Goal: Transaction & Acquisition: Download file/media

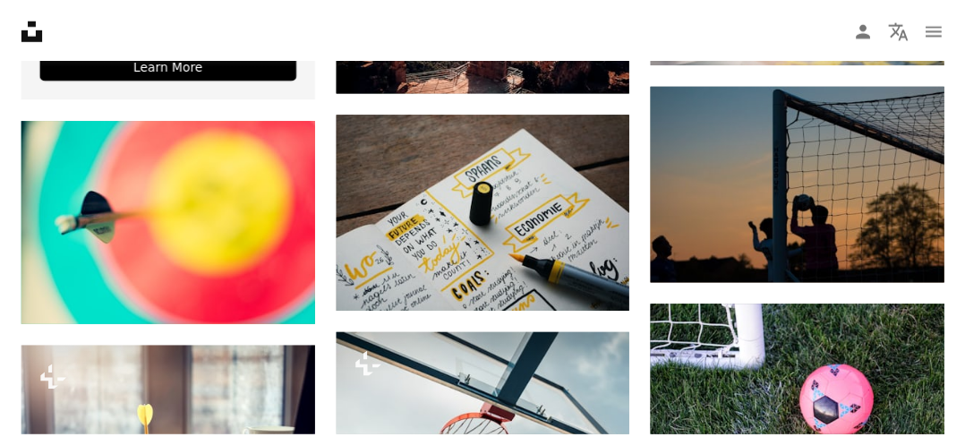
scroll to position [3211, 0]
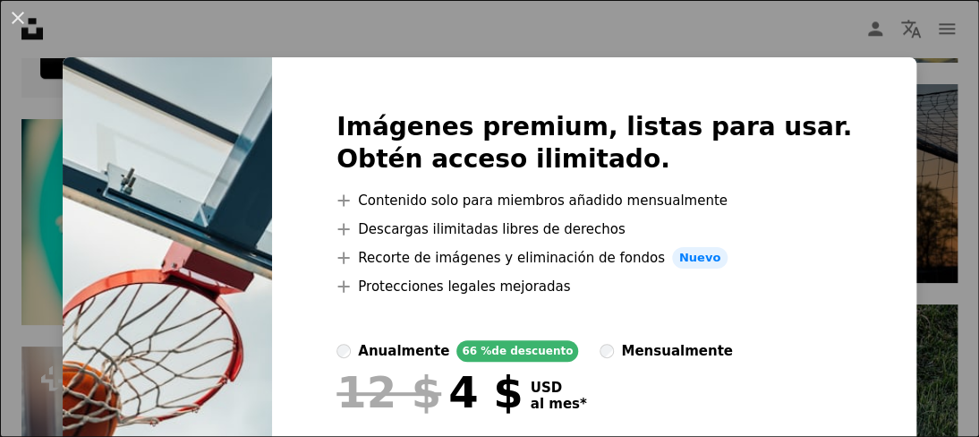
drag, startPoint x: 761, startPoint y: 38, endPoint x: 758, endPoint y: 52, distance: 13.9
click at [761, 38] on div "An X shape Imágenes premium, listas para usar. Obtén acceso ilimitado. A plus s…" at bounding box center [489, 218] width 979 height 437
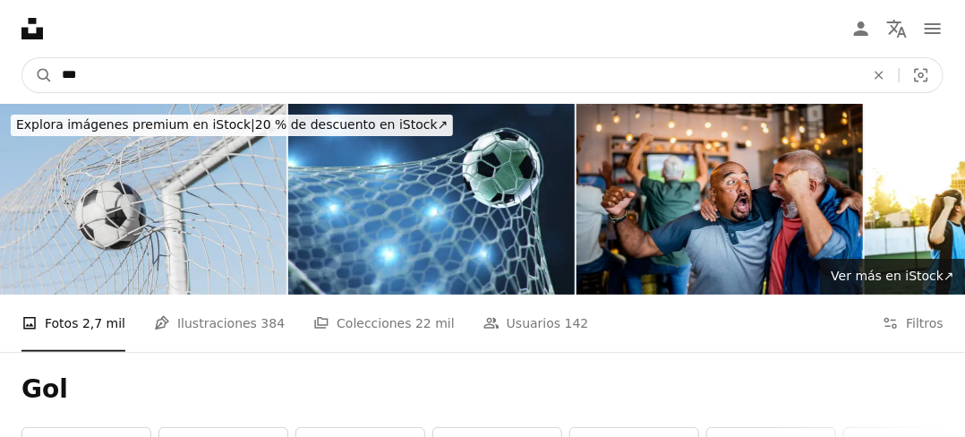
click at [134, 80] on input "***" at bounding box center [456, 75] width 806 height 34
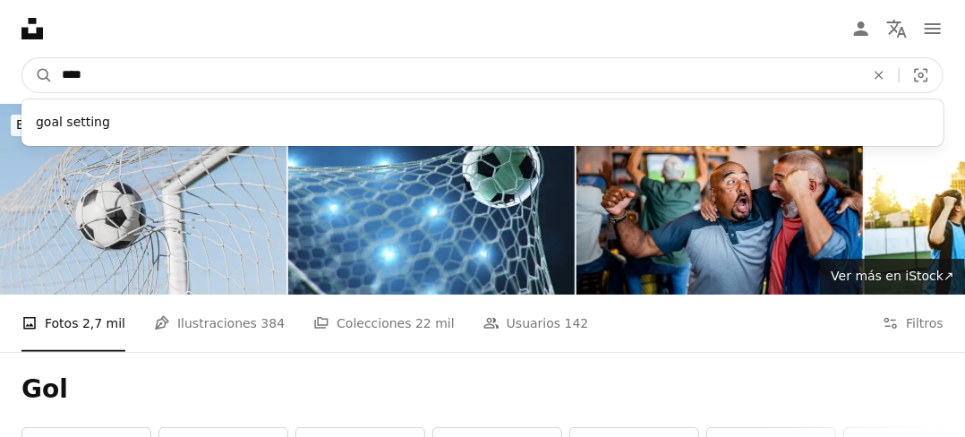
type input "****"
click at [22, 58] on button "A magnifying glass" at bounding box center [37, 75] width 30 height 34
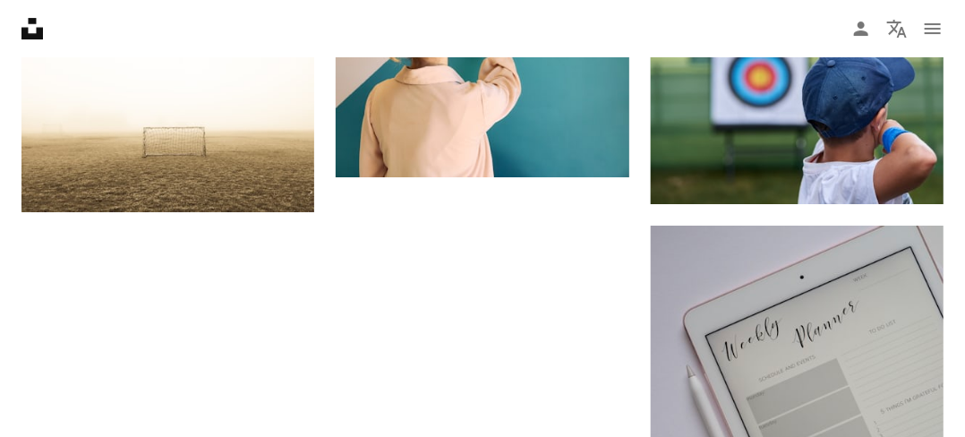
scroll to position [2227, 0]
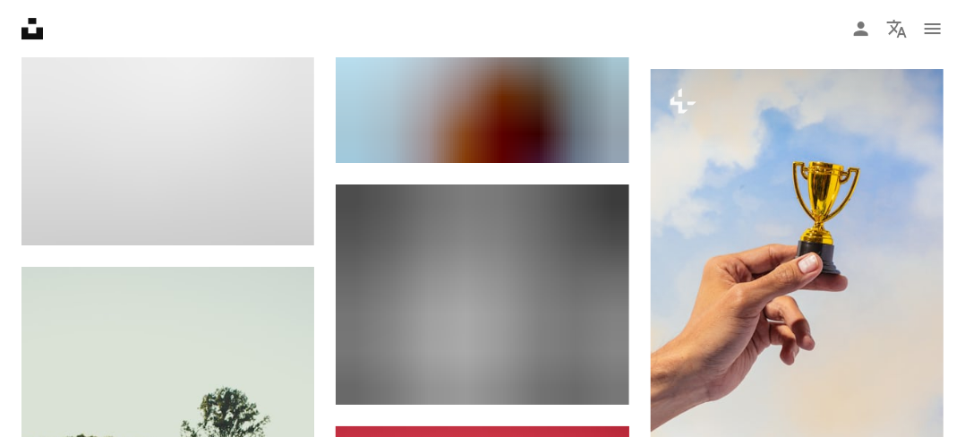
scroll to position [0, 0]
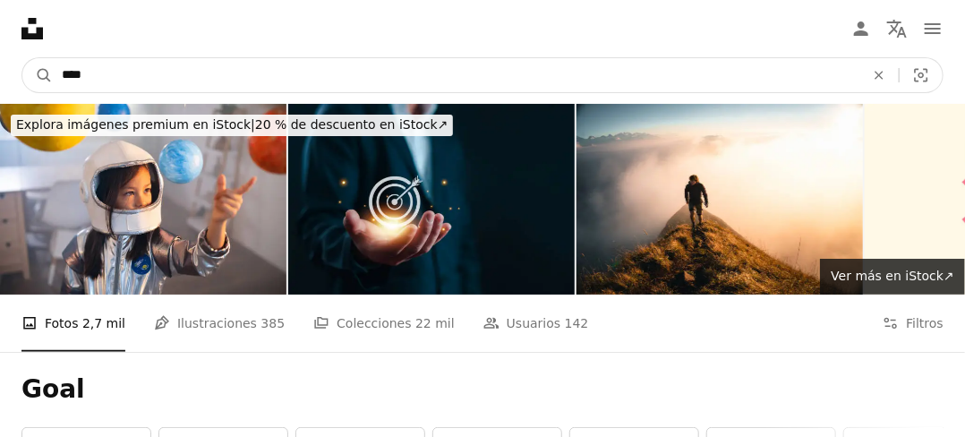
click at [207, 86] on input "****" at bounding box center [456, 75] width 806 height 34
type input "**********"
click at [22, 58] on button "A magnifying glass" at bounding box center [37, 75] width 30 height 34
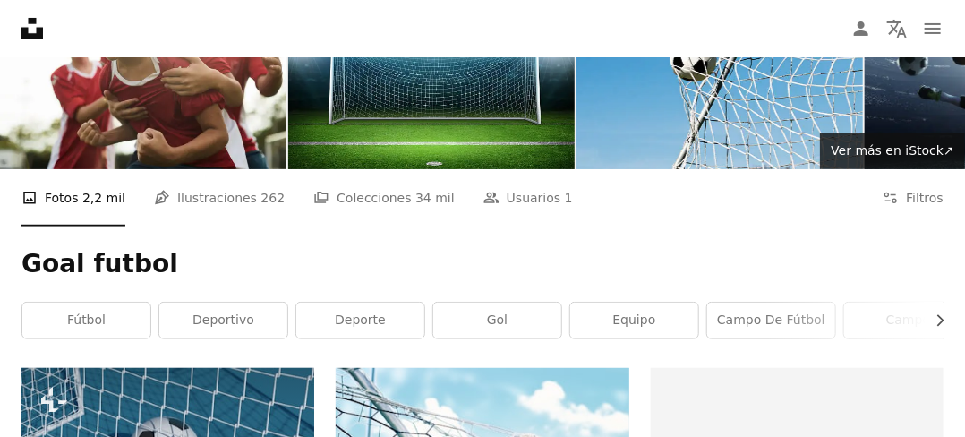
scroll to position [268, 0]
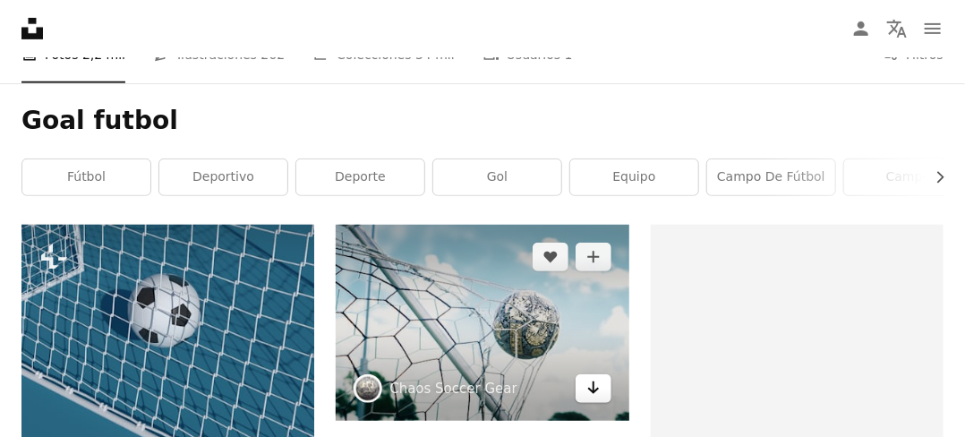
click at [599, 377] on icon "Arrow pointing down" at bounding box center [593, 387] width 14 height 21
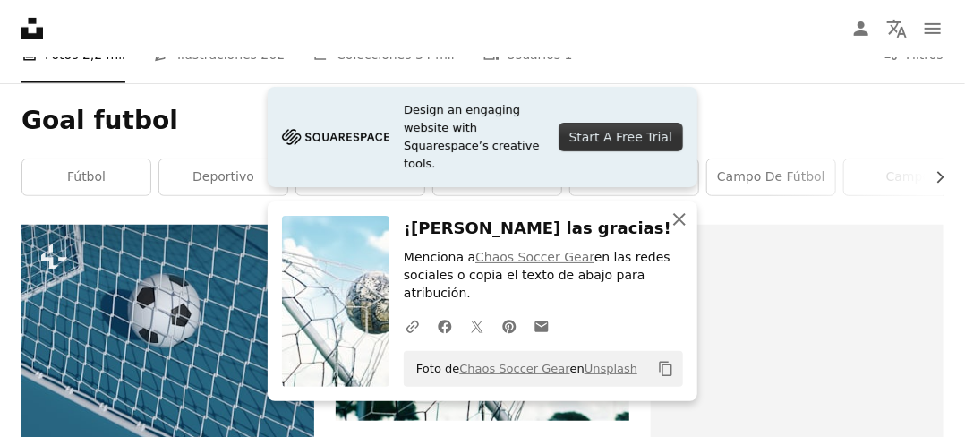
click at [680, 230] on icon "An X shape" at bounding box center [678, 218] width 21 height 21
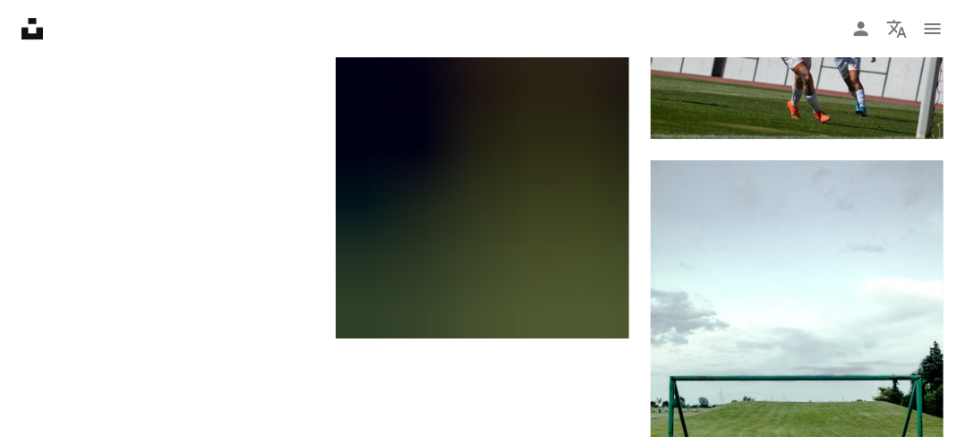
scroll to position [2248, 0]
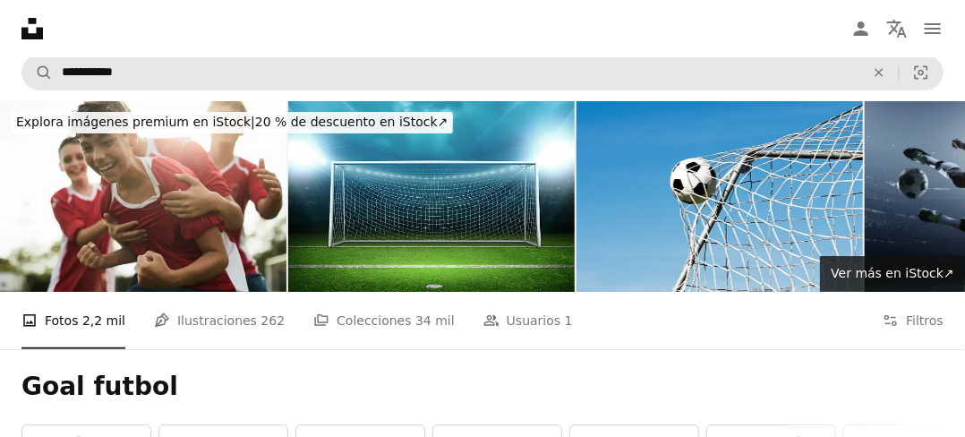
scroll to position [0, 0]
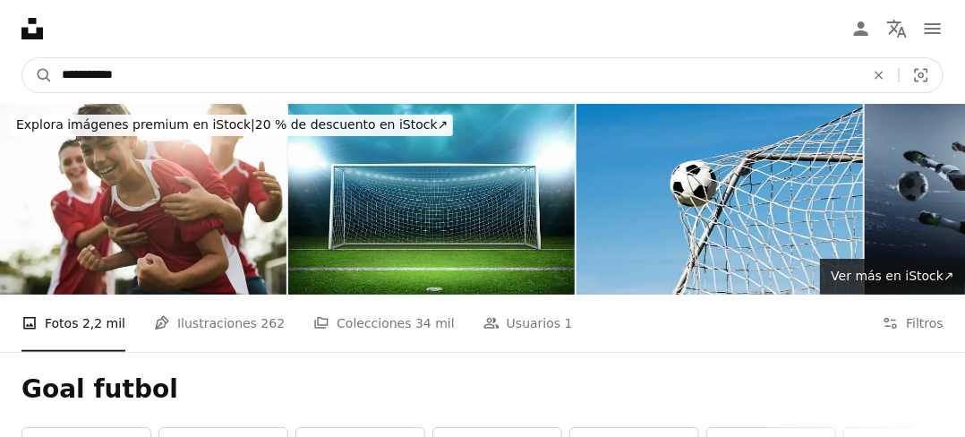
drag, startPoint x: 123, startPoint y: 74, endPoint x: 106, endPoint y: 74, distance: 17.0
click at [106, 74] on input "**********" at bounding box center [456, 75] width 806 height 34
type input "**********"
click at [22, 58] on button "A magnifying glass" at bounding box center [37, 75] width 30 height 34
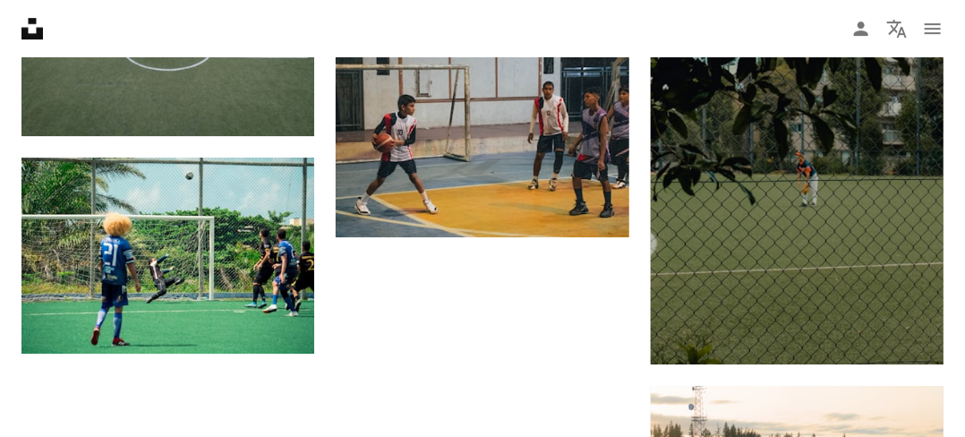
scroll to position [2147, 0]
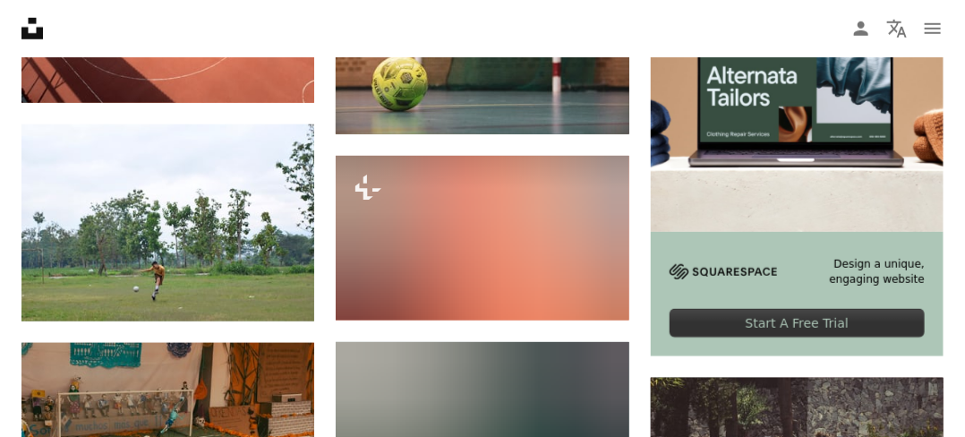
scroll to position [0, 0]
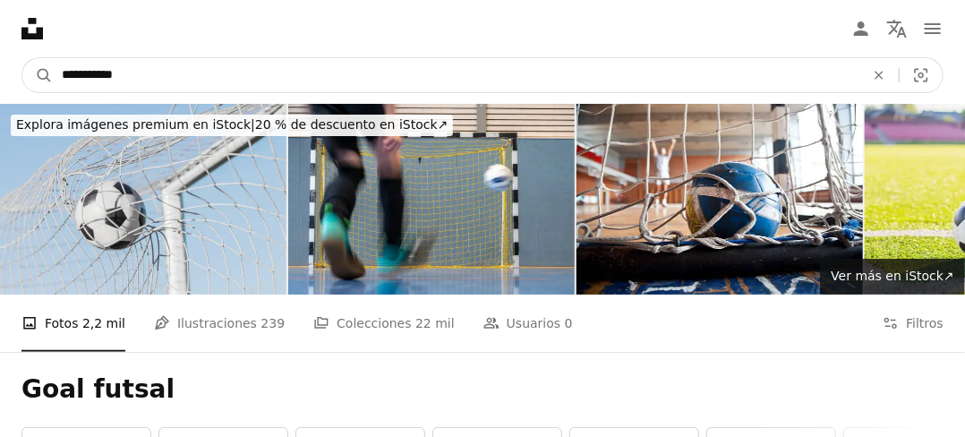
drag, startPoint x: 140, startPoint y: 67, endPoint x: 106, endPoint y: 70, distance: 33.2
click at [106, 70] on input "**********" at bounding box center [456, 75] width 806 height 34
type input "**********"
click at [22, 58] on button "A magnifying glass" at bounding box center [37, 75] width 30 height 34
click at [93, 73] on input "**********" at bounding box center [456, 75] width 806 height 34
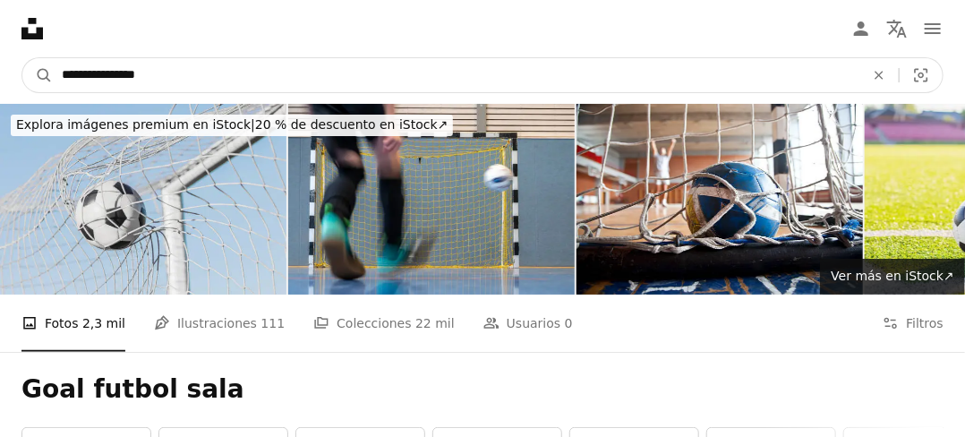
drag, startPoint x: 89, startPoint y: 73, endPoint x: 2, endPoint y: 65, distance: 87.2
click at [18, 73] on nav "**********" at bounding box center [482, 75] width 965 height 57
type input "**********"
click at [22, 58] on button "A magnifying glass" at bounding box center [37, 75] width 30 height 34
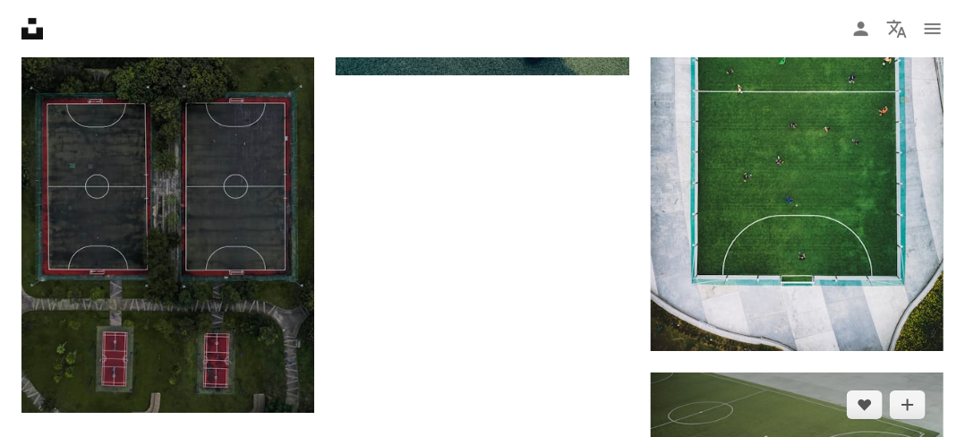
scroll to position [2302, 0]
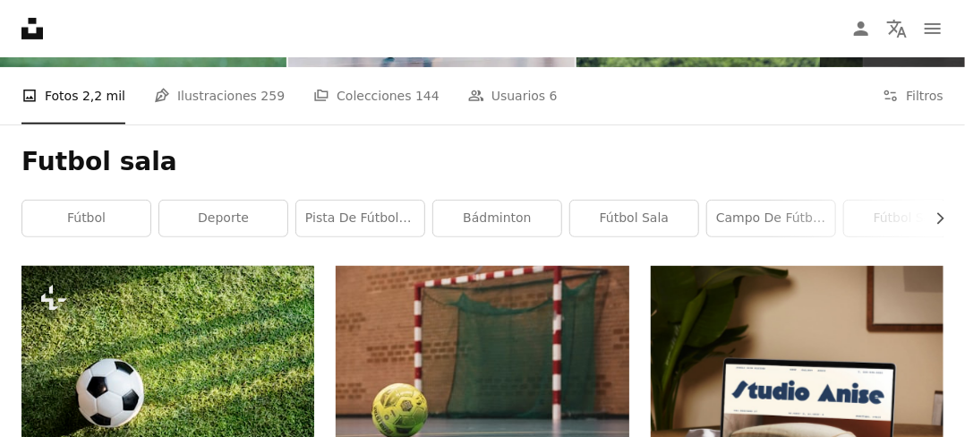
scroll to position [0, 0]
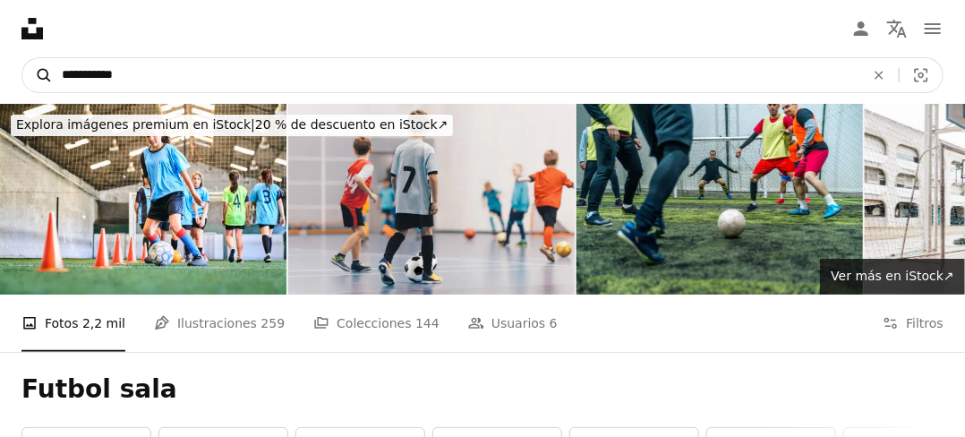
drag, startPoint x: 140, startPoint y: 72, endPoint x: 22, endPoint y: 67, distance: 118.2
click at [24, 69] on form "**********" at bounding box center [482, 75] width 922 height 36
type input "******"
click at [22, 58] on button "A magnifying glass" at bounding box center [37, 75] width 30 height 34
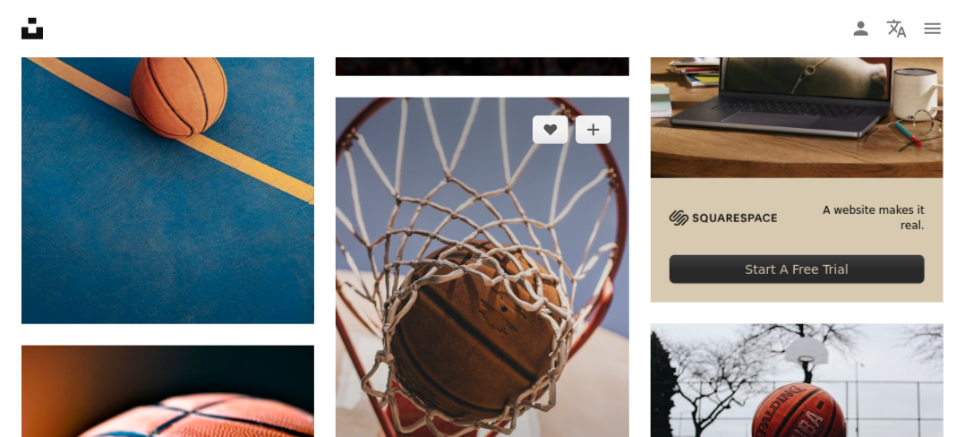
scroll to position [716, 0]
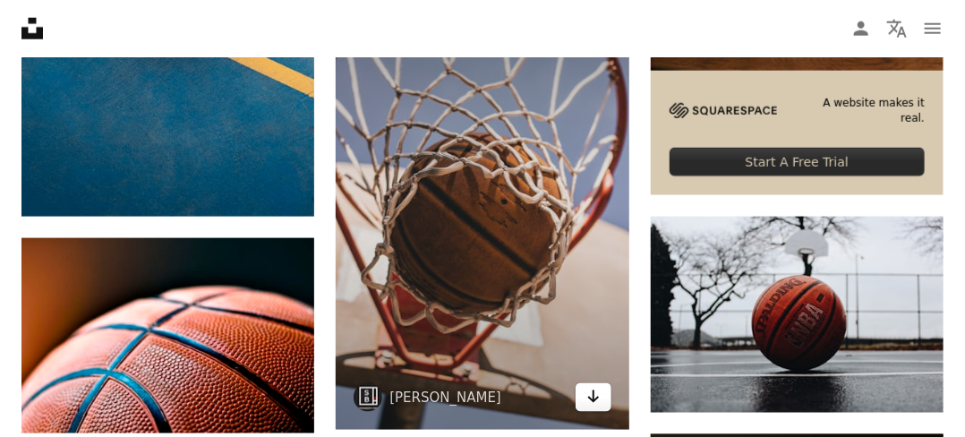
click at [598, 386] on icon "Arrow pointing down" at bounding box center [593, 396] width 14 height 21
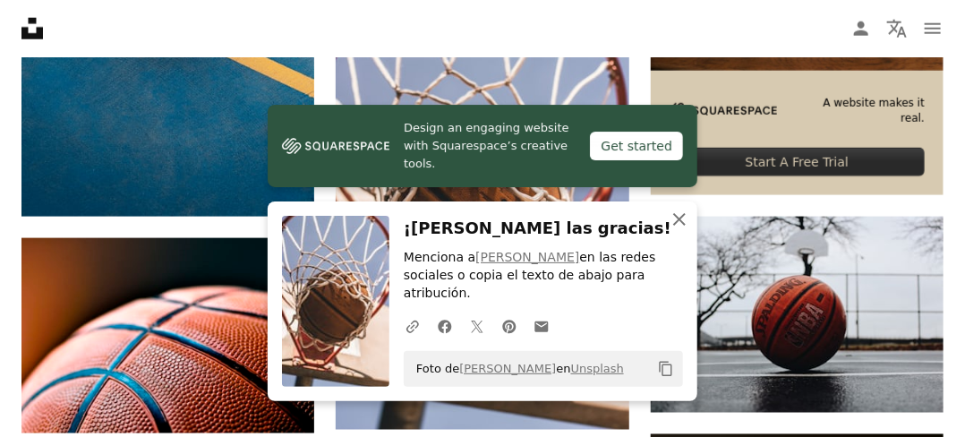
click at [678, 225] on icon "button" at bounding box center [679, 219] width 13 height 13
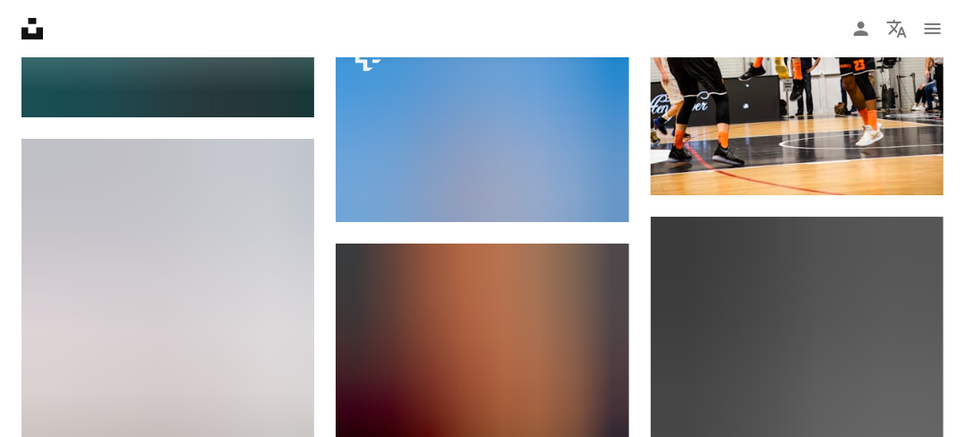
scroll to position [2326, 0]
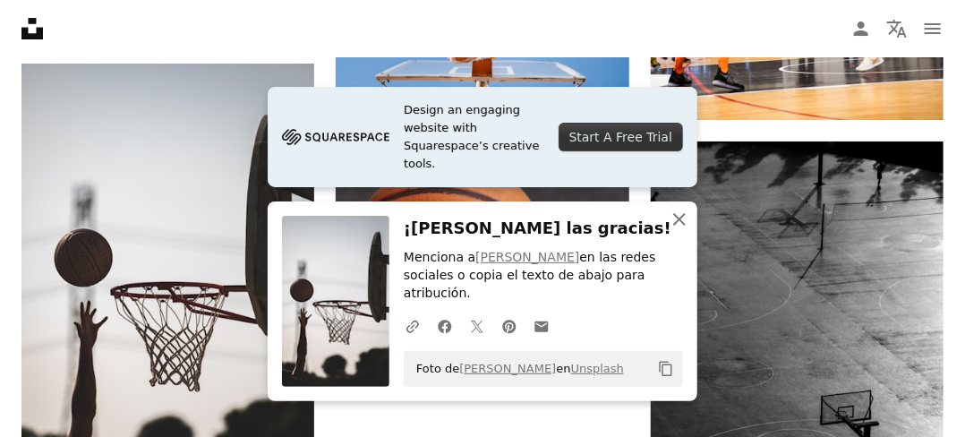
click at [682, 225] on icon "button" at bounding box center [679, 219] width 13 height 13
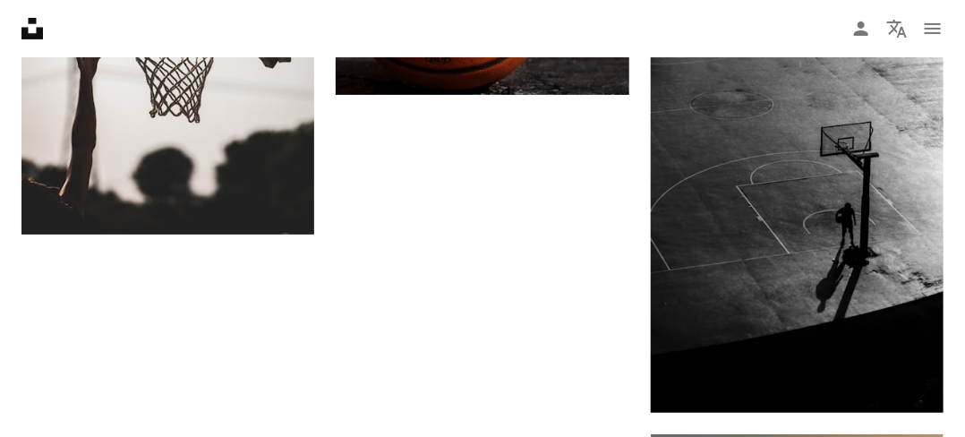
scroll to position [2863, 0]
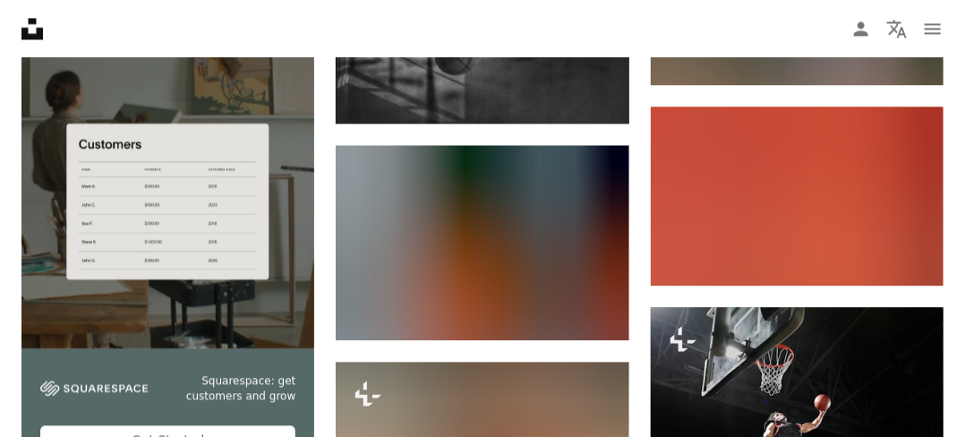
scroll to position [3937, 0]
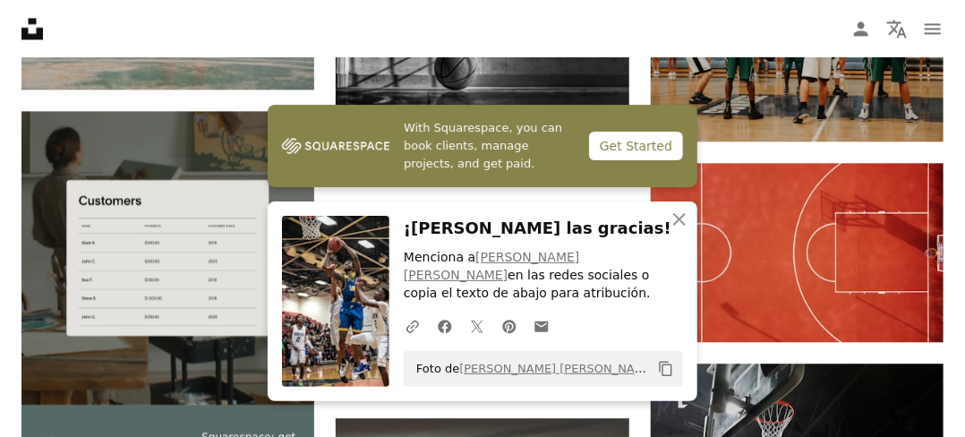
scroll to position [3847, 0]
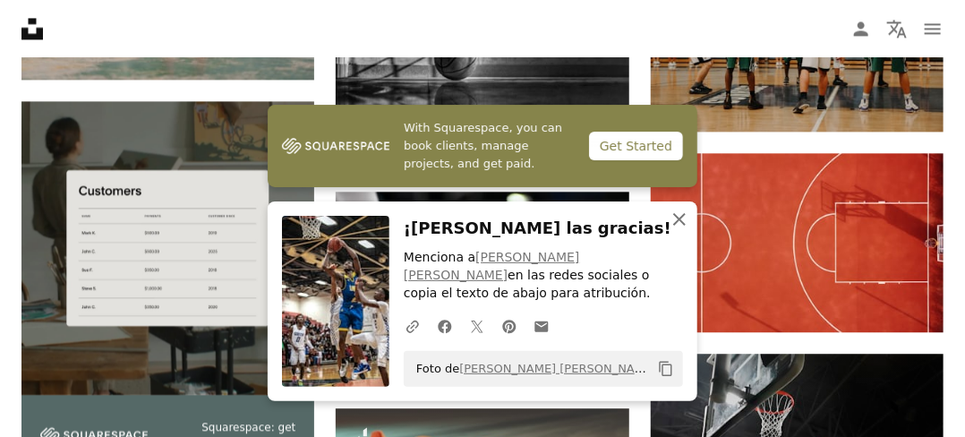
click at [684, 225] on icon "button" at bounding box center [679, 219] width 13 height 13
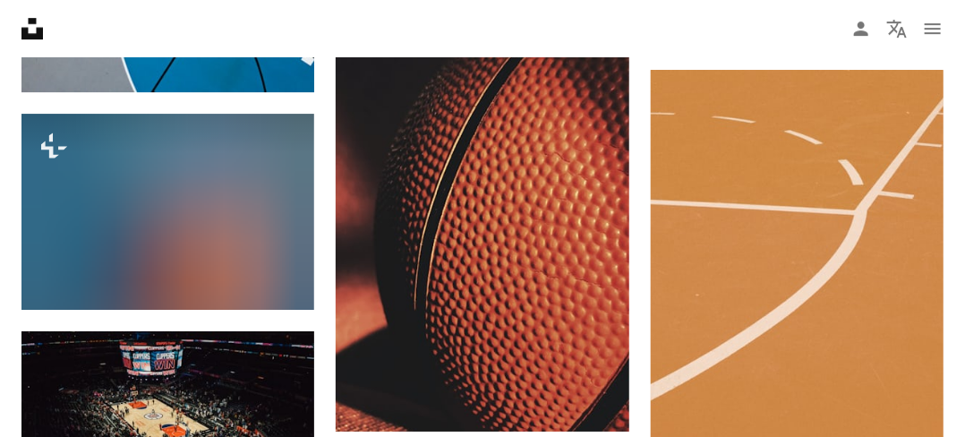
scroll to position [6800, 0]
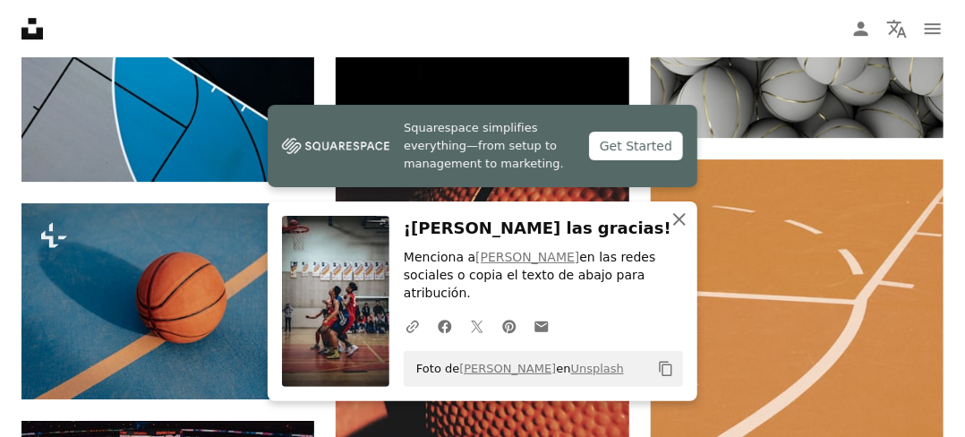
click at [676, 225] on icon "button" at bounding box center [679, 219] width 13 height 13
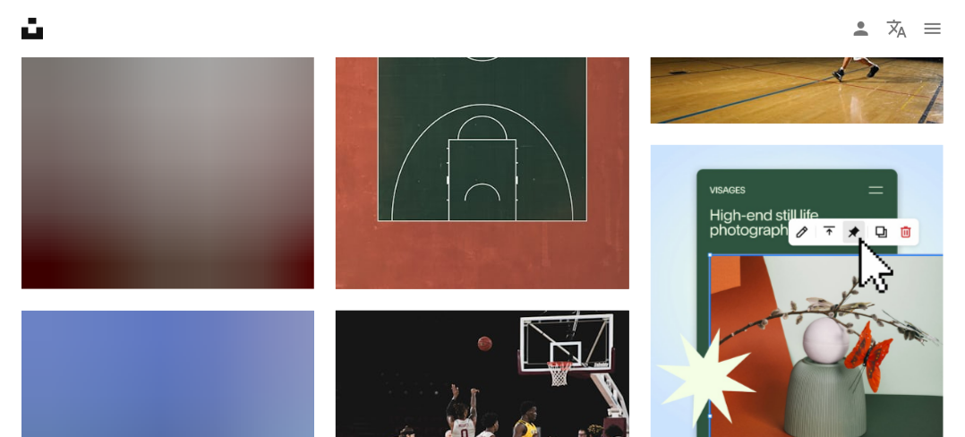
scroll to position [7606, 0]
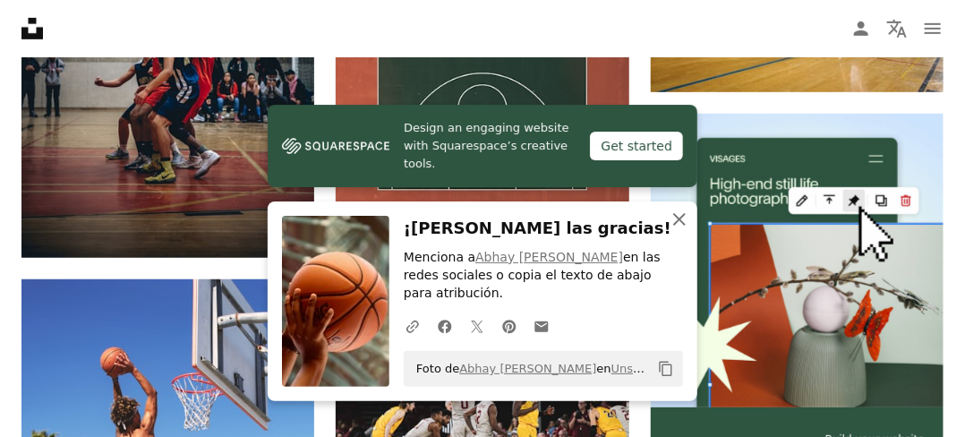
drag, startPoint x: 676, startPoint y: 231, endPoint x: 672, endPoint y: 242, distance: 12.5
click at [676, 230] on icon "An X shape" at bounding box center [678, 218] width 21 height 21
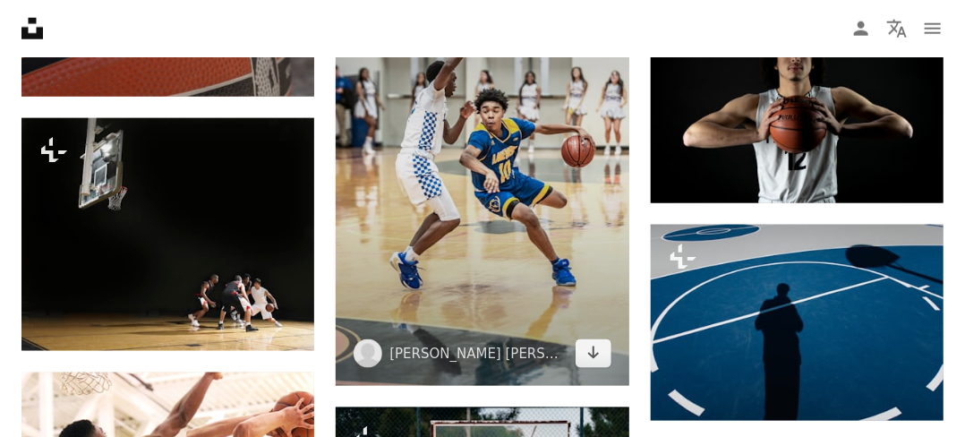
scroll to position [34270, 0]
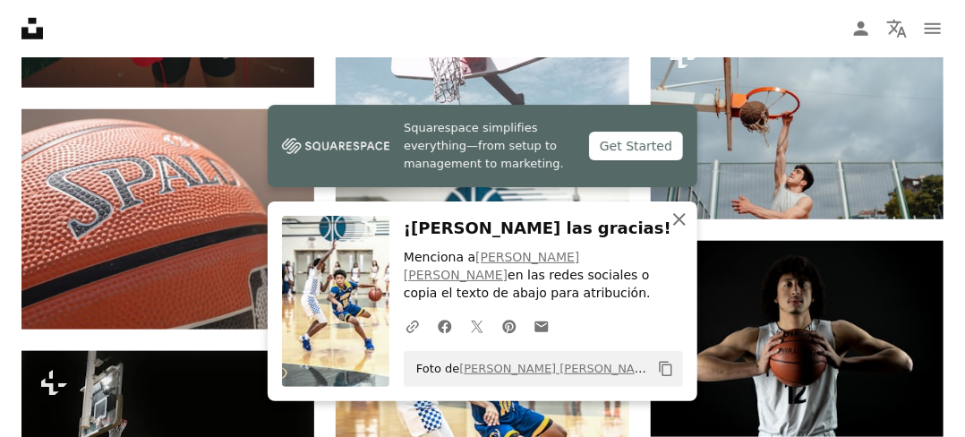
click at [677, 225] on icon "button" at bounding box center [679, 219] width 13 height 13
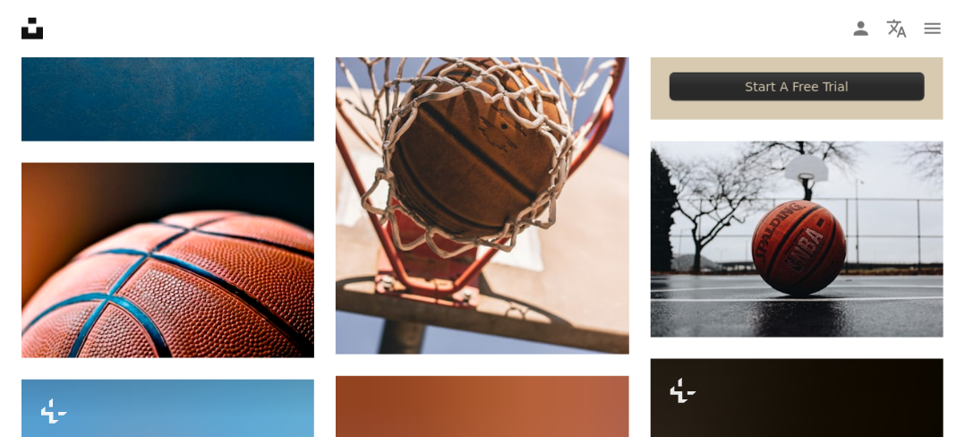
scroll to position [0, 0]
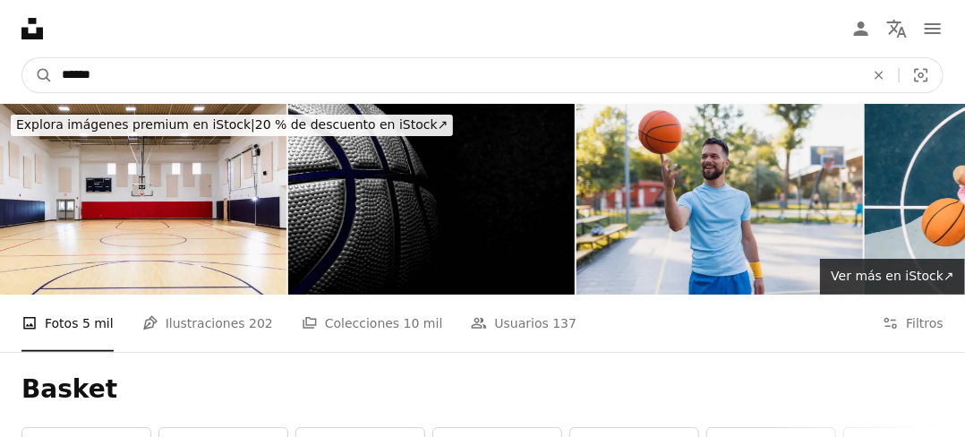
drag, startPoint x: 148, startPoint y: 65, endPoint x: 0, endPoint y: 65, distance: 147.6
click at [0, 65] on nav "A magnifying glass ****** An X shape Visual search Filters Obtener Unsplash+ In…" at bounding box center [482, 75] width 965 height 57
type input "******"
click at [22, 58] on button "A magnifying glass" at bounding box center [37, 75] width 30 height 34
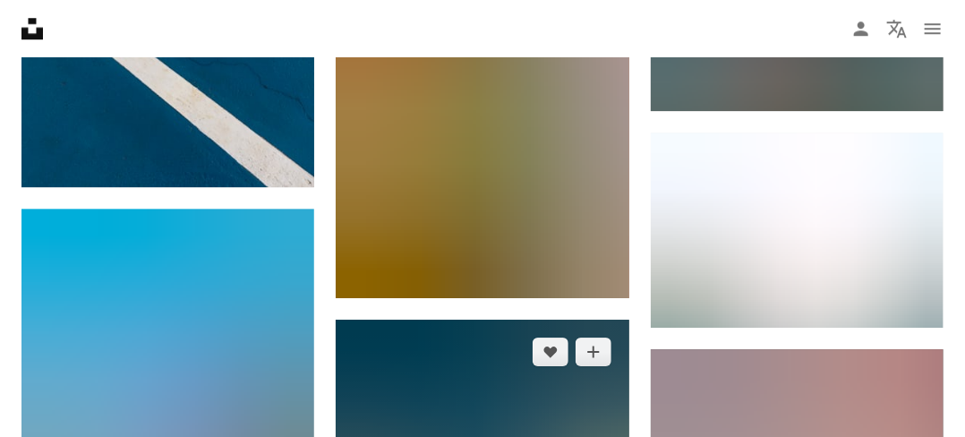
scroll to position [2058, 0]
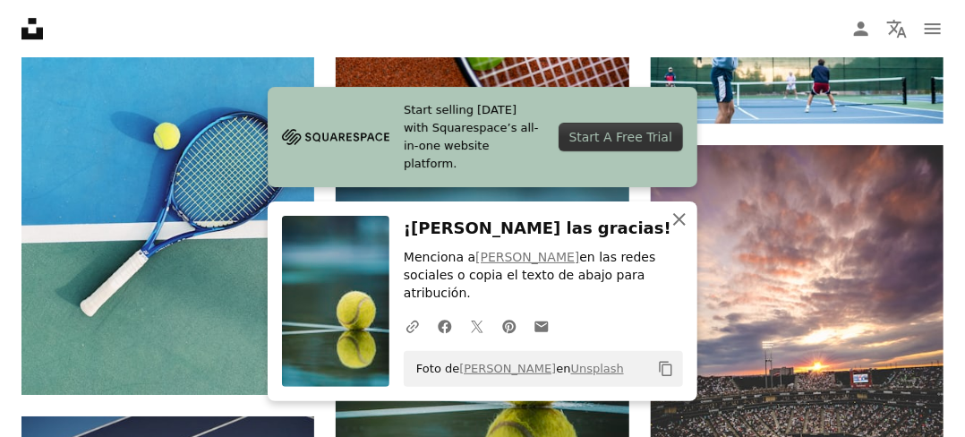
click at [677, 225] on icon "button" at bounding box center [679, 219] width 13 height 13
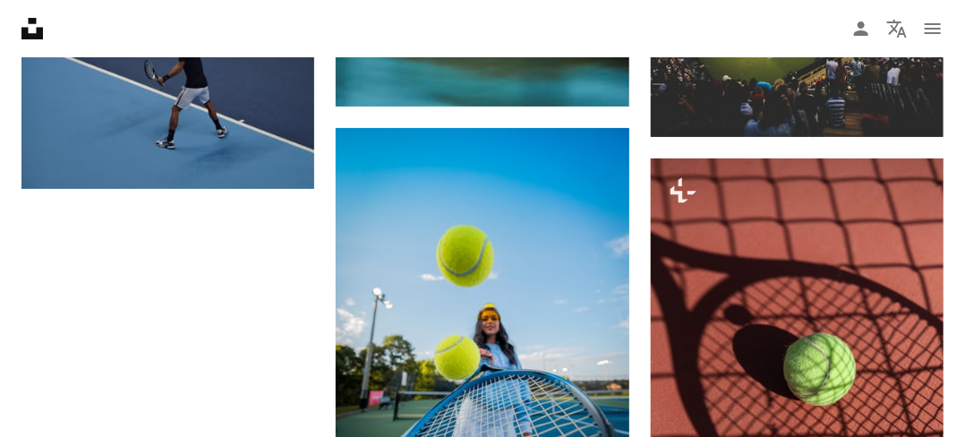
scroll to position [2684, 0]
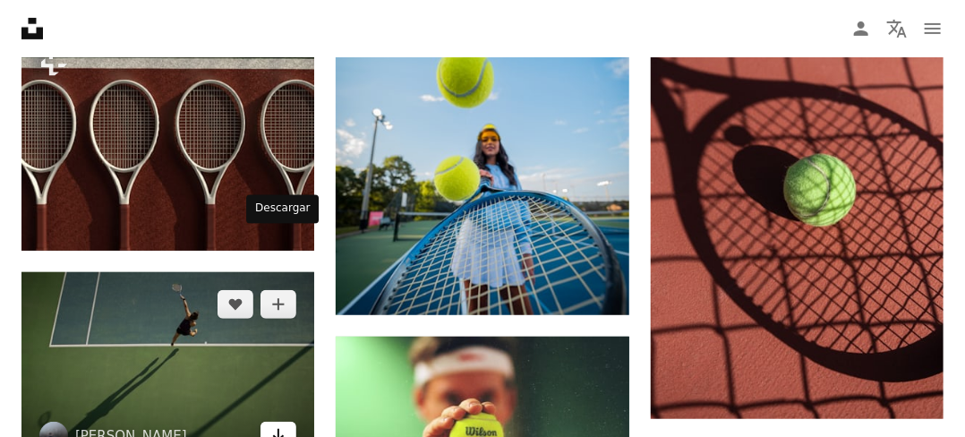
click at [276, 424] on icon "Arrow pointing down" at bounding box center [278, 434] width 14 height 21
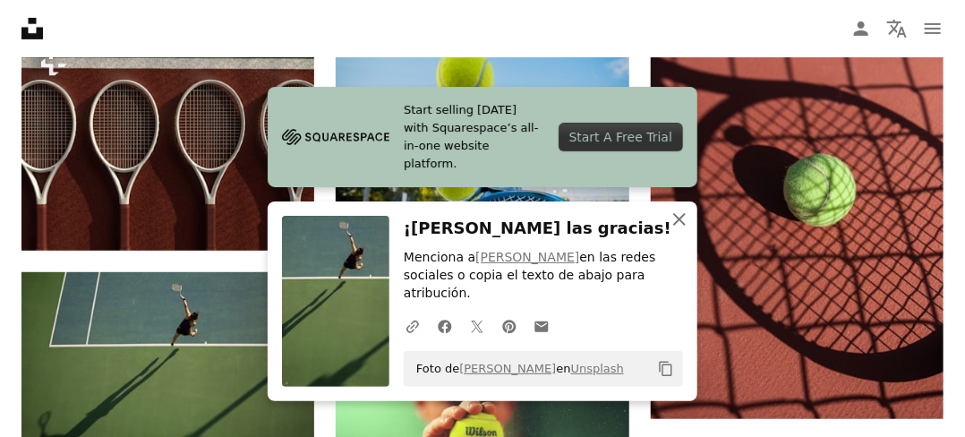
click at [682, 225] on icon "button" at bounding box center [679, 219] width 13 height 13
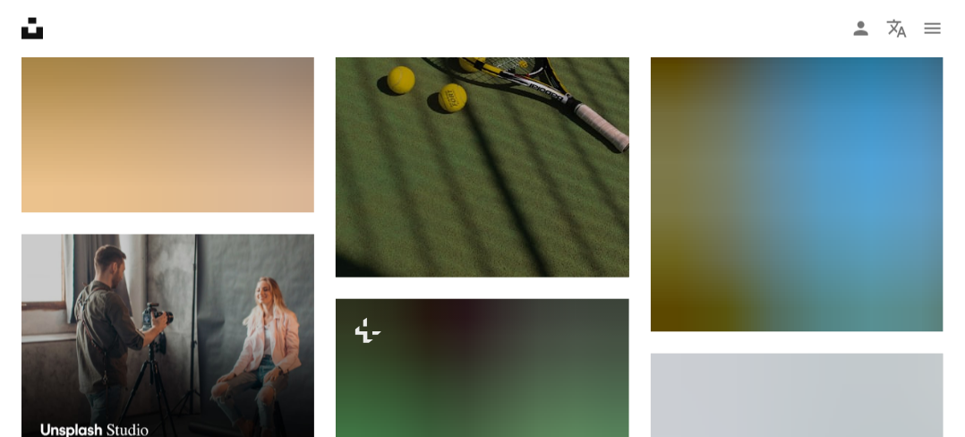
scroll to position [3579, 0]
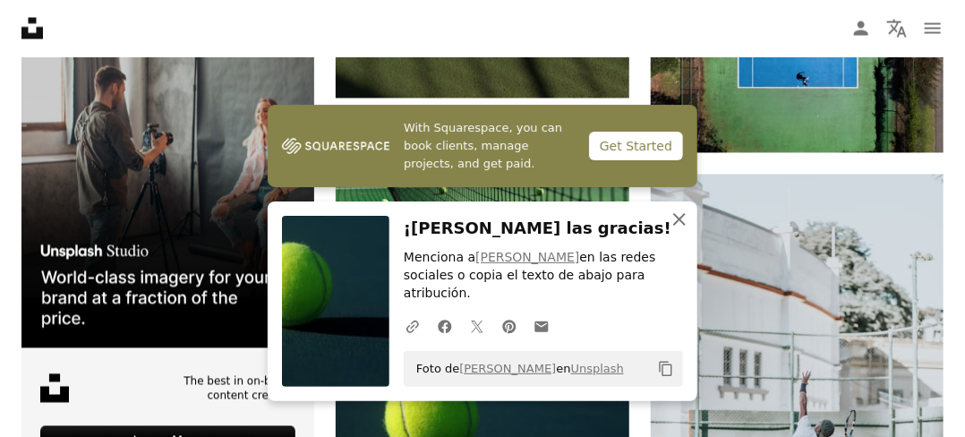
click at [679, 230] on icon "An X shape" at bounding box center [678, 218] width 21 height 21
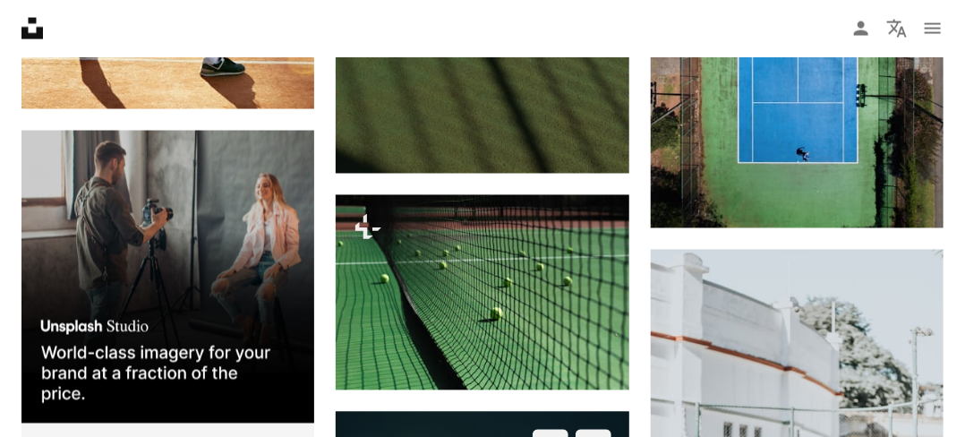
scroll to position [3490, 0]
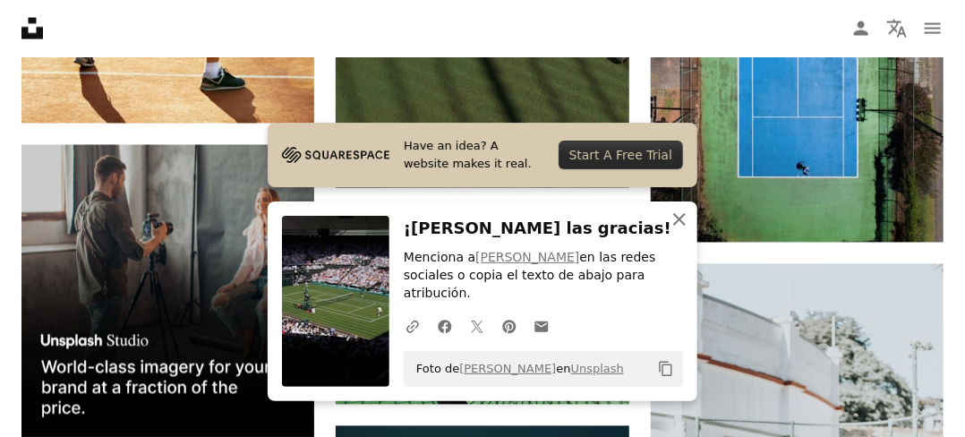
click at [679, 230] on icon "An X shape" at bounding box center [678, 218] width 21 height 21
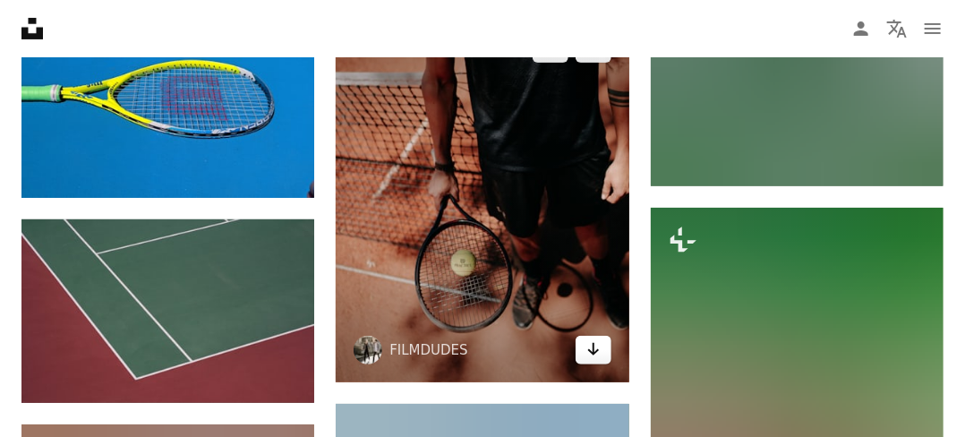
scroll to position [4832, 0]
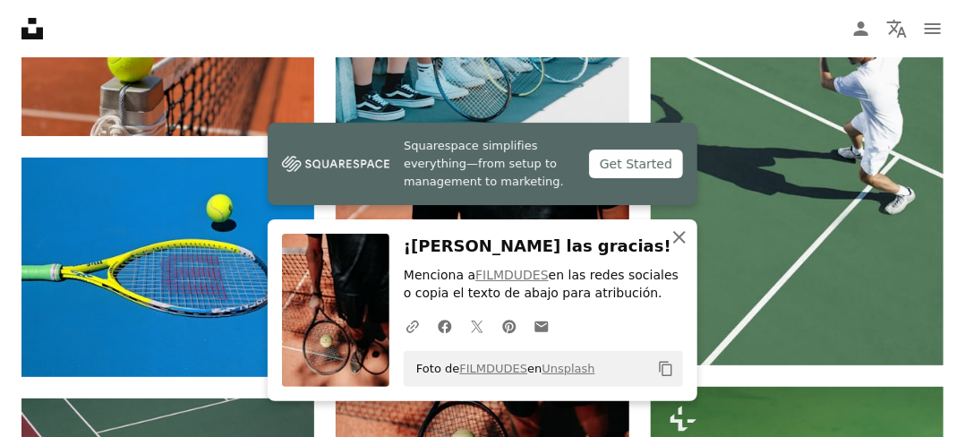
click at [679, 241] on icon "An X shape" at bounding box center [678, 236] width 21 height 21
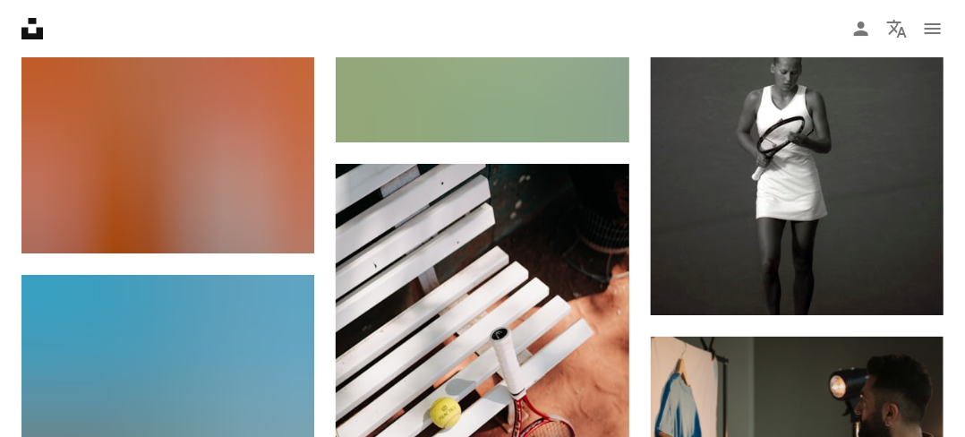
scroll to position [7248, 0]
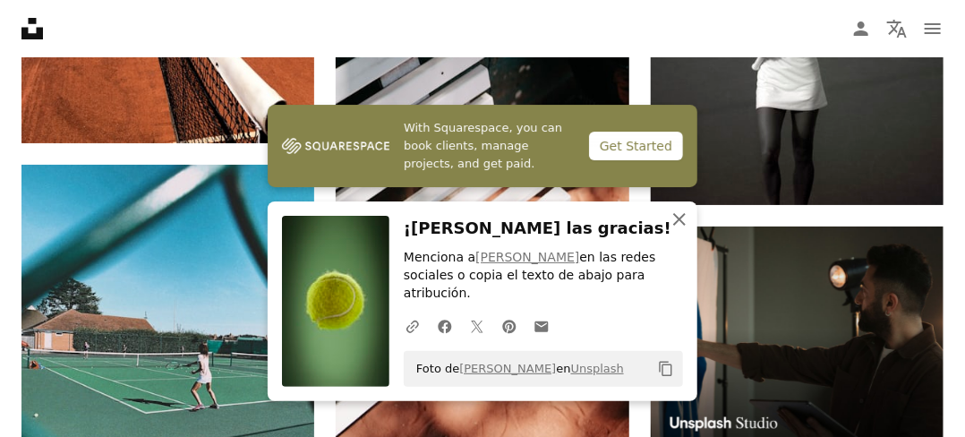
click at [683, 225] on icon "button" at bounding box center [679, 219] width 13 height 13
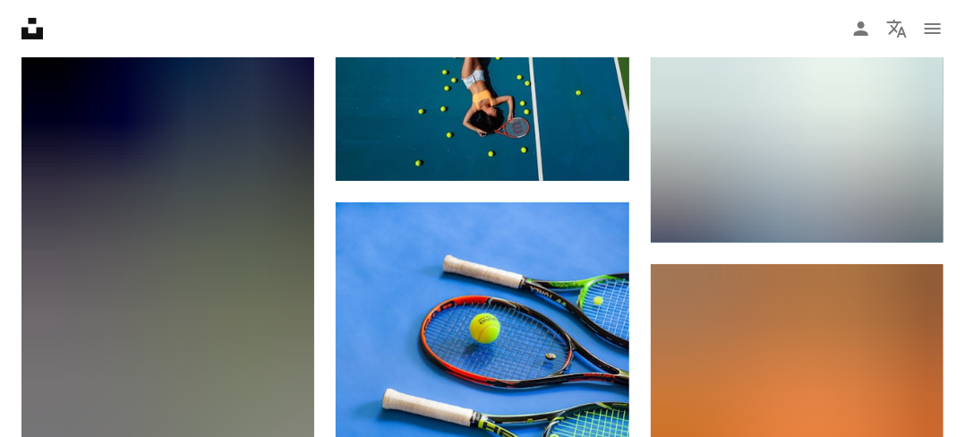
scroll to position [9753, 0]
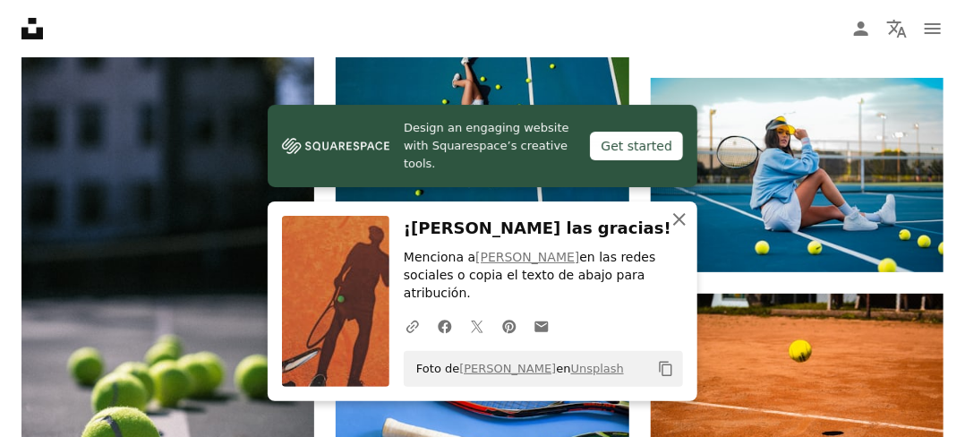
drag, startPoint x: 684, startPoint y: 238, endPoint x: 675, endPoint y: 247, distance: 13.3
click at [684, 230] on icon "An X shape" at bounding box center [678, 218] width 21 height 21
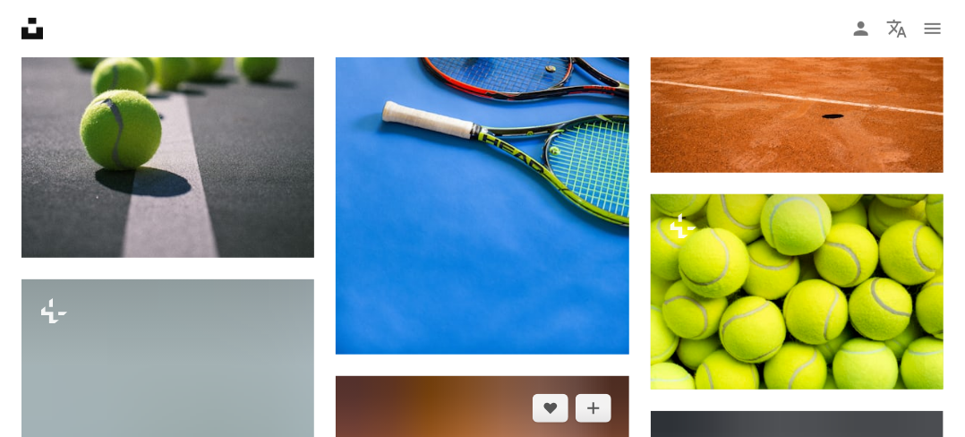
scroll to position [10111, 0]
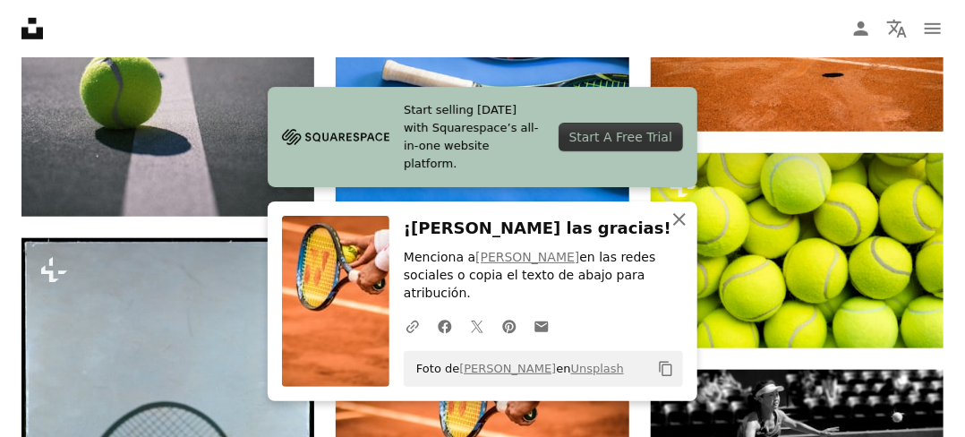
click at [677, 230] on icon "An X shape" at bounding box center [678, 218] width 21 height 21
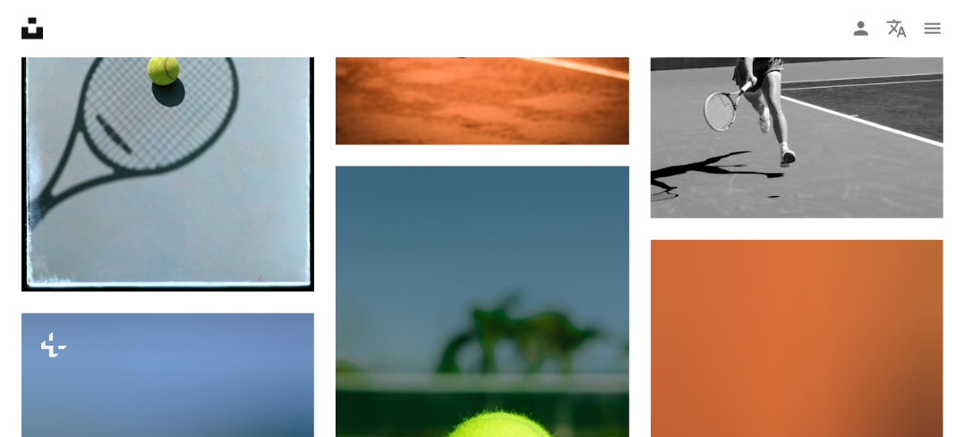
scroll to position [10558, 0]
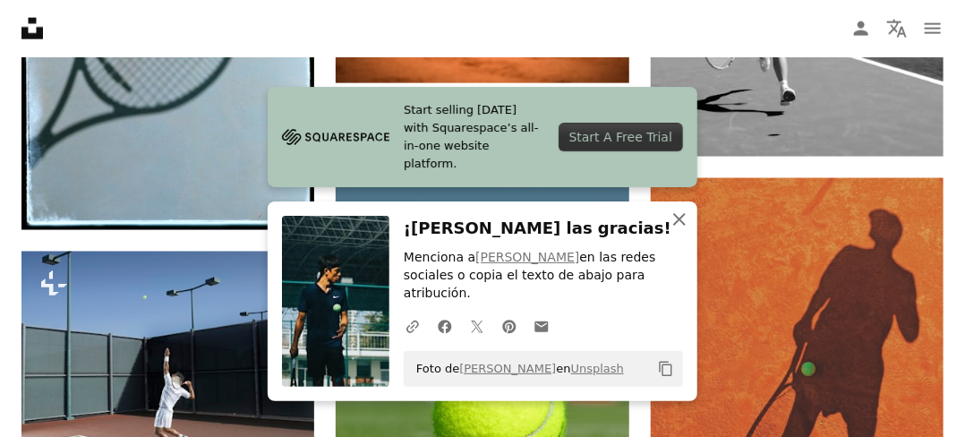
click at [680, 230] on icon "An X shape" at bounding box center [678, 218] width 21 height 21
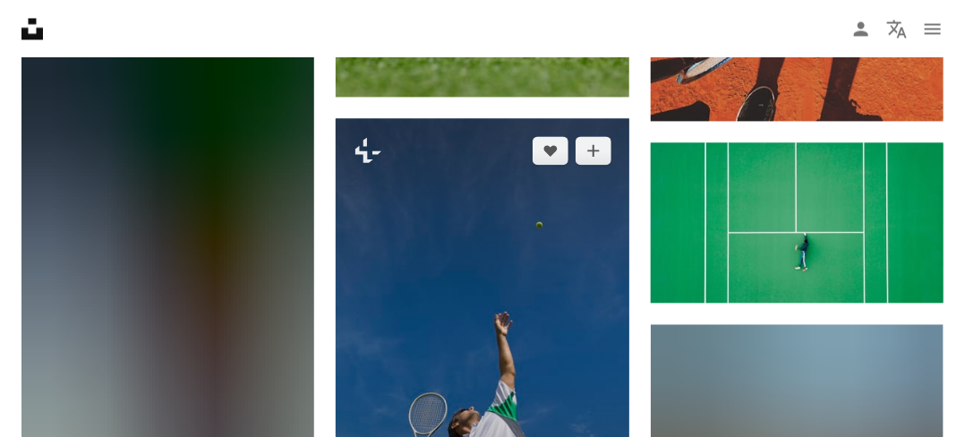
scroll to position [10737, 0]
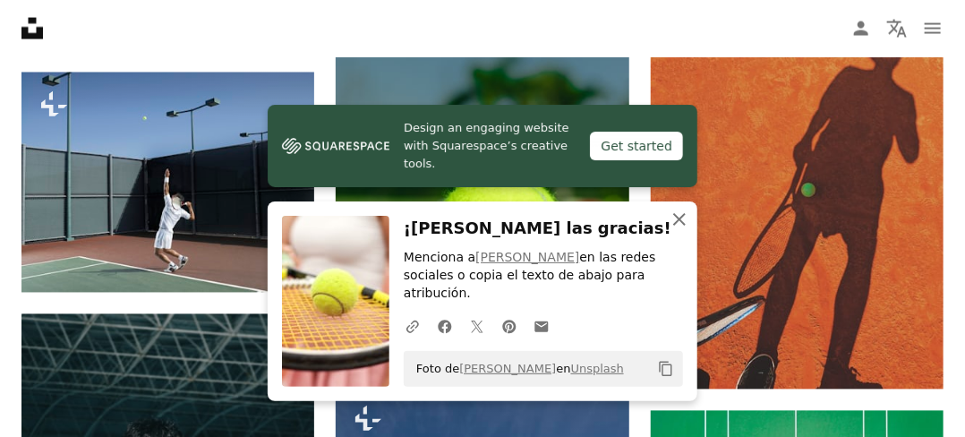
click at [677, 225] on icon "button" at bounding box center [679, 219] width 13 height 13
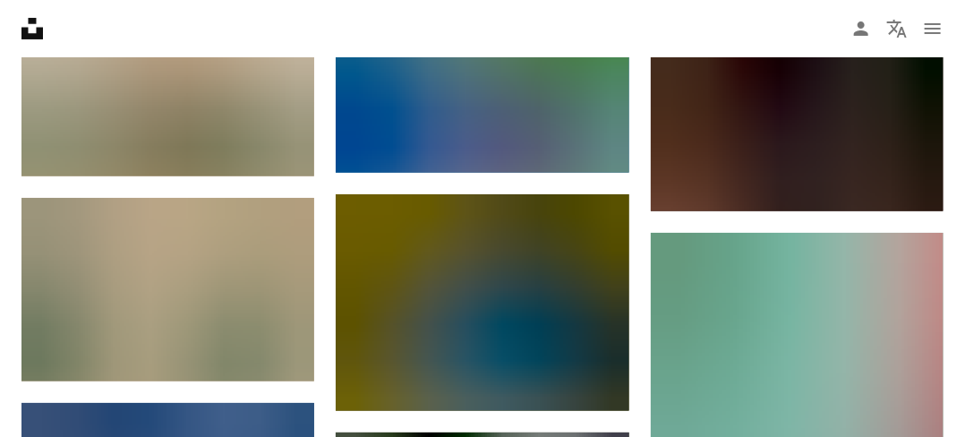
scroll to position [12258, 0]
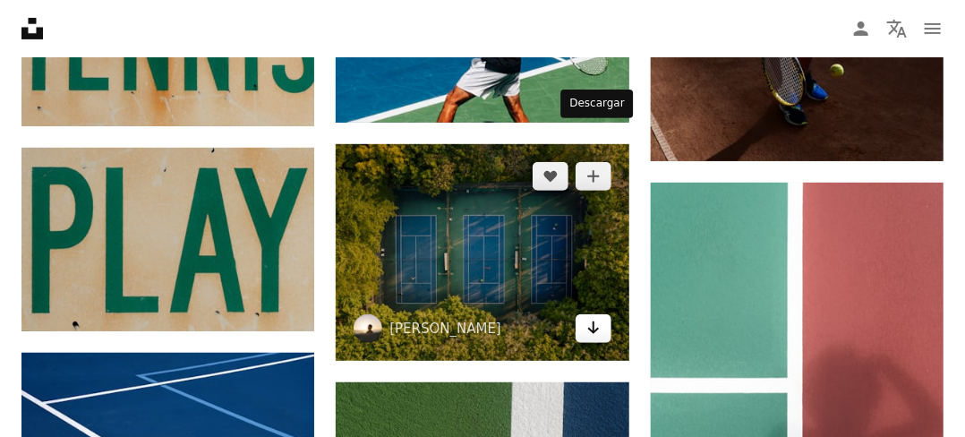
click at [587, 317] on icon "Arrow pointing down" at bounding box center [593, 327] width 14 height 21
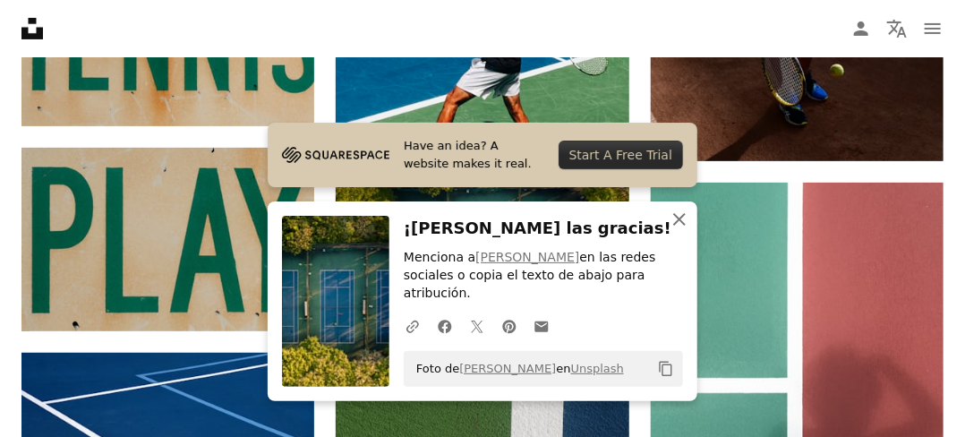
click at [685, 230] on icon "An X shape" at bounding box center [678, 218] width 21 height 21
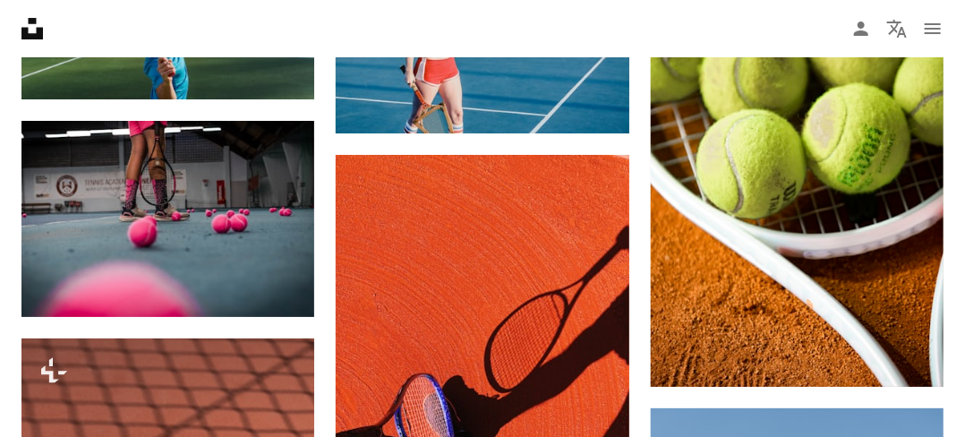
scroll to position [16822, 0]
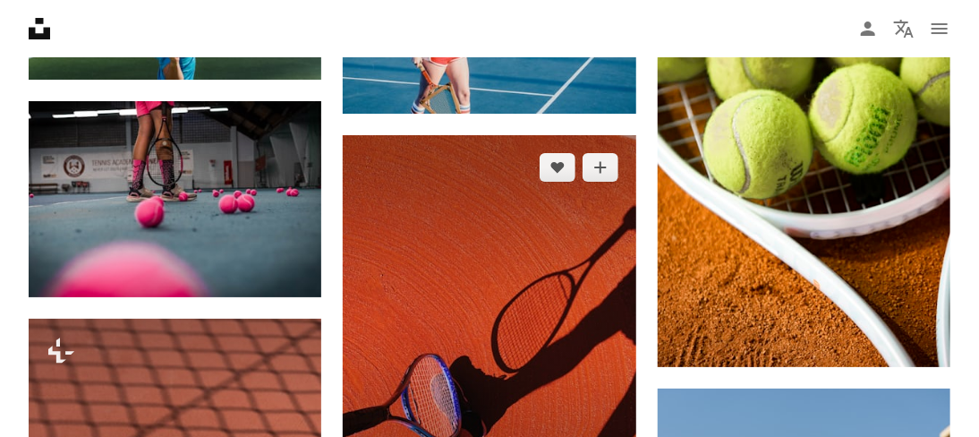
scroll to position [17180, 0]
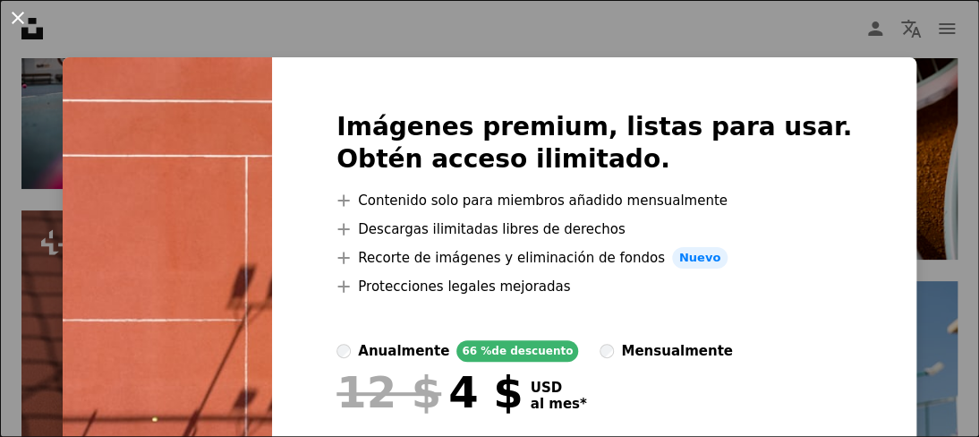
click at [14, 22] on button "An X shape" at bounding box center [17, 17] width 21 height 21
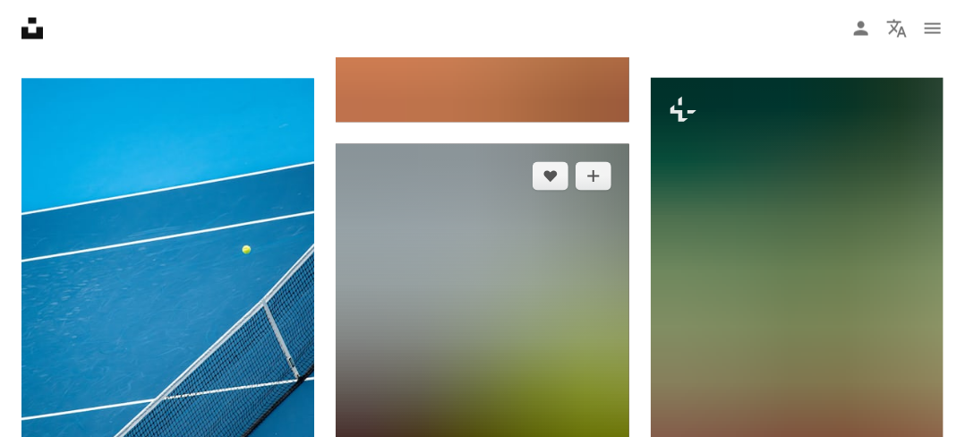
scroll to position [22817, 0]
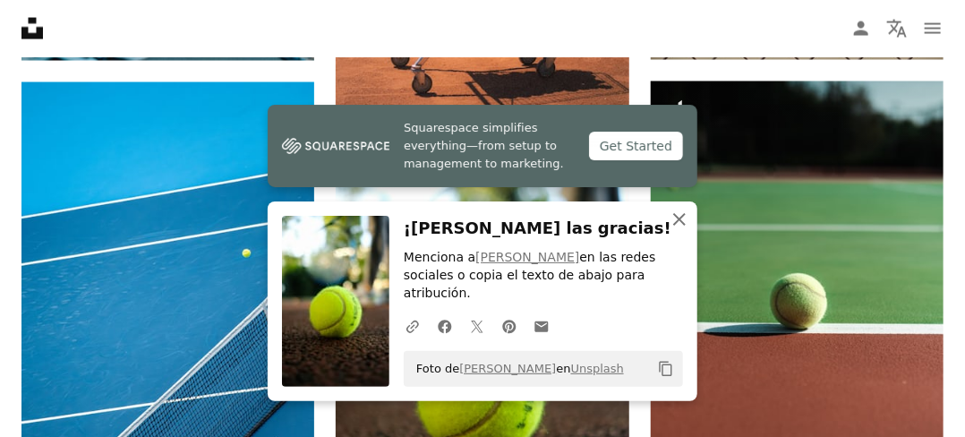
click at [680, 230] on icon "An X shape" at bounding box center [678, 218] width 21 height 21
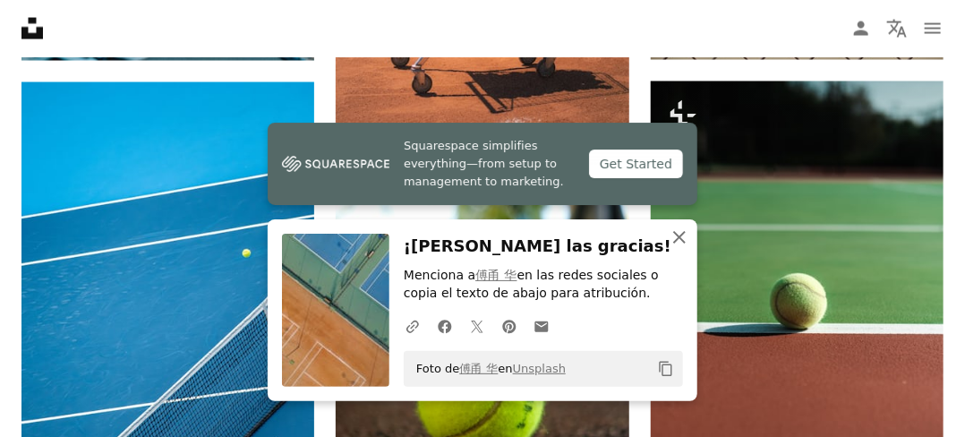
click at [679, 238] on icon "button" at bounding box center [679, 237] width 13 height 13
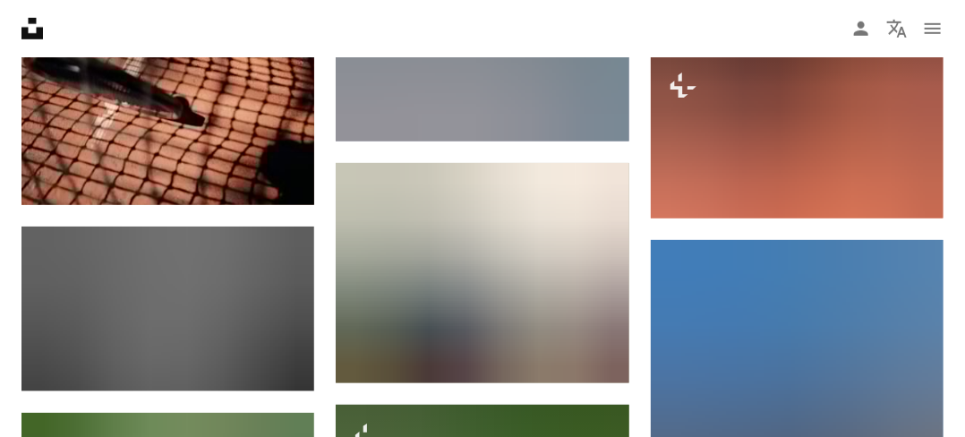
scroll to position [36506, 0]
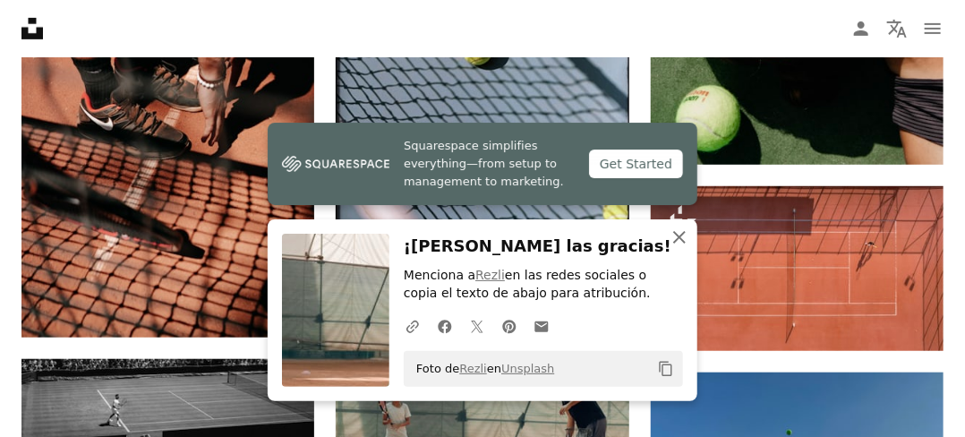
click at [678, 234] on icon "An X shape" at bounding box center [678, 236] width 21 height 21
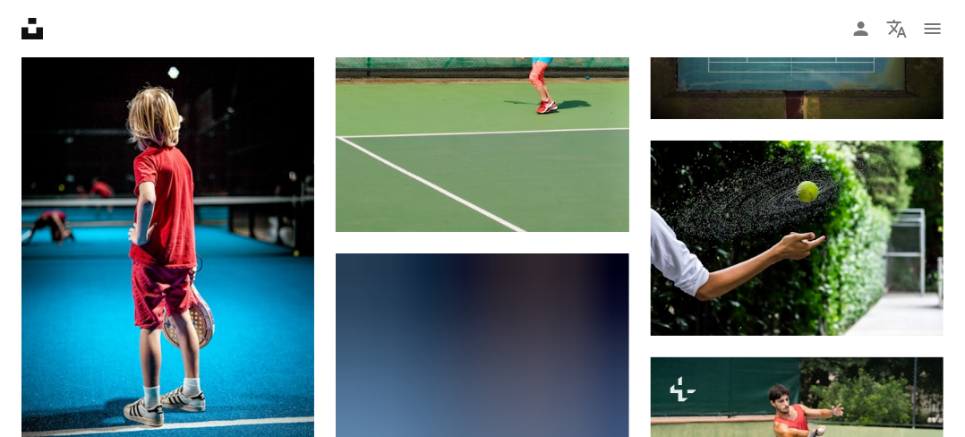
scroll to position [43575, 0]
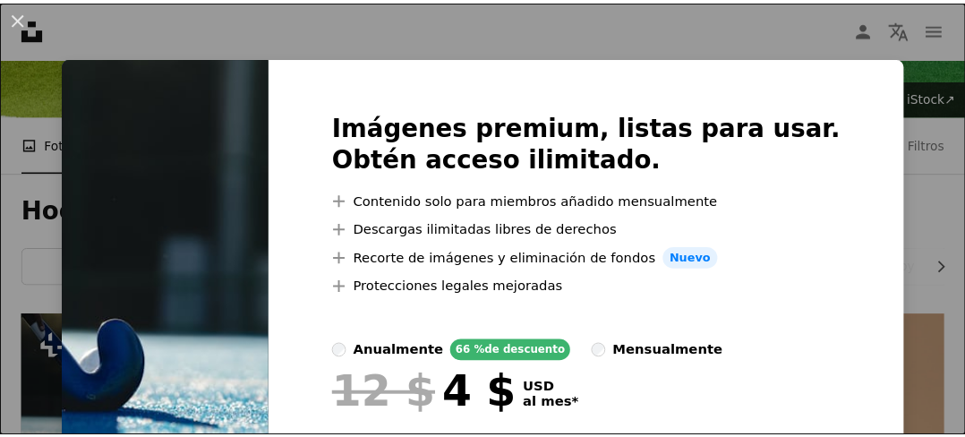
scroll to position [179, 0]
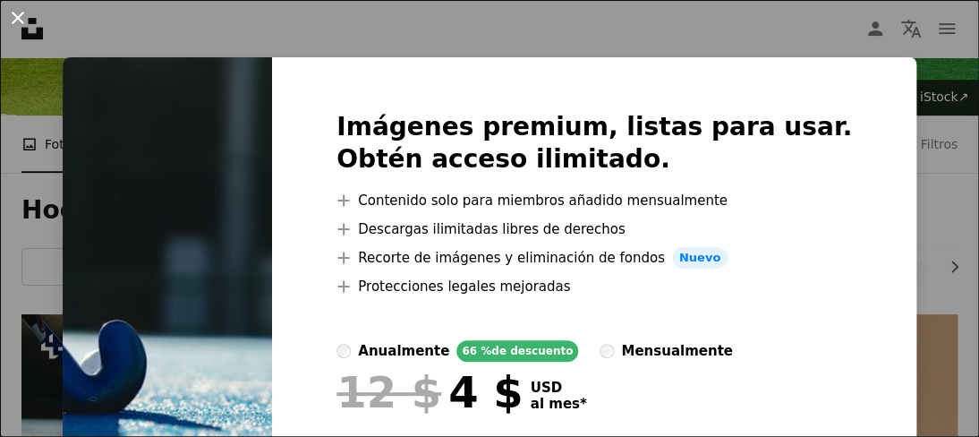
click at [22, 25] on button "An X shape" at bounding box center [17, 17] width 21 height 21
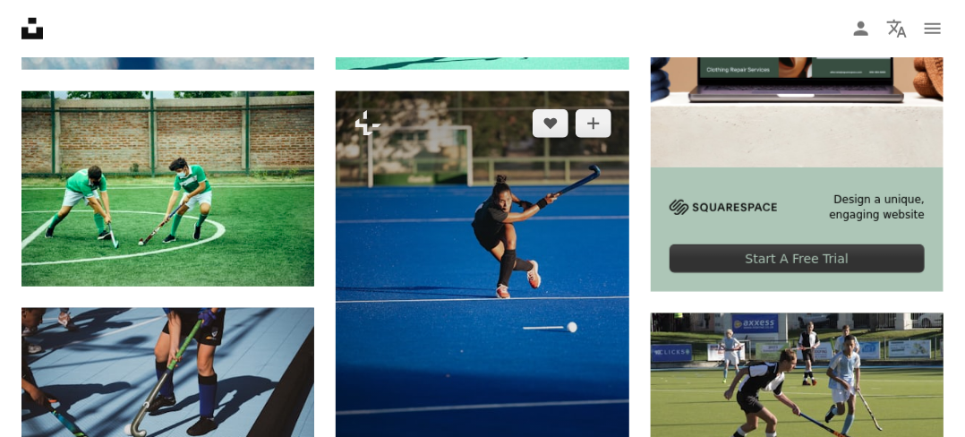
scroll to position [626, 0]
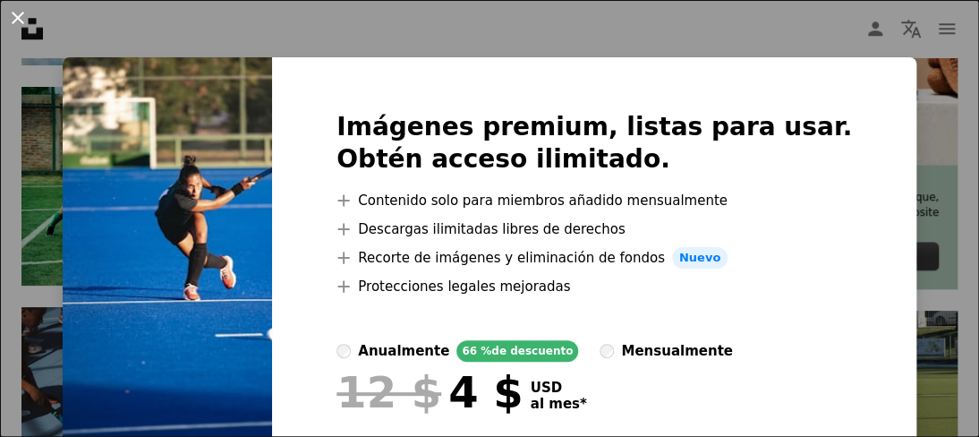
click at [17, 26] on button "An X shape" at bounding box center [17, 17] width 21 height 21
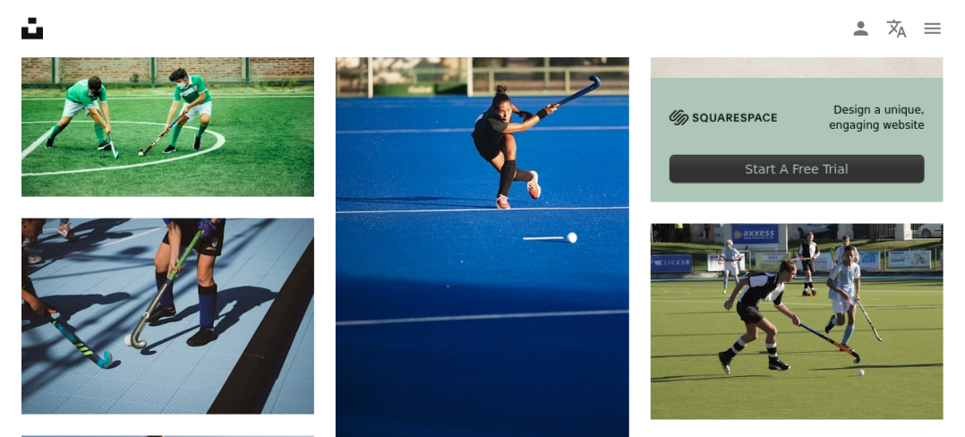
scroll to position [805, 0]
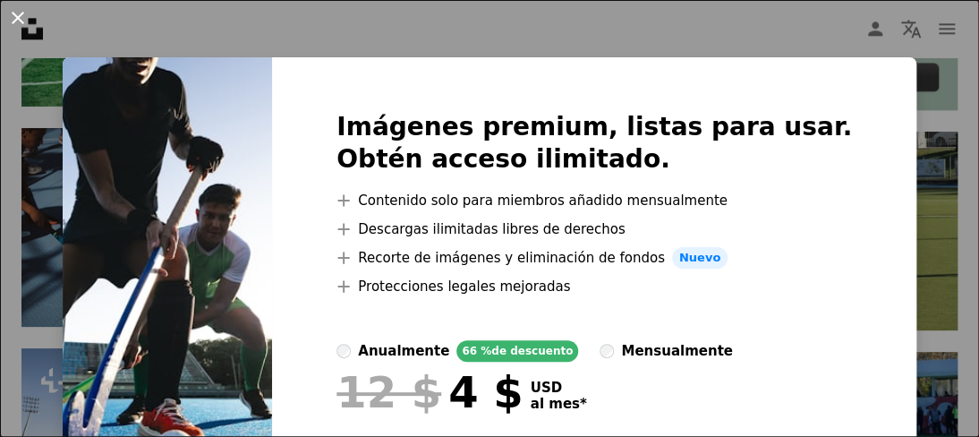
click at [13, 14] on button "An X shape" at bounding box center [17, 17] width 21 height 21
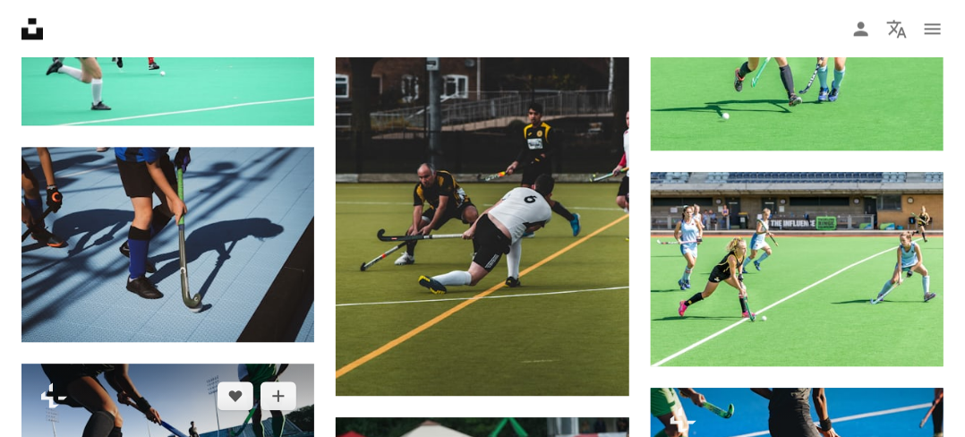
scroll to position [1790, 0]
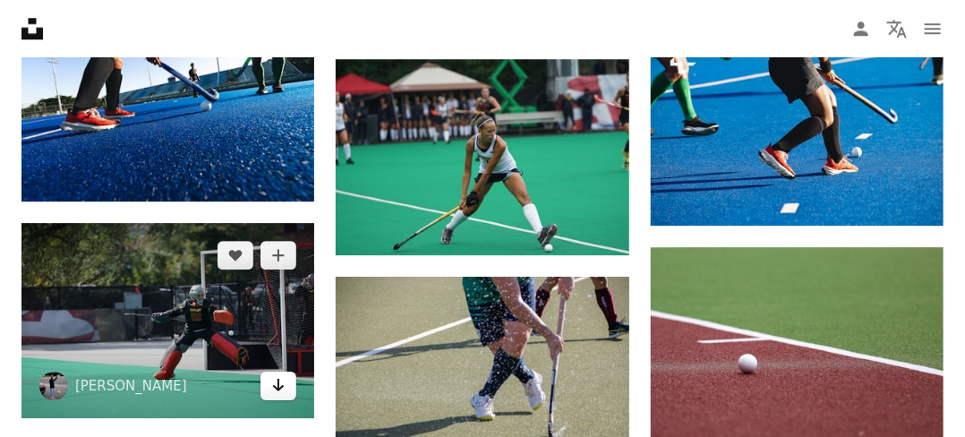
click at [284, 374] on icon "Arrow pointing down" at bounding box center [278, 384] width 14 height 21
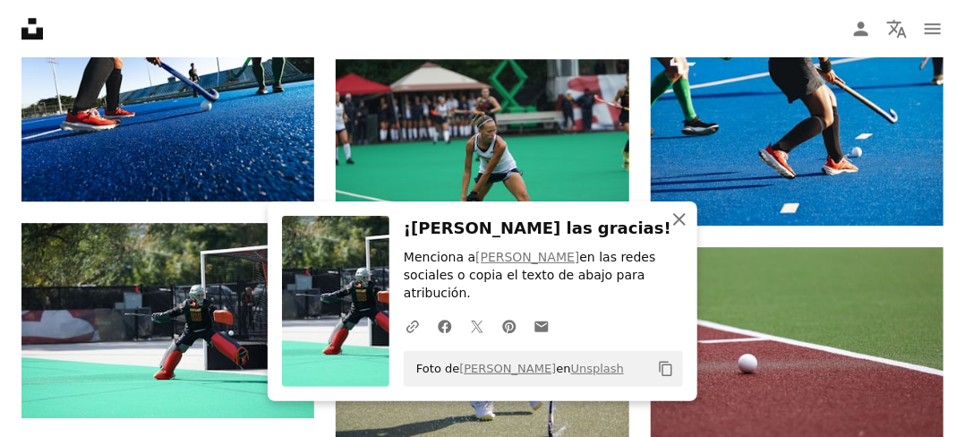
click at [676, 225] on icon "button" at bounding box center [679, 219] width 13 height 13
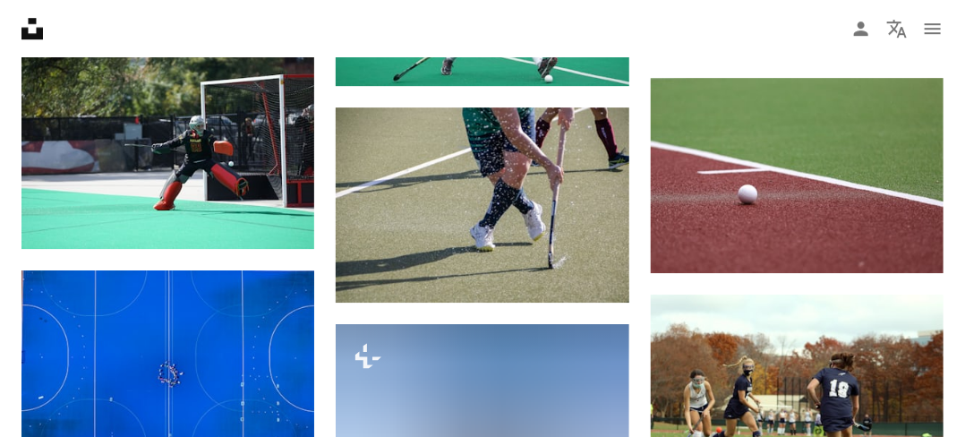
scroll to position [1968, 0]
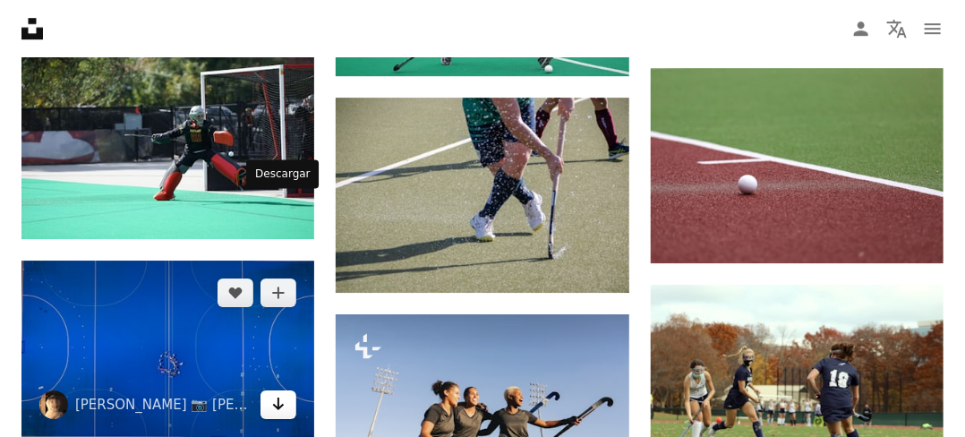
click at [280, 393] on icon "Arrow pointing down" at bounding box center [278, 403] width 14 height 21
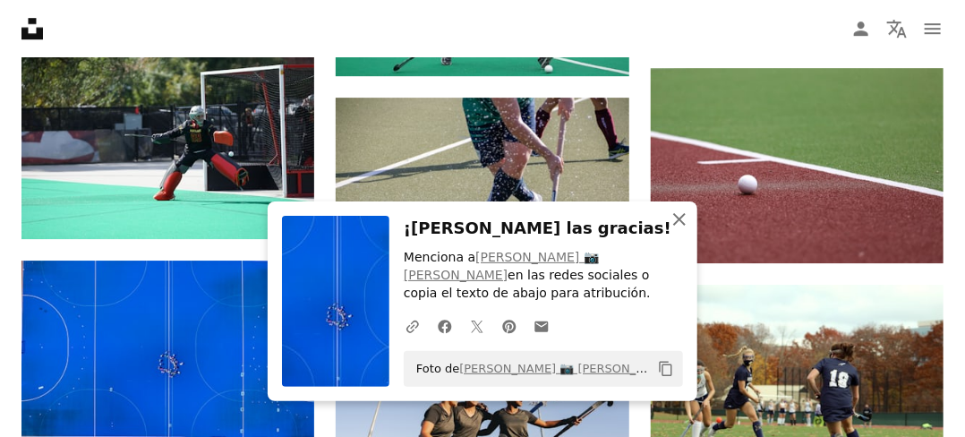
click at [677, 225] on icon "button" at bounding box center [679, 219] width 13 height 13
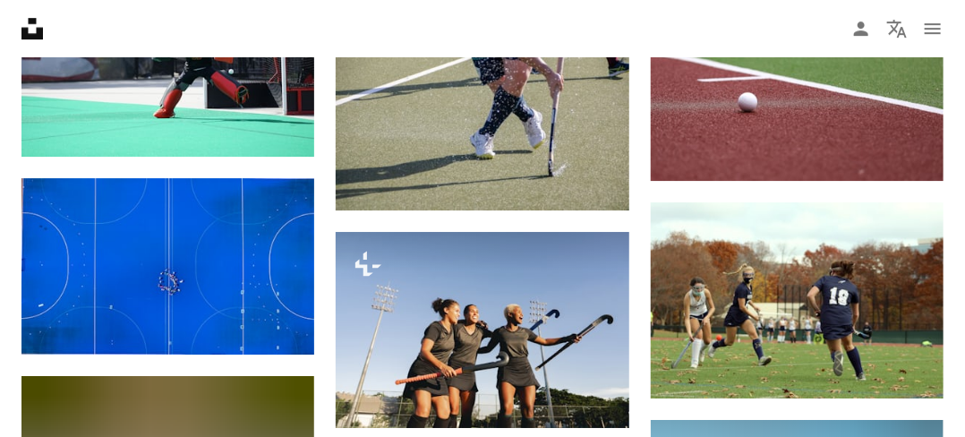
scroll to position [2147, 0]
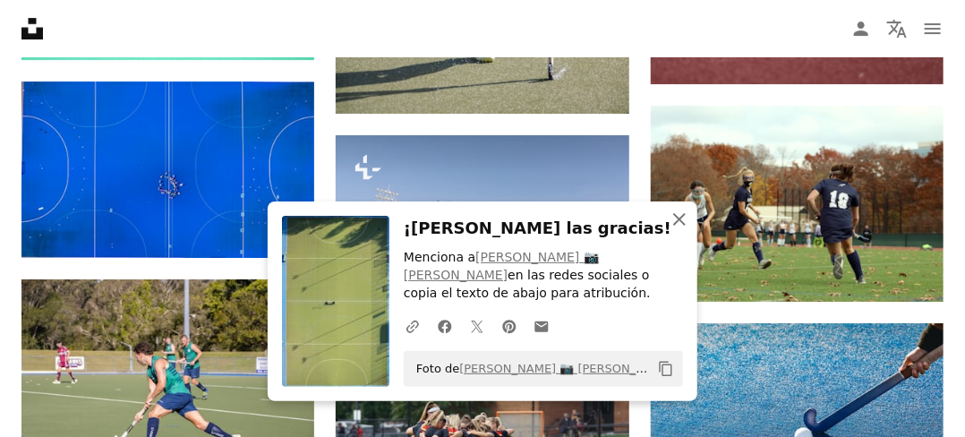
click at [671, 230] on icon "An X shape" at bounding box center [678, 218] width 21 height 21
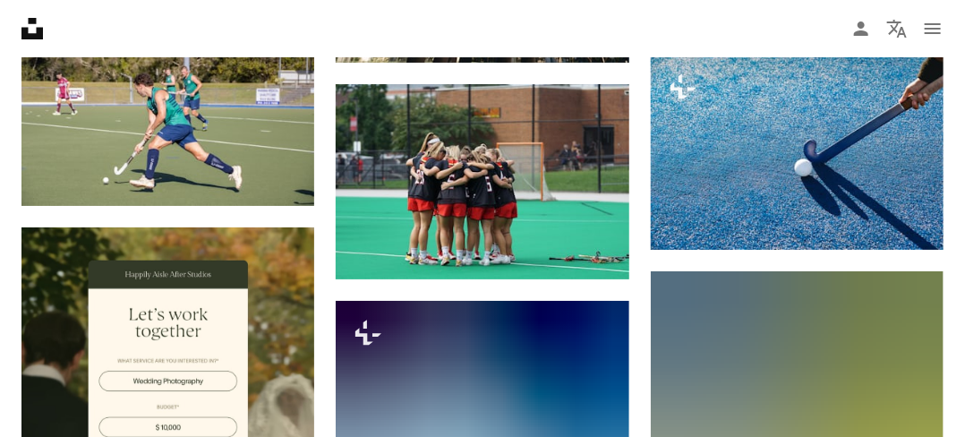
scroll to position [2684, 0]
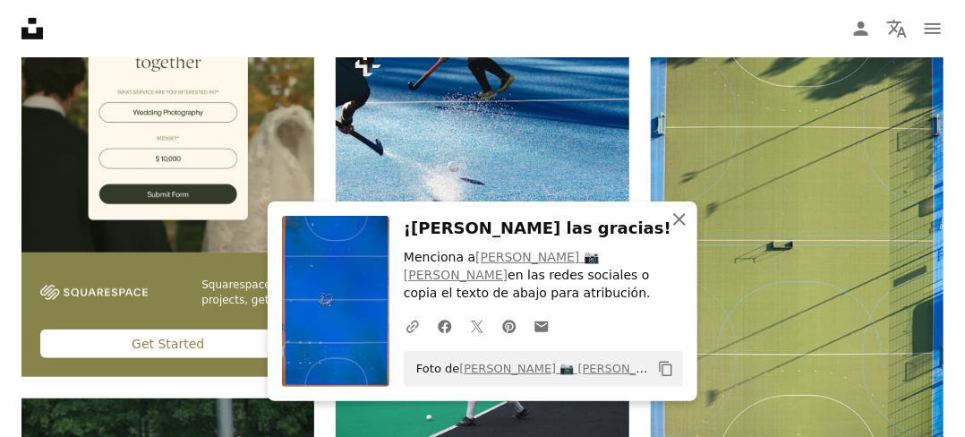
click at [676, 230] on icon "An X shape" at bounding box center [678, 218] width 21 height 21
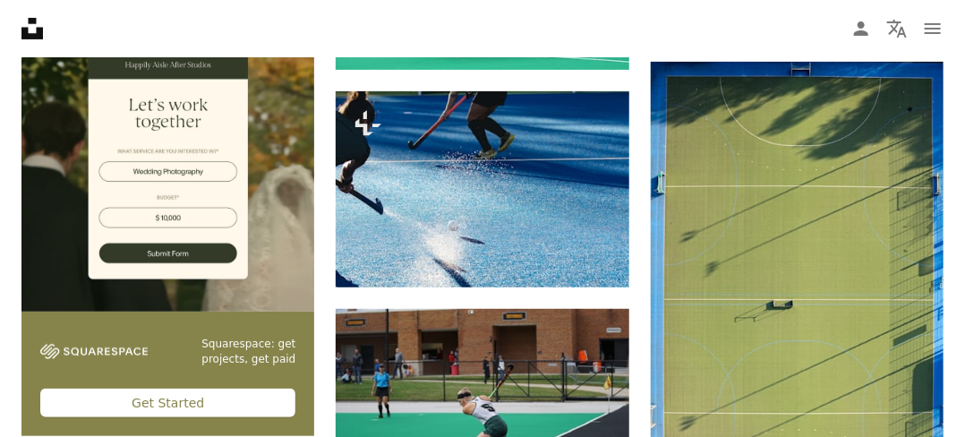
scroll to position [2595, 0]
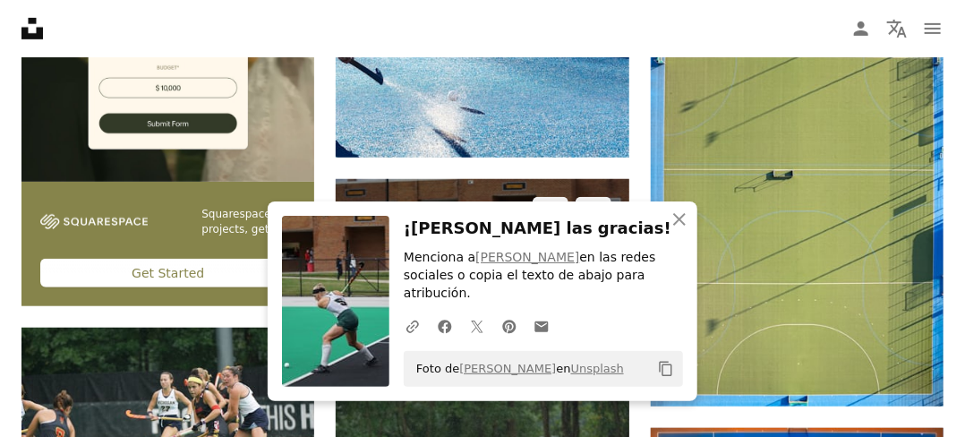
scroll to position [2774, 0]
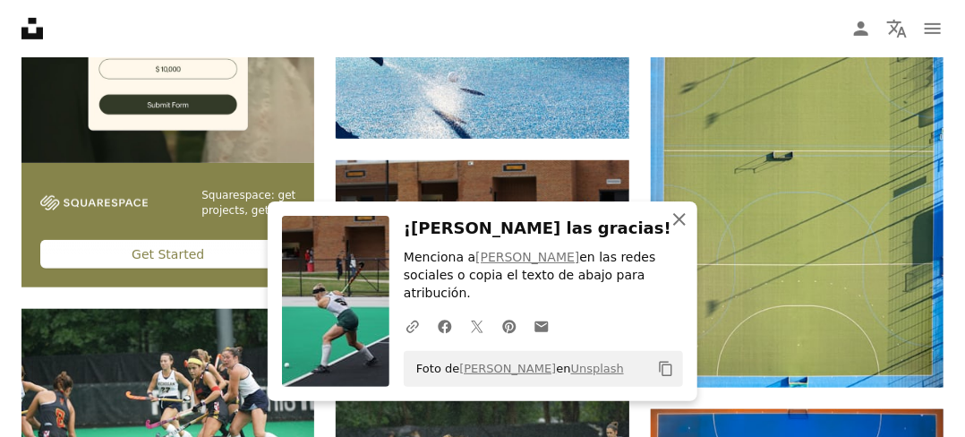
click at [677, 225] on icon "button" at bounding box center [679, 219] width 13 height 13
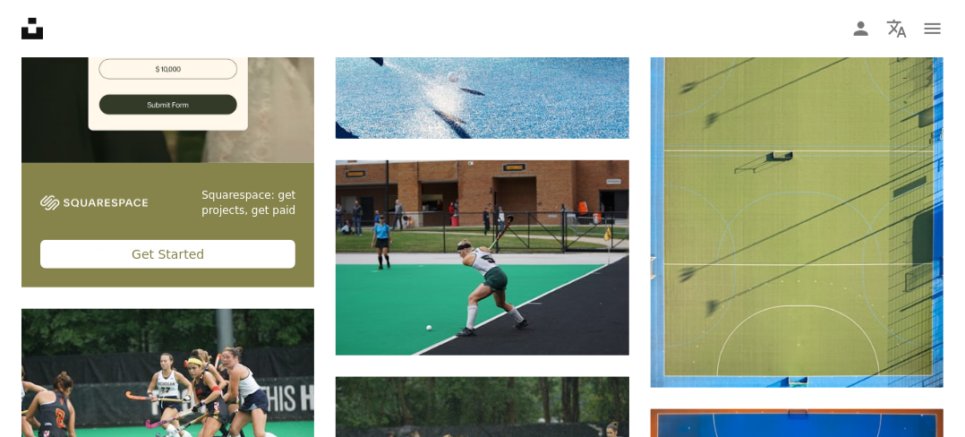
scroll to position [2863, 0]
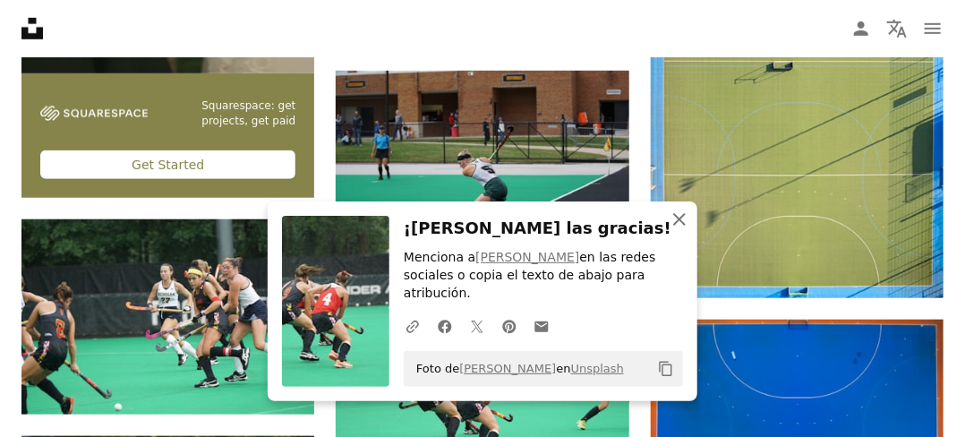
click at [674, 230] on icon "An X shape" at bounding box center [678, 218] width 21 height 21
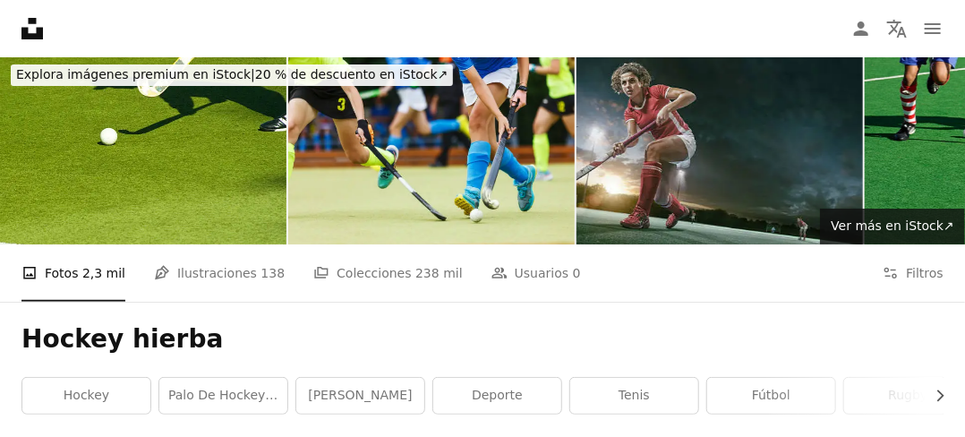
scroll to position [0, 0]
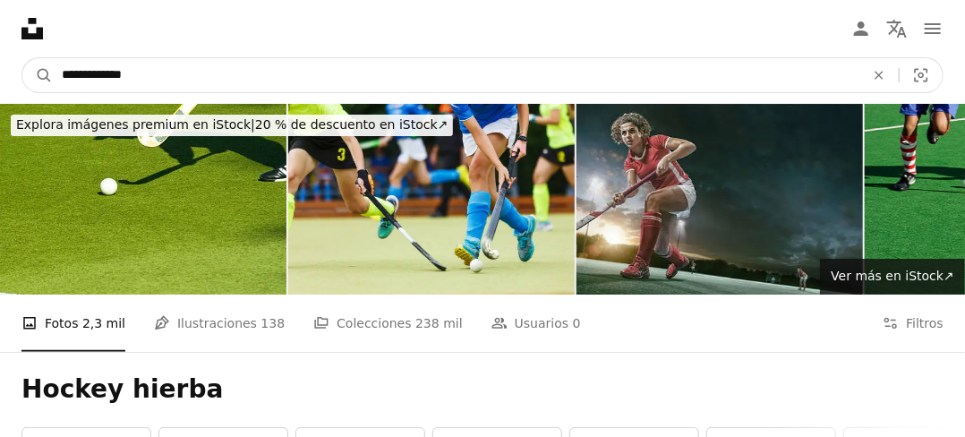
drag, startPoint x: 199, startPoint y: 69, endPoint x: 0, endPoint y: 69, distance: 198.6
click at [0, 69] on nav "**********" at bounding box center [482, 75] width 965 height 57
type input "******"
click at [22, 58] on button "A magnifying glass" at bounding box center [37, 75] width 30 height 34
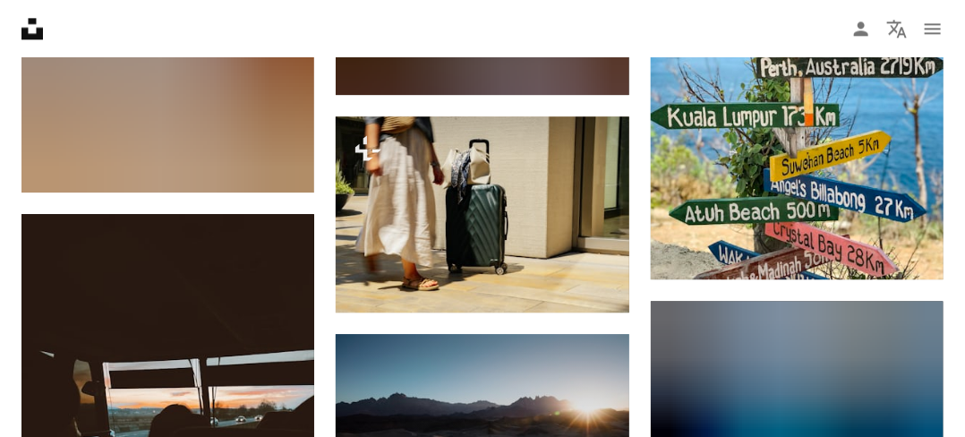
scroll to position [1611, 0]
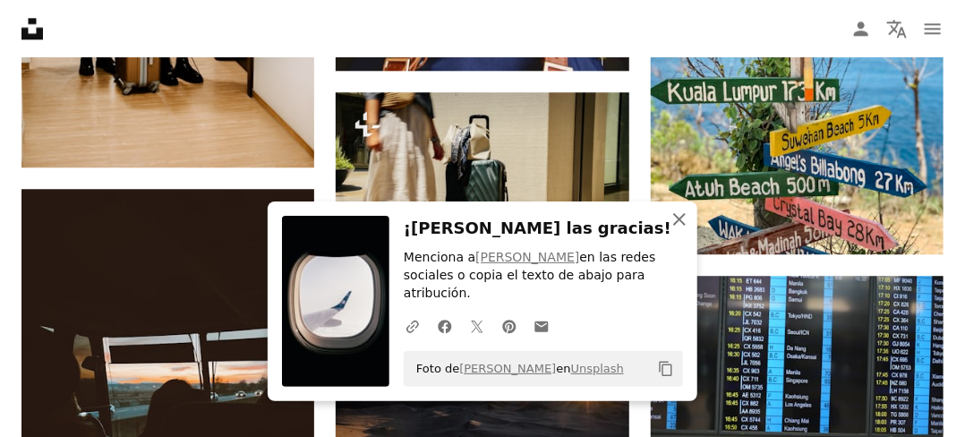
click at [689, 219] on icon "An X shape" at bounding box center [678, 218] width 21 height 21
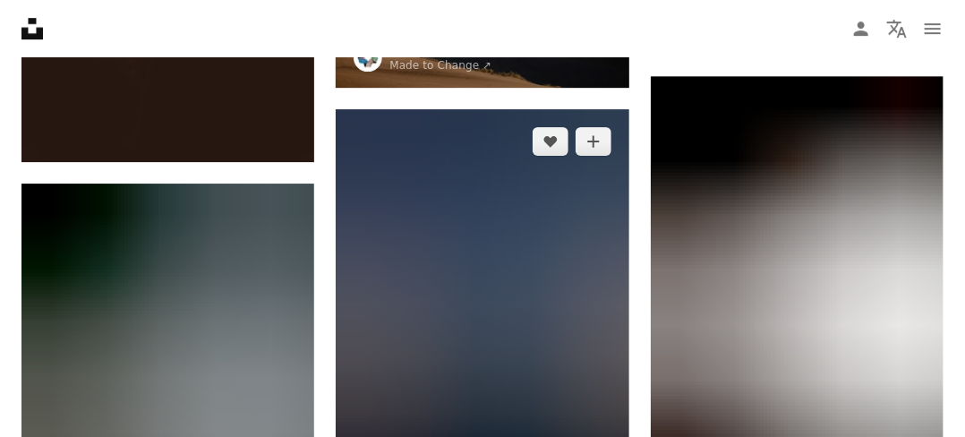
scroll to position [2058, 0]
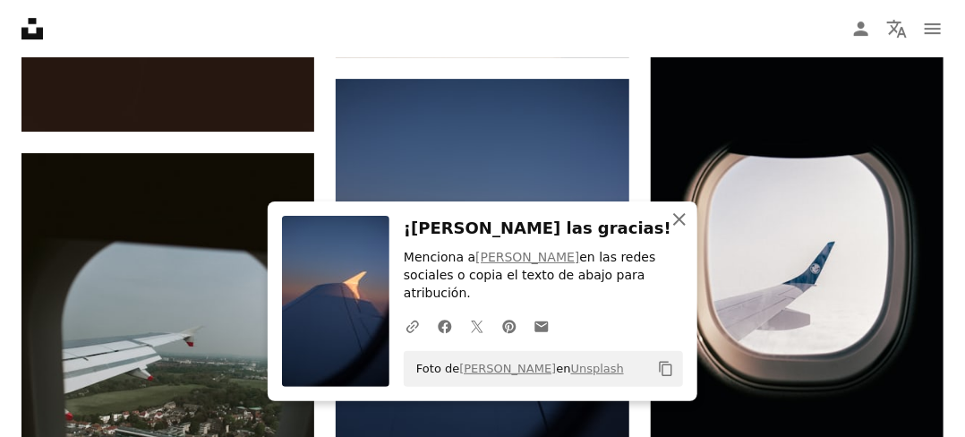
click at [681, 230] on icon "An X shape" at bounding box center [678, 218] width 21 height 21
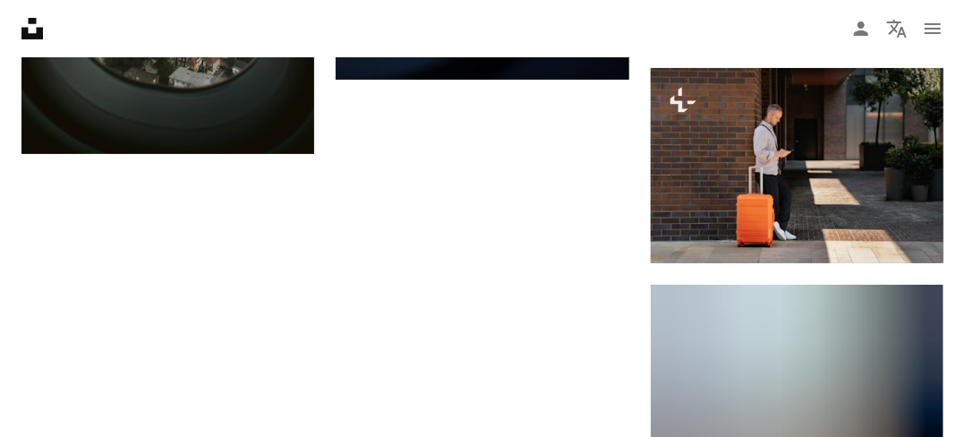
scroll to position [2505, 0]
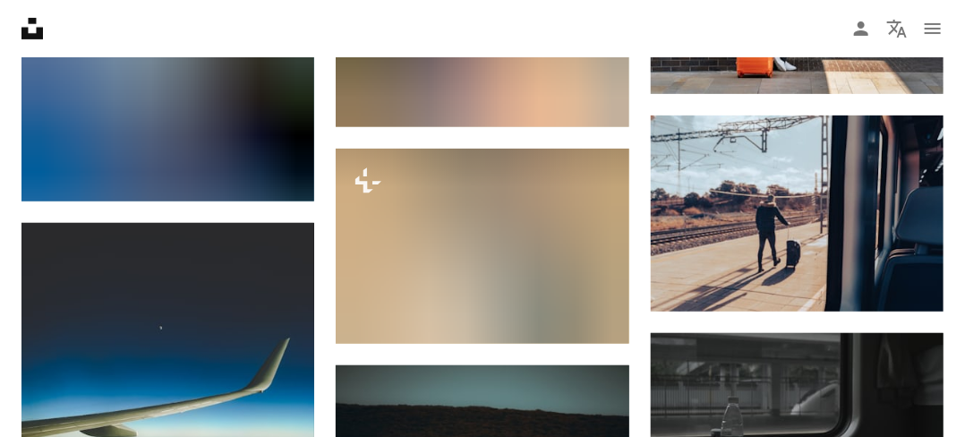
scroll to position [2774, 0]
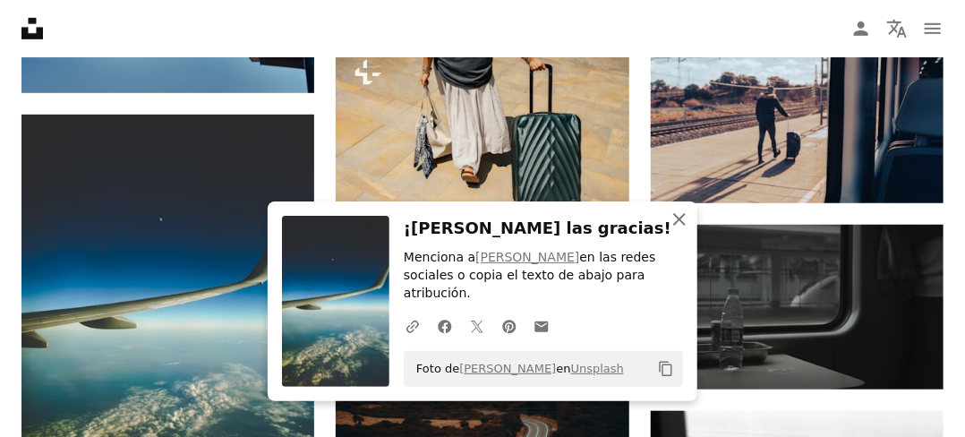
click at [675, 225] on icon "button" at bounding box center [679, 219] width 13 height 13
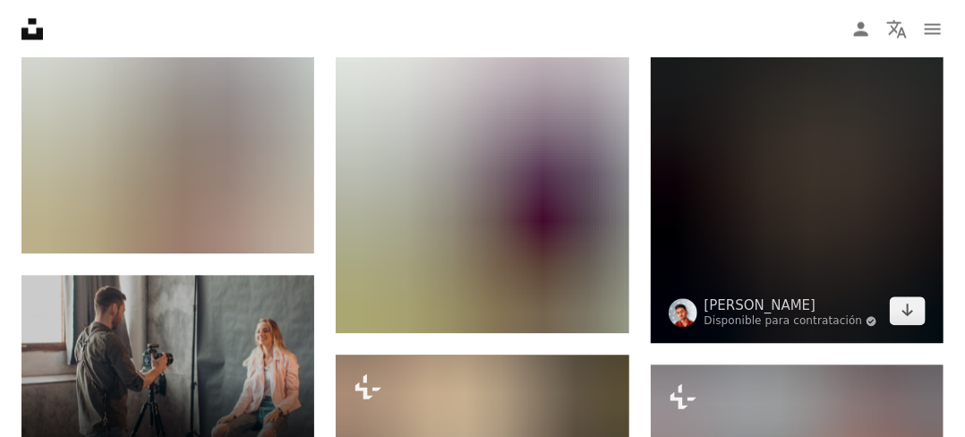
scroll to position [3758, 0]
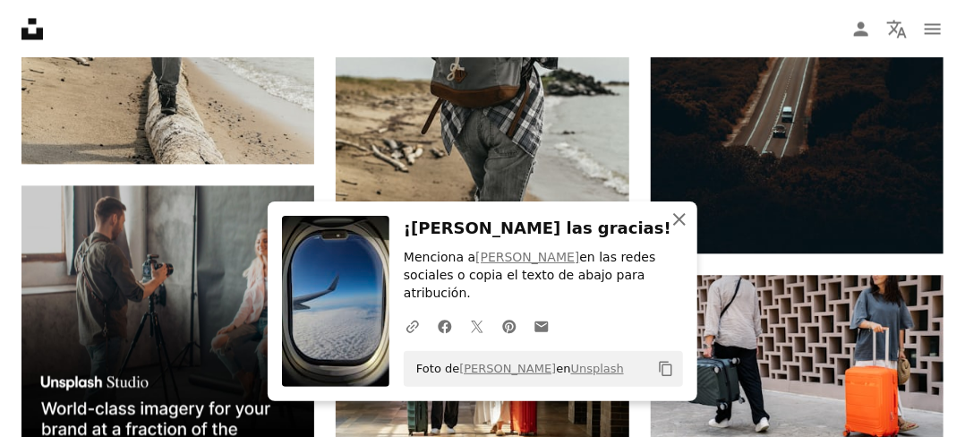
click at [675, 225] on icon "button" at bounding box center [679, 219] width 13 height 13
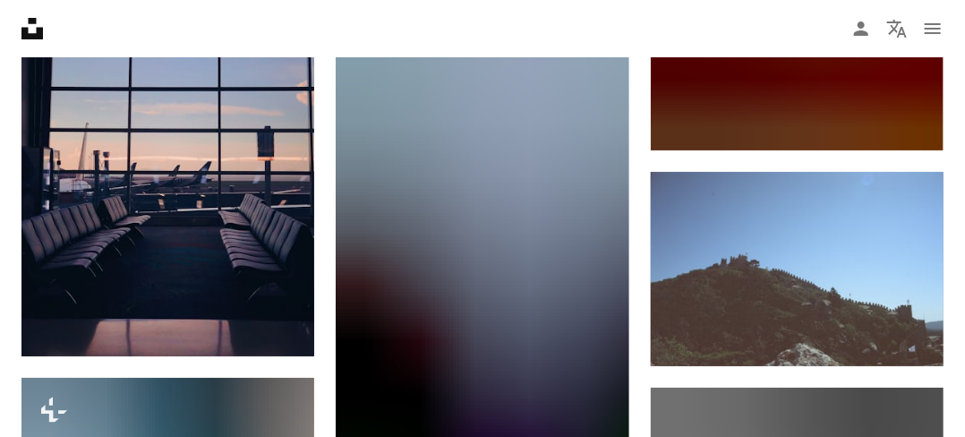
scroll to position [4742, 0]
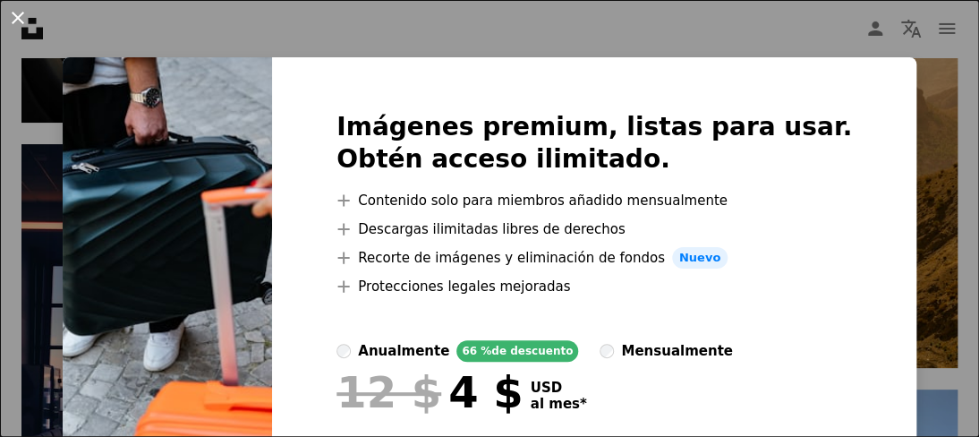
click at [12, 21] on button "An X shape" at bounding box center [17, 17] width 21 height 21
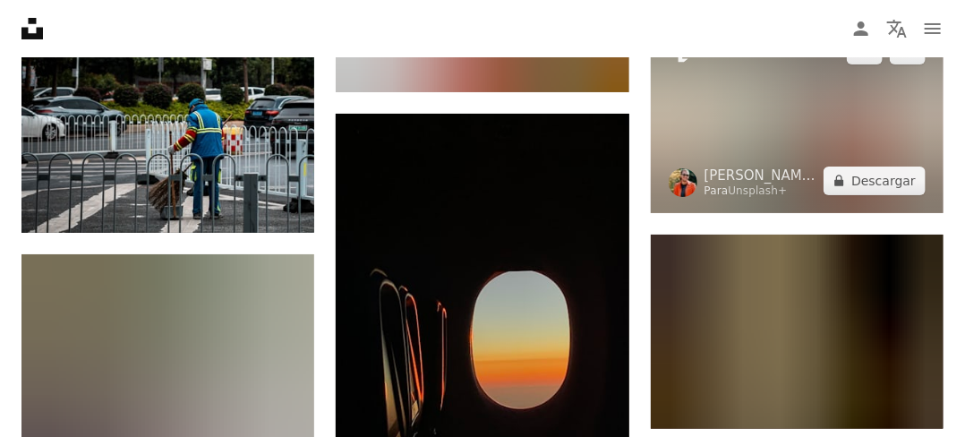
scroll to position [7337, 0]
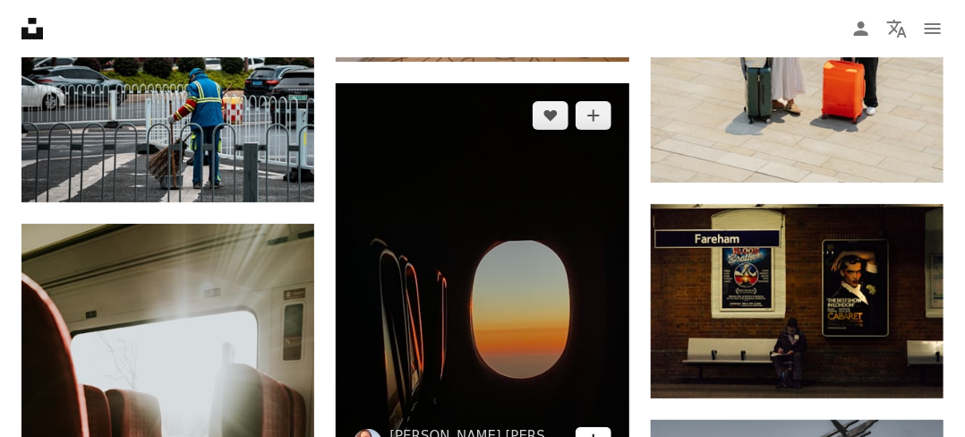
click at [599, 429] on icon "Arrow pointing down" at bounding box center [593, 439] width 14 height 21
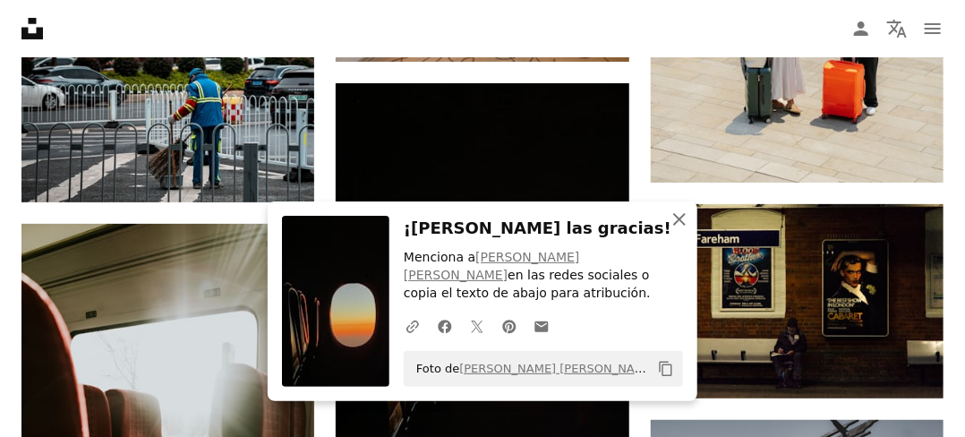
click at [681, 230] on icon "An X shape" at bounding box center [678, 218] width 21 height 21
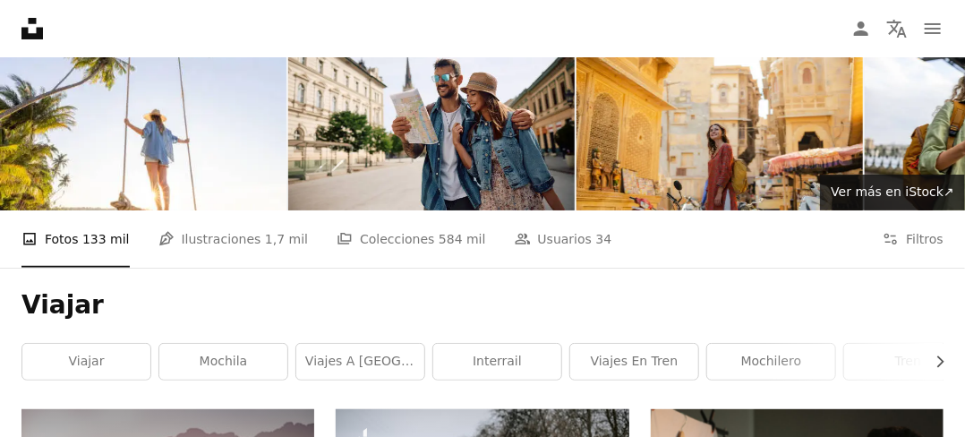
scroll to position [0, 0]
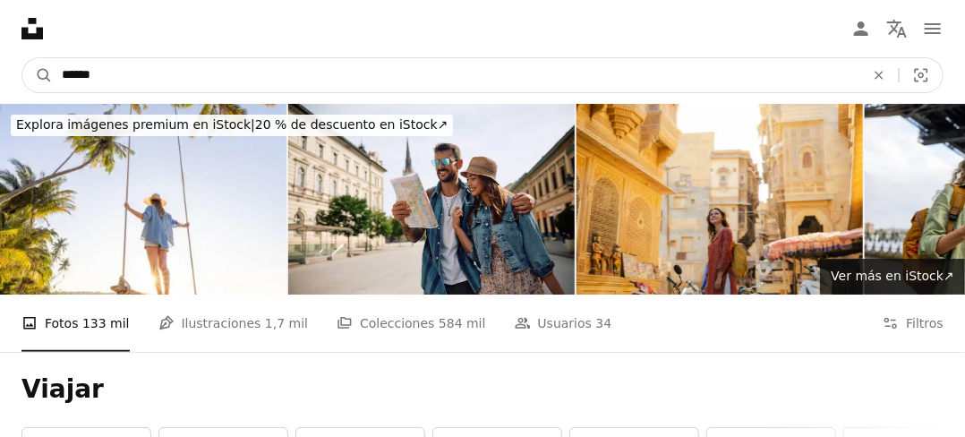
click at [101, 69] on input "******" at bounding box center [456, 75] width 806 height 34
type input "**********"
click at [22, 58] on button "A magnifying glass" at bounding box center [37, 75] width 30 height 34
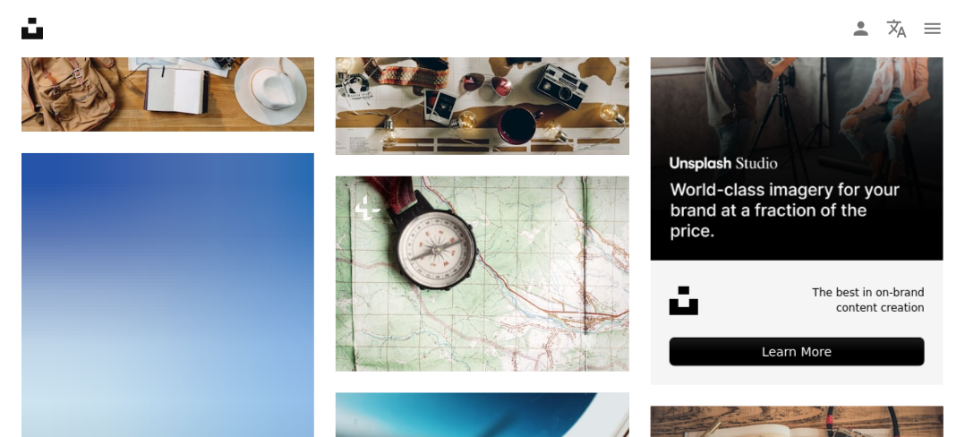
scroll to position [626, 0]
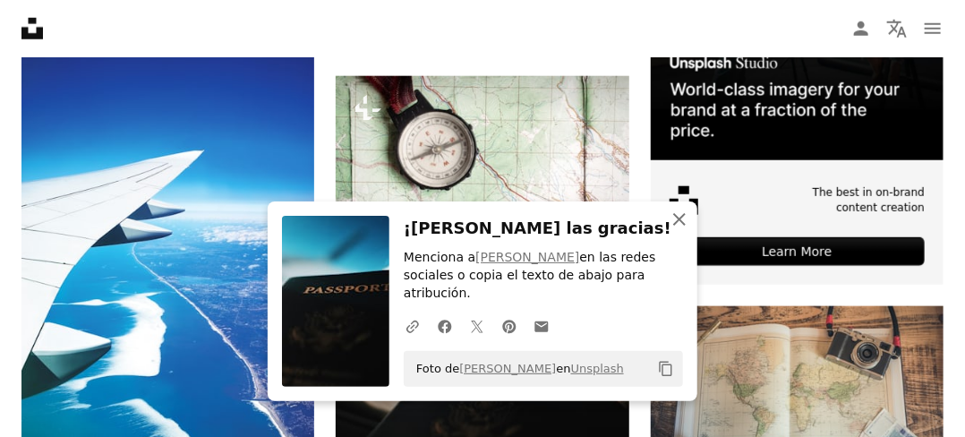
drag, startPoint x: 678, startPoint y: 241, endPoint x: 642, endPoint y: 244, distance: 36.0
click at [678, 230] on icon "An X shape" at bounding box center [678, 218] width 21 height 21
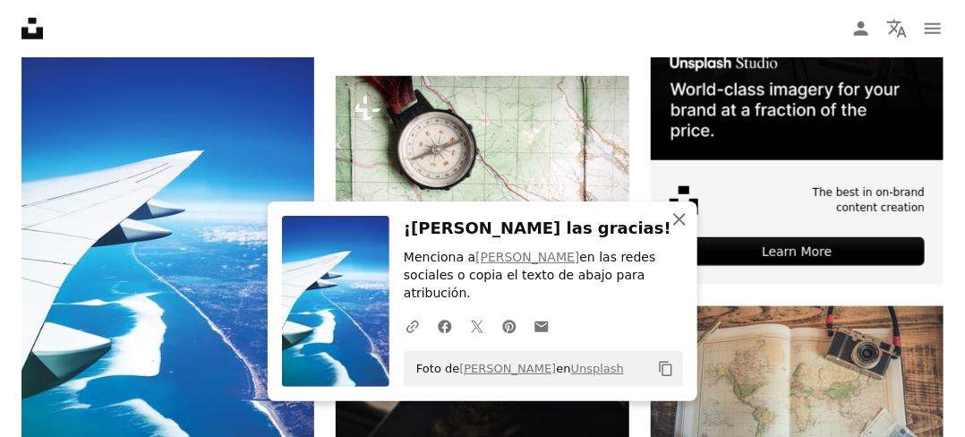
click at [676, 225] on icon "button" at bounding box center [679, 219] width 13 height 13
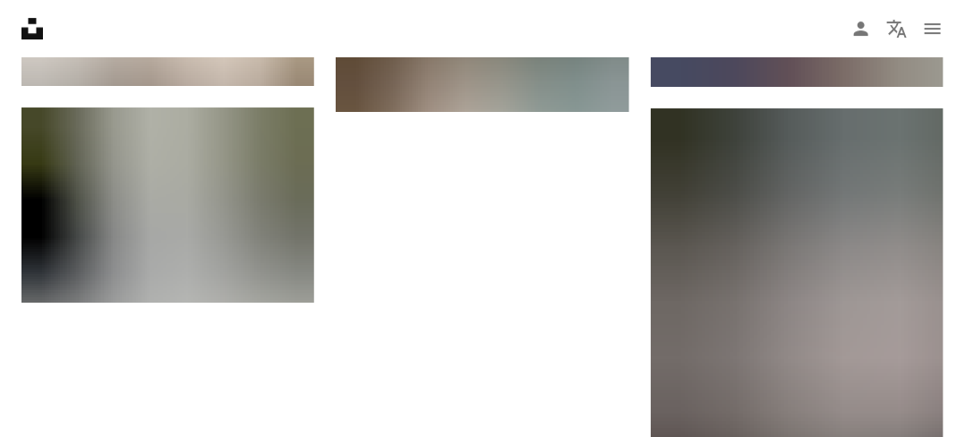
scroll to position [2147, 0]
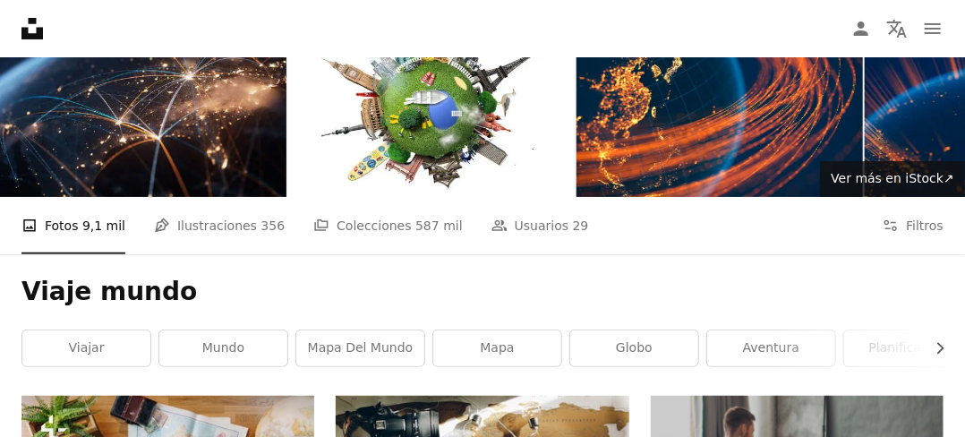
scroll to position [0, 0]
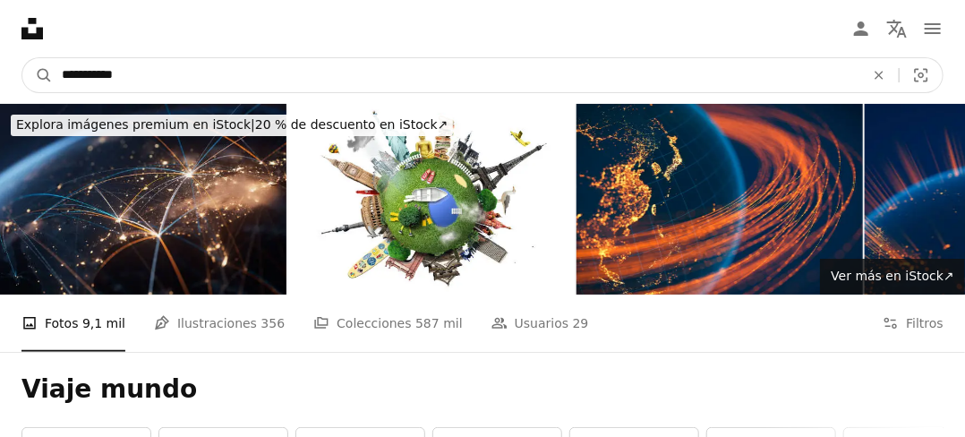
drag, startPoint x: 138, startPoint y: 72, endPoint x: 64, endPoint y: 82, distance: 74.2
click at [64, 82] on input "**********" at bounding box center [456, 75] width 806 height 34
type input "**********"
click at [22, 58] on button "A magnifying glass" at bounding box center [37, 75] width 30 height 34
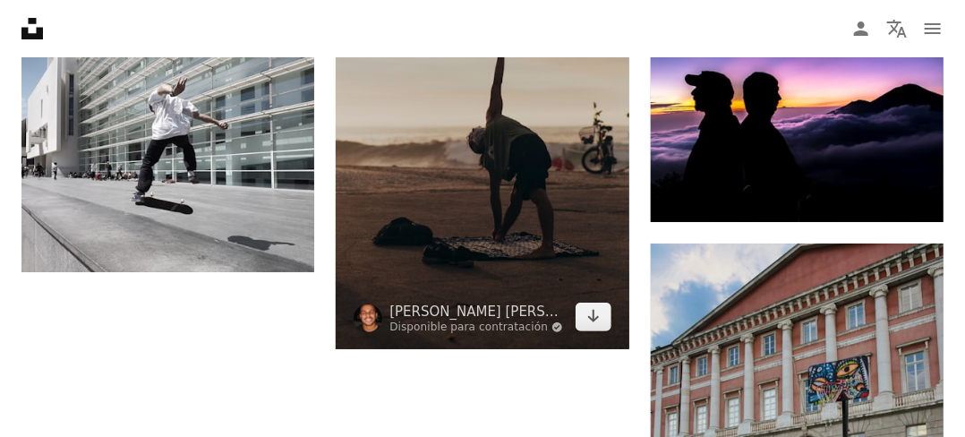
scroll to position [2582, 0]
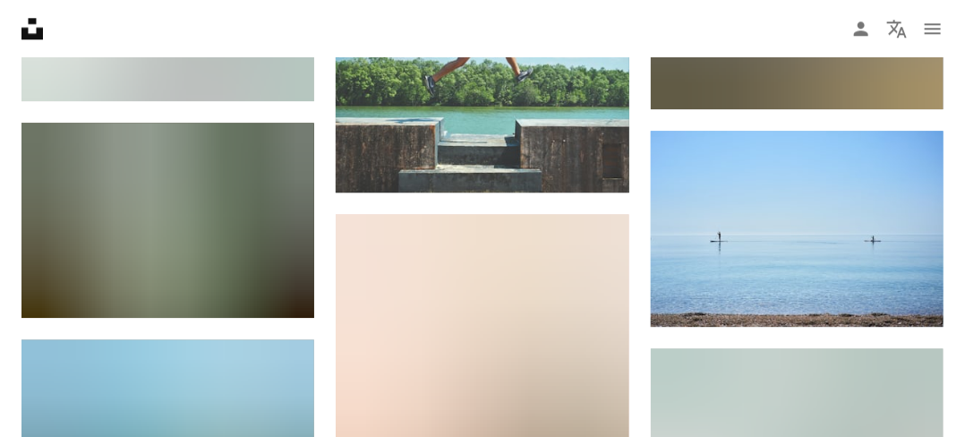
scroll to position [4103, 0]
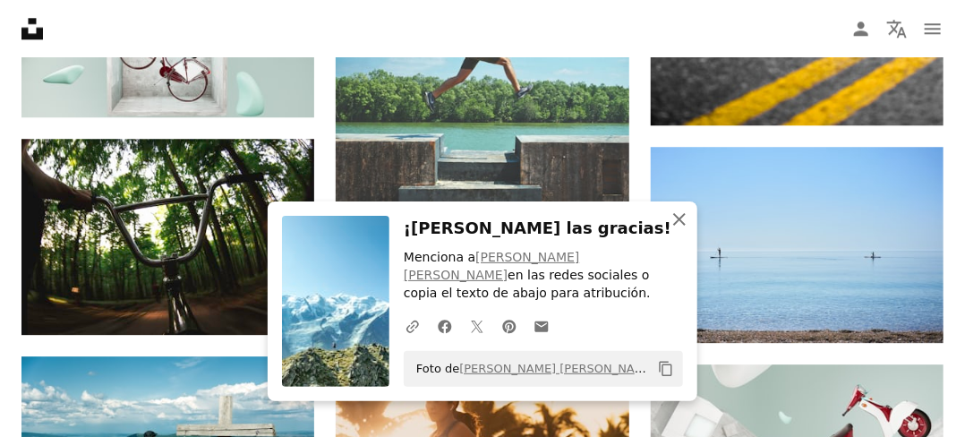
click at [674, 230] on icon "An X shape" at bounding box center [678, 218] width 21 height 21
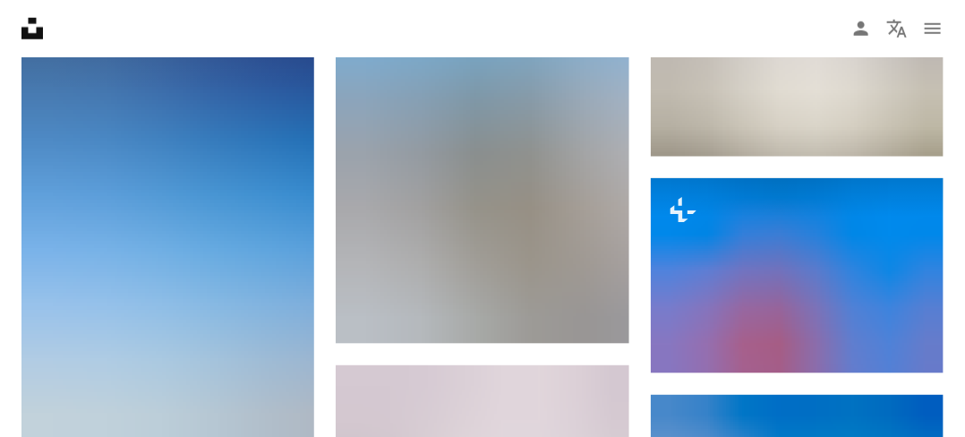
scroll to position [0, 0]
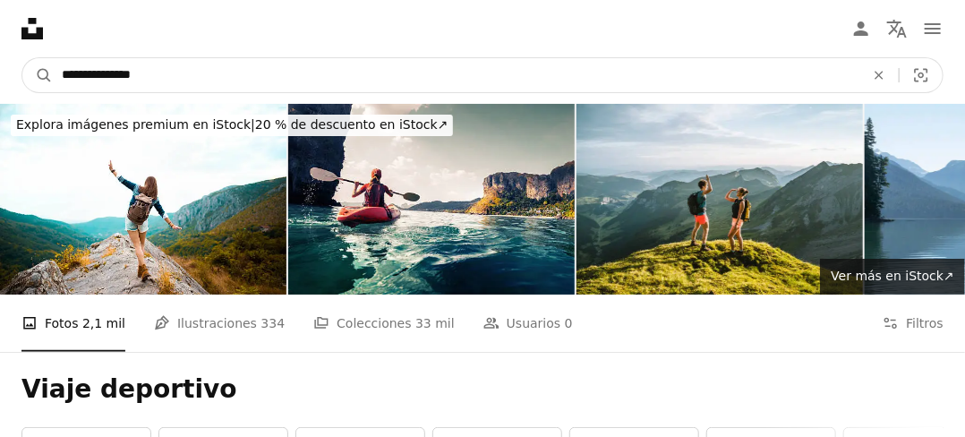
drag, startPoint x: 190, startPoint y: 83, endPoint x: 63, endPoint y: 83, distance: 127.1
click at [63, 83] on input "**********" at bounding box center [456, 75] width 806 height 34
type input "******"
click button "A magnifying glass" at bounding box center [37, 75] width 30 height 34
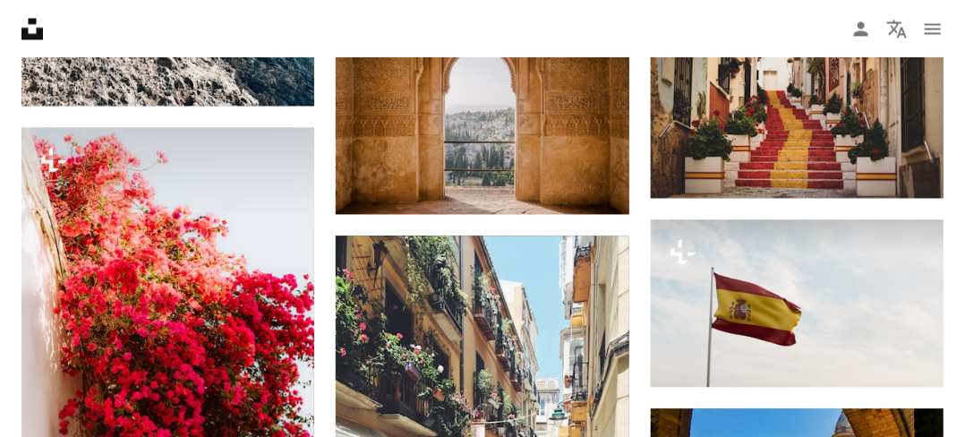
scroll to position [1521, 0]
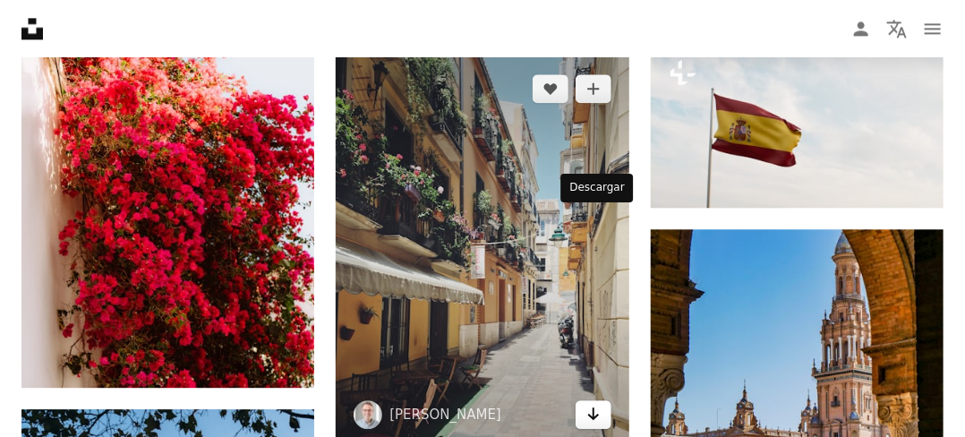
click at [596, 403] on icon "Arrow pointing down" at bounding box center [593, 413] width 14 height 21
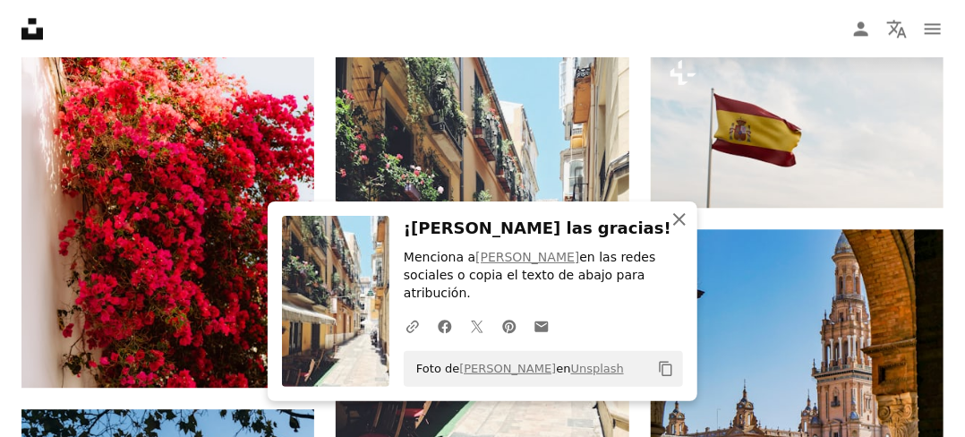
click at [681, 230] on icon "An X shape" at bounding box center [678, 218] width 21 height 21
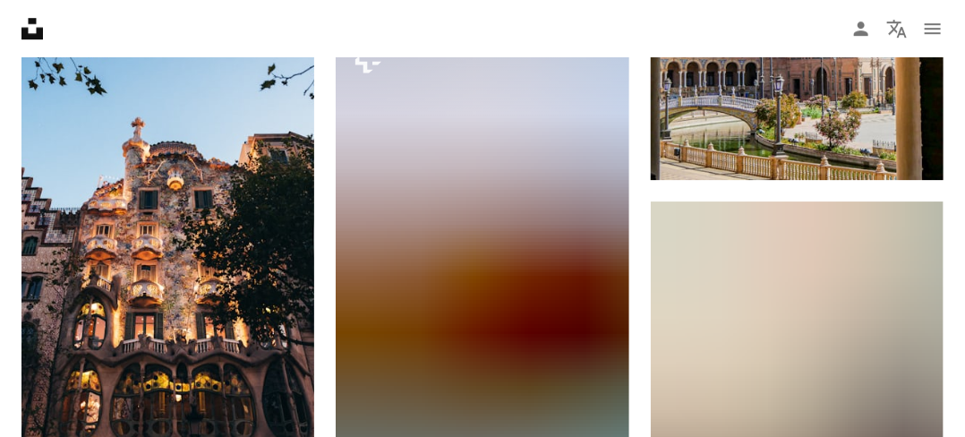
scroll to position [1968, 0]
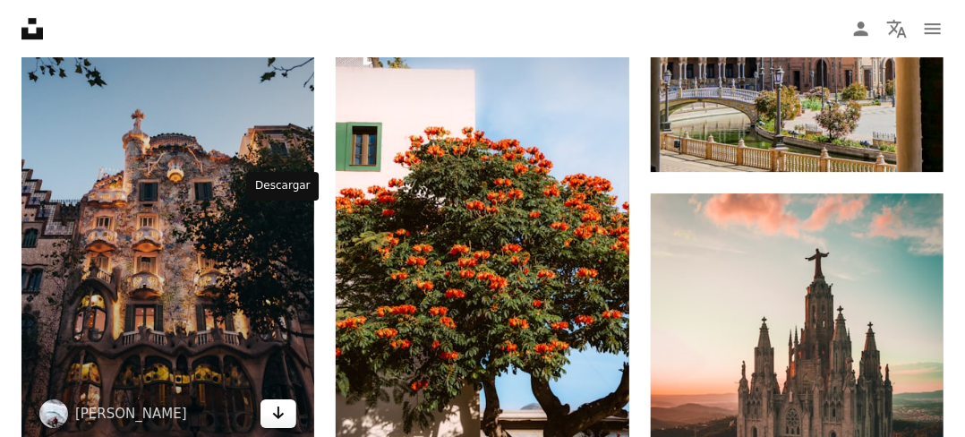
click at [286, 399] on link "Arrow pointing down" at bounding box center [278, 413] width 36 height 29
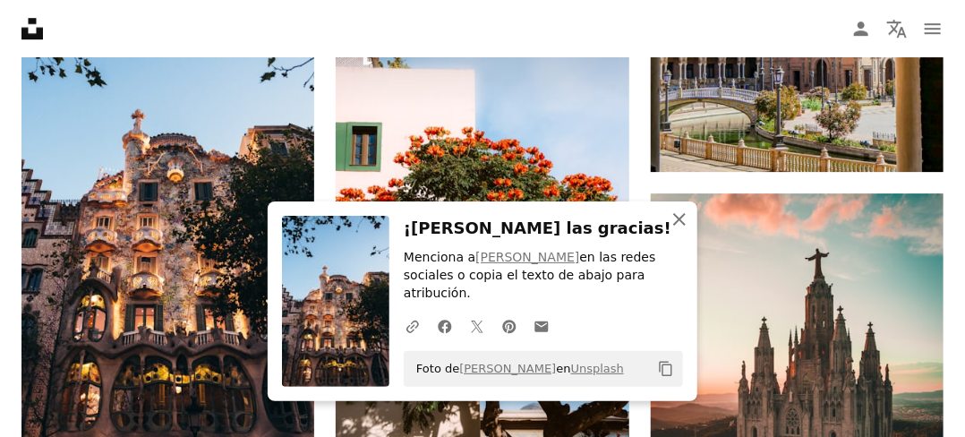
click at [676, 230] on icon "An X shape" at bounding box center [678, 218] width 21 height 21
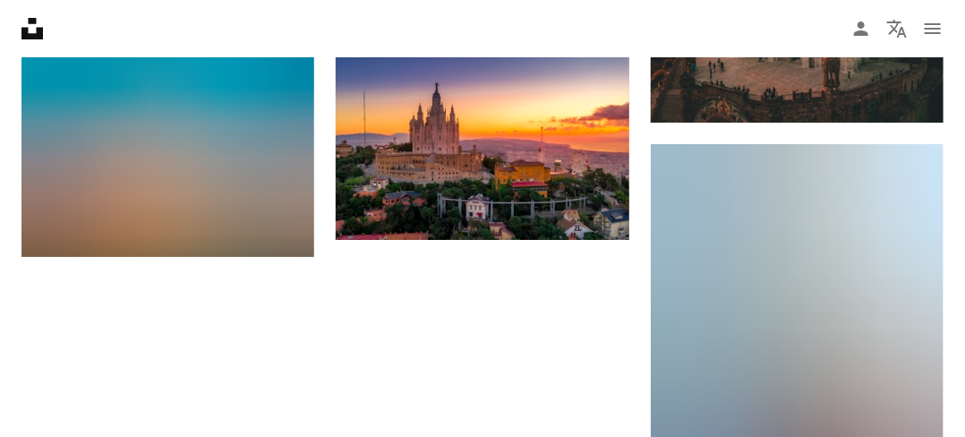
scroll to position [2416, 0]
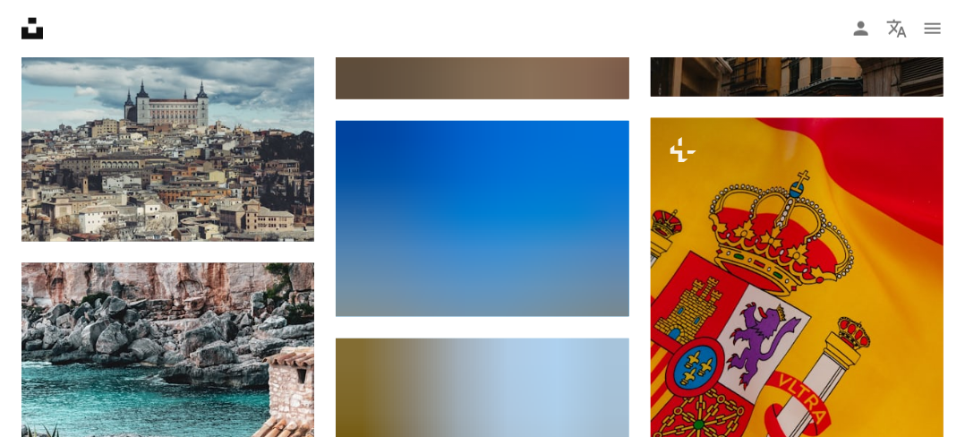
scroll to position [7963, 0]
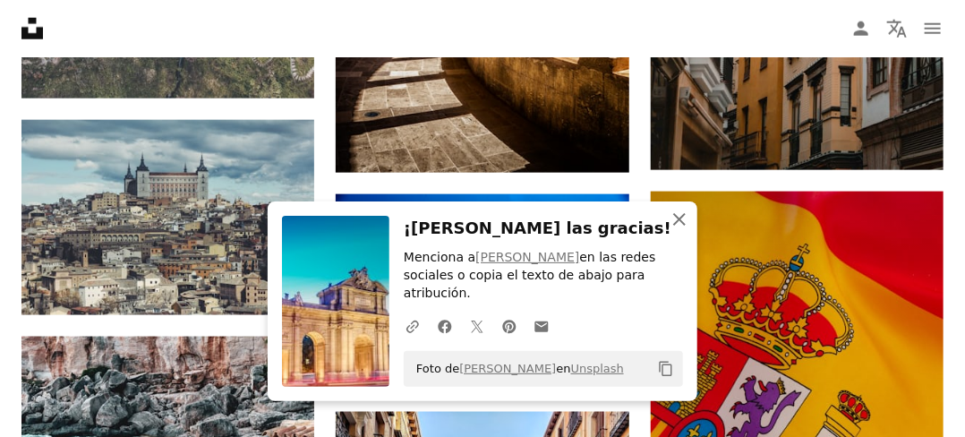
click at [675, 225] on icon "button" at bounding box center [679, 219] width 13 height 13
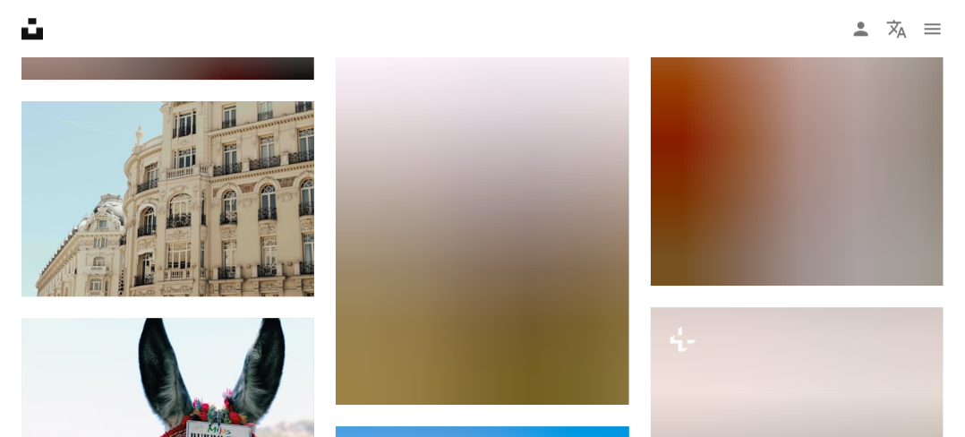
scroll to position [11363, 0]
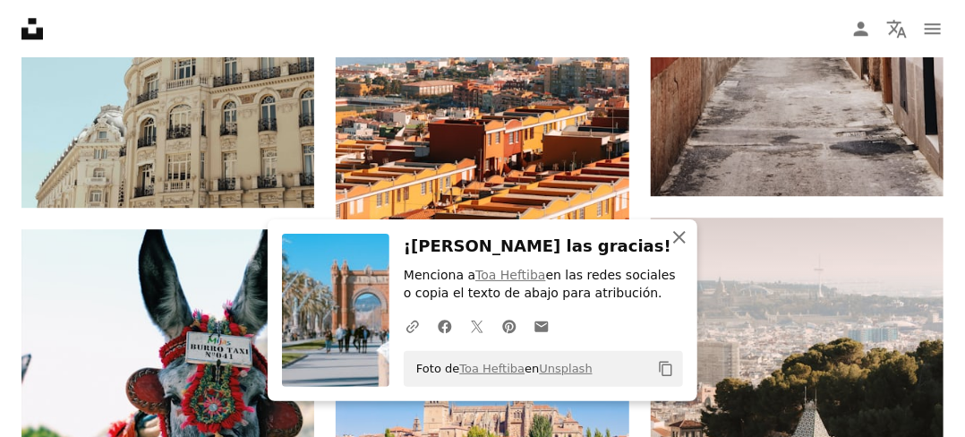
click at [676, 237] on icon "An X shape" at bounding box center [678, 236] width 21 height 21
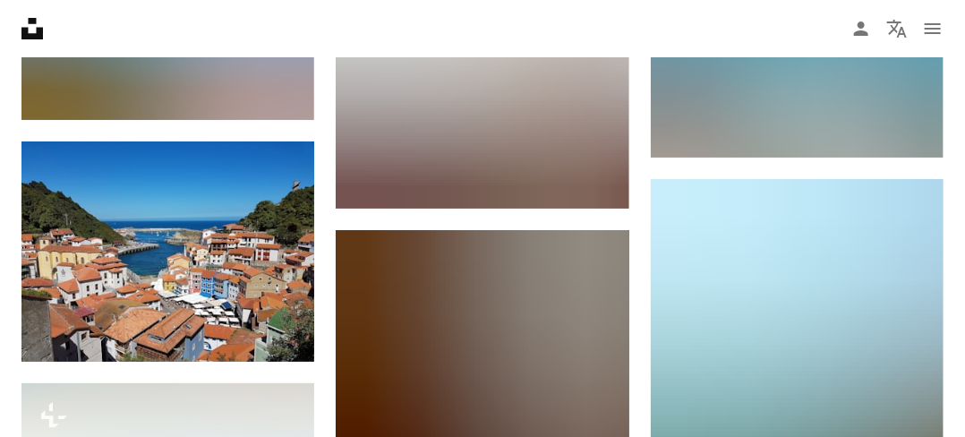
scroll to position [12168, 0]
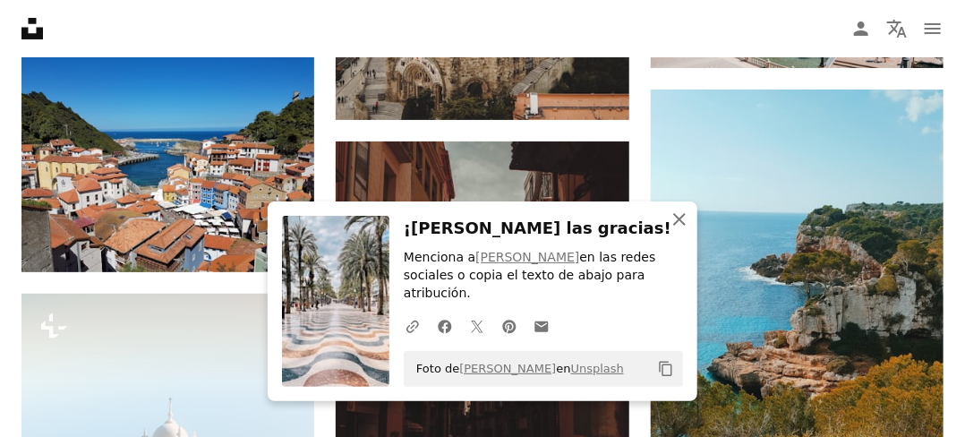
click at [671, 230] on icon "An X shape" at bounding box center [678, 218] width 21 height 21
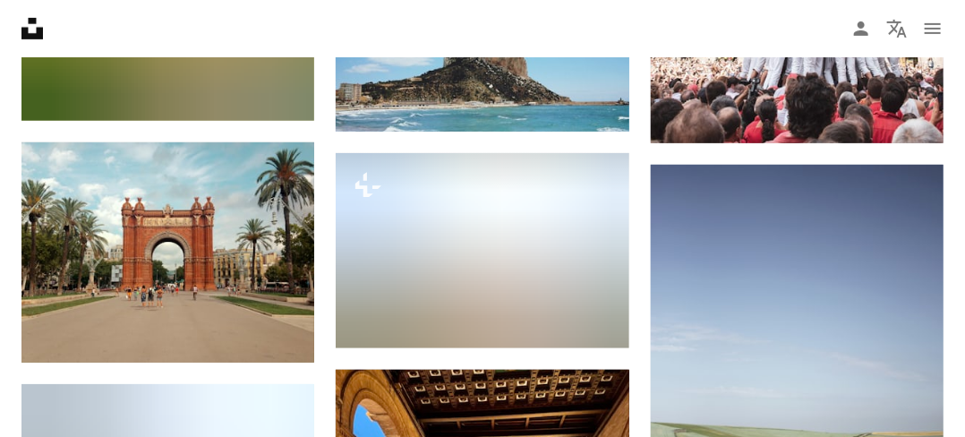
scroll to position [14673, 0]
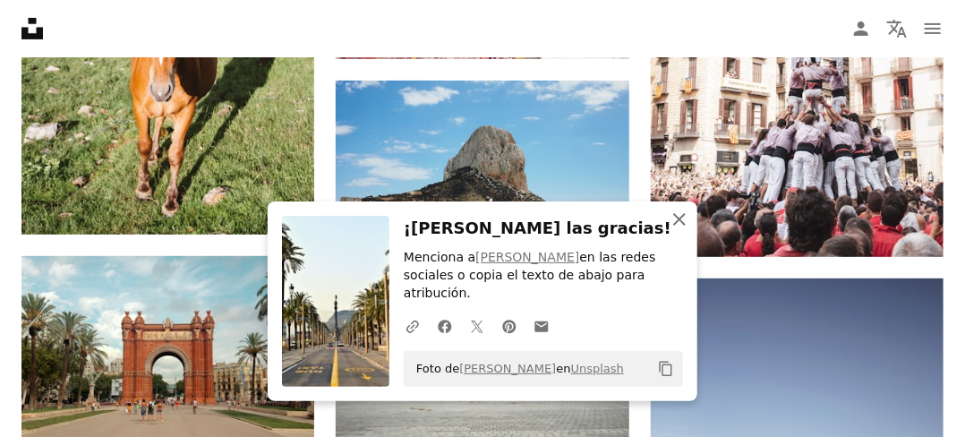
click at [677, 230] on icon "An X shape" at bounding box center [678, 218] width 21 height 21
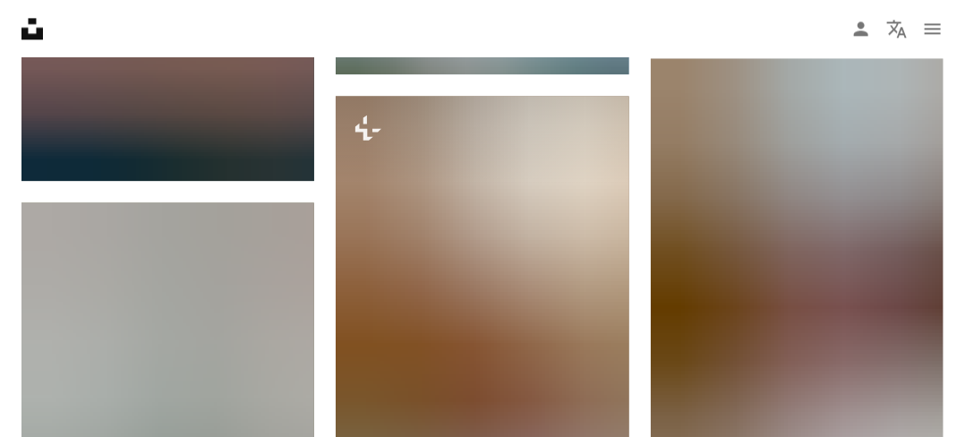
scroll to position [0, 0]
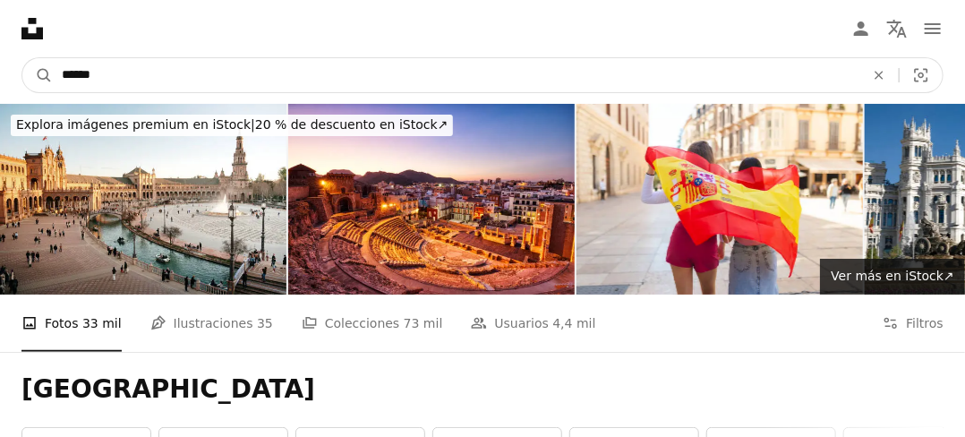
click at [62, 74] on input "******" at bounding box center [456, 75] width 806 height 34
type input "**********"
click button "A magnifying glass" at bounding box center [37, 75] width 30 height 34
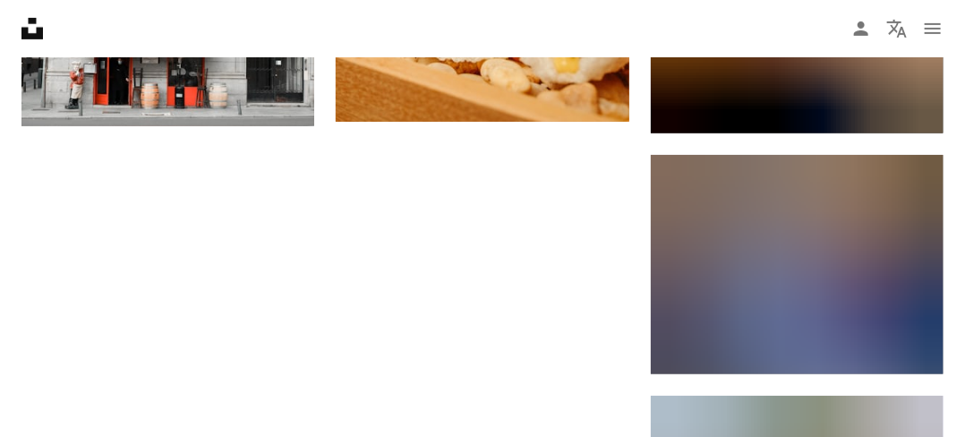
scroll to position [2860, 0]
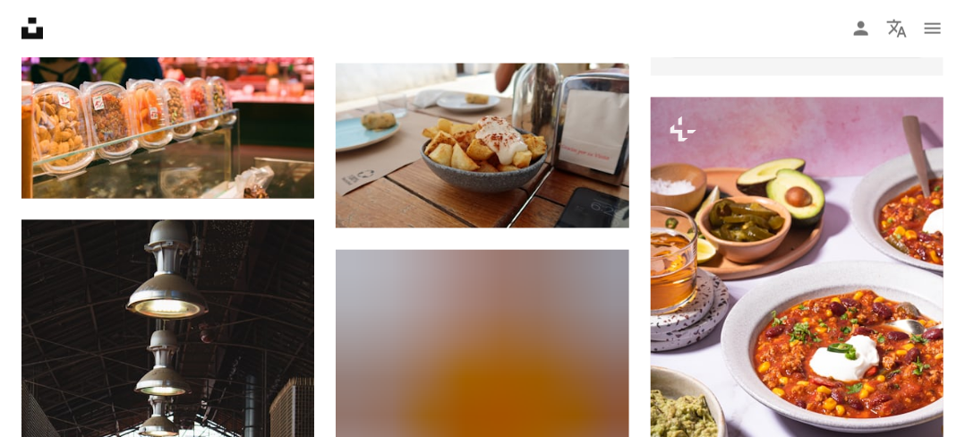
scroll to position [8228, 0]
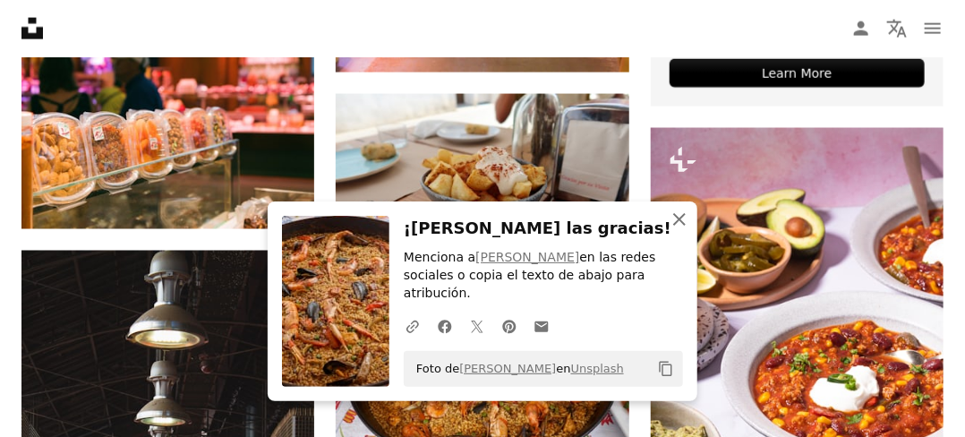
click at [676, 230] on icon "An X shape" at bounding box center [678, 218] width 21 height 21
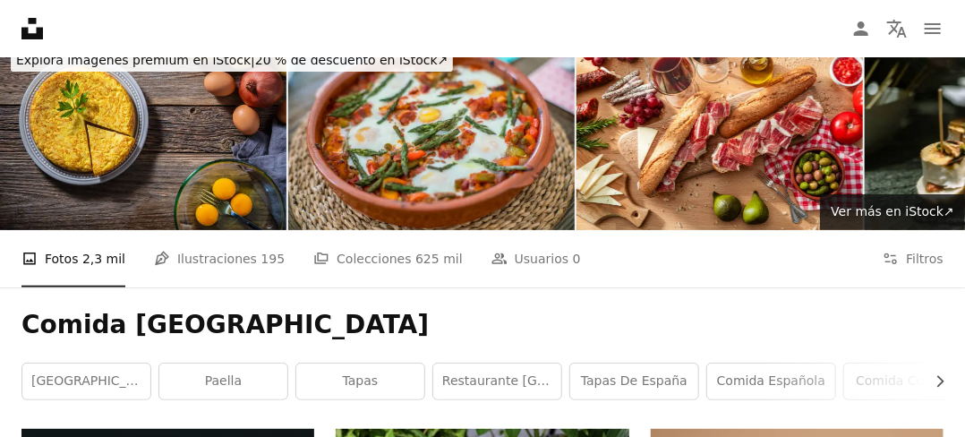
scroll to position [0, 0]
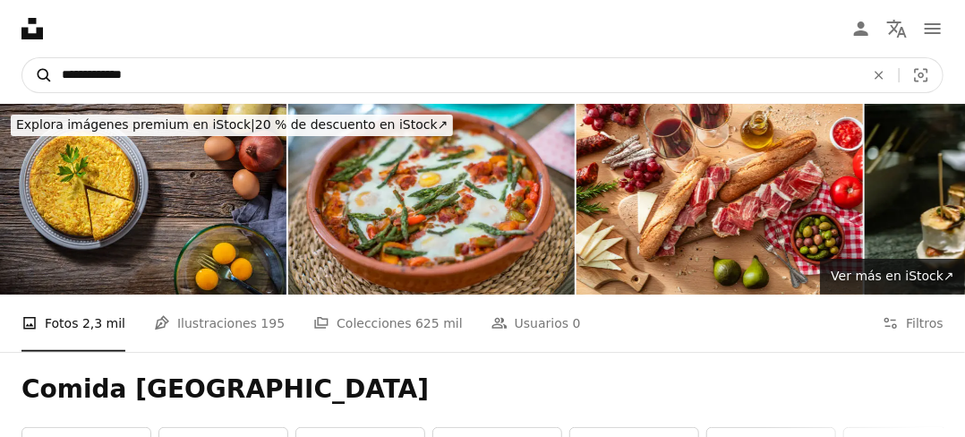
drag, startPoint x: 308, startPoint y: 80, endPoint x: 36, endPoint y: 76, distance: 272.0
click at [36, 76] on form "**********" at bounding box center [482, 75] width 922 height 36
type input "**********"
click button "A magnifying glass" at bounding box center [37, 75] width 30 height 34
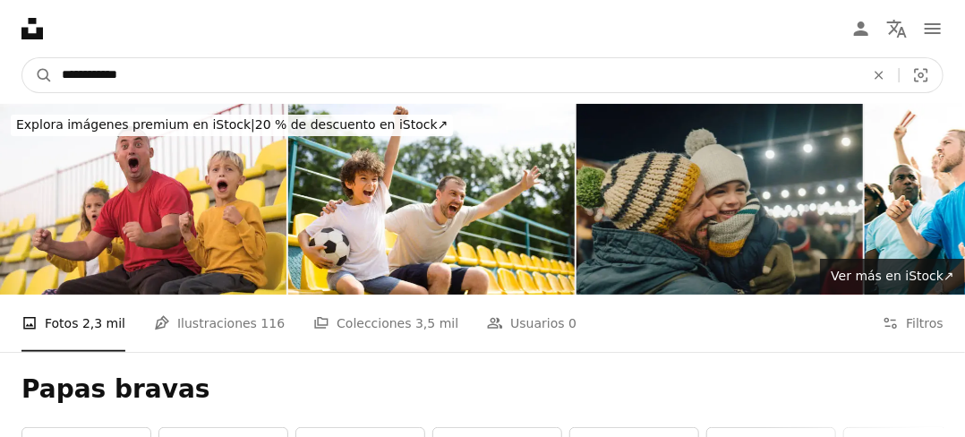
drag, startPoint x: 140, startPoint y: 80, endPoint x: 0, endPoint y: 89, distance: 140.8
click at [0, 89] on nav "**********" at bounding box center [482, 75] width 965 height 57
type input "**********"
click at [22, 58] on button "A magnifying glass" at bounding box center [37, 75] width 30 height 34
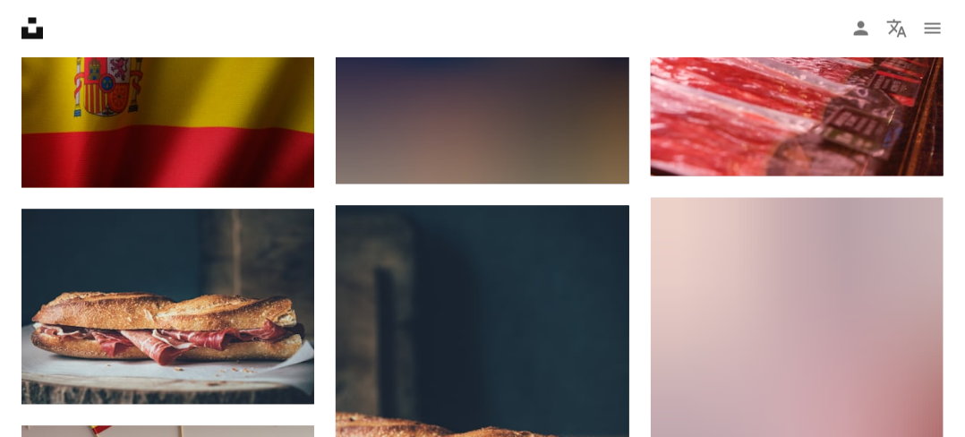
scroll to position [1163, 0]
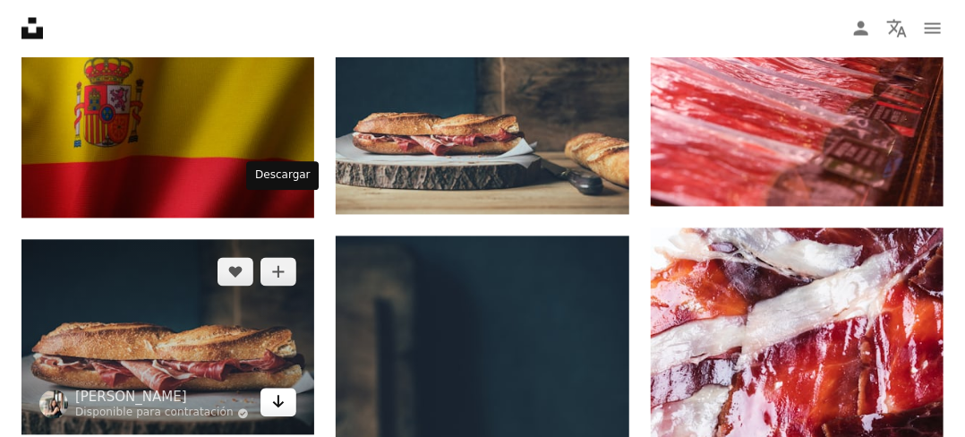
click at [286, 388] on link "Arrow pointing down" at bounding box center [278, 402] width 36 height 29
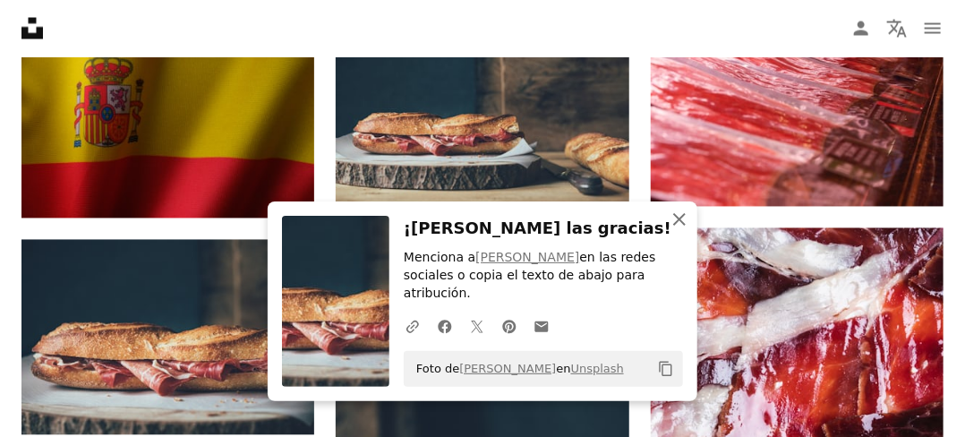
click at [679, 230] on icon "An X shape" at bounding box center [678, 218] width 21 height 21
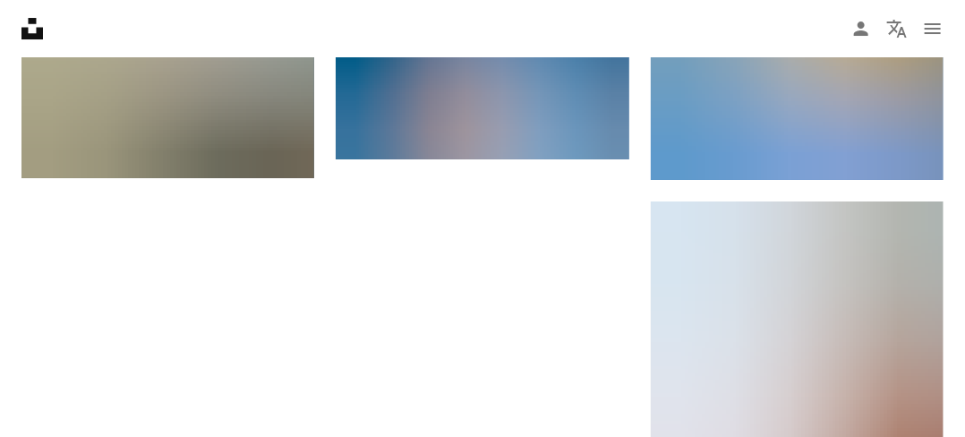
scroll to position [2333, 0]
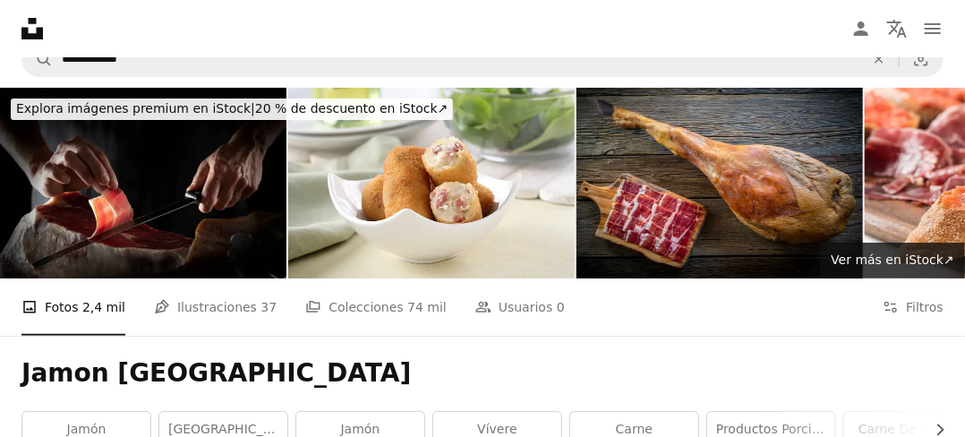
scroll to position [0, 0]
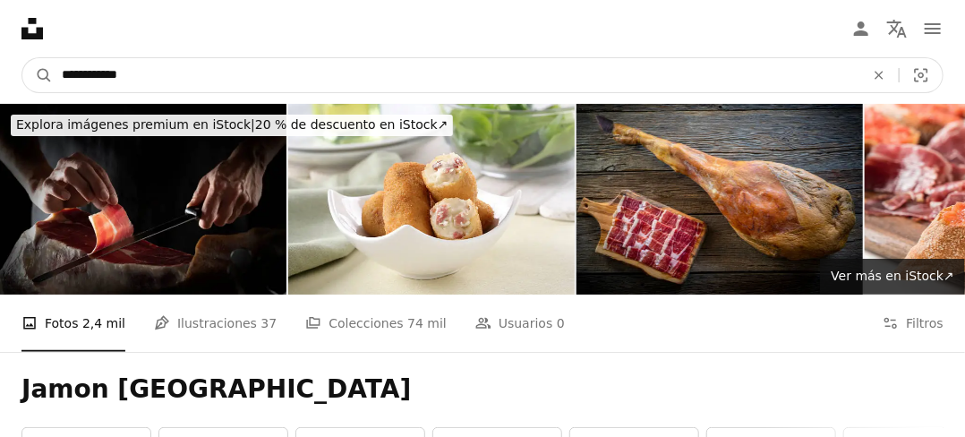
drag, startPoint x: 150, startPoint y: 63, endPoint x: 0, endPoint y: 77, distance: 151.0
click at [0, 77] on nav "**********" at bounding box center [482, 75] width 965 height 57
type input "*"
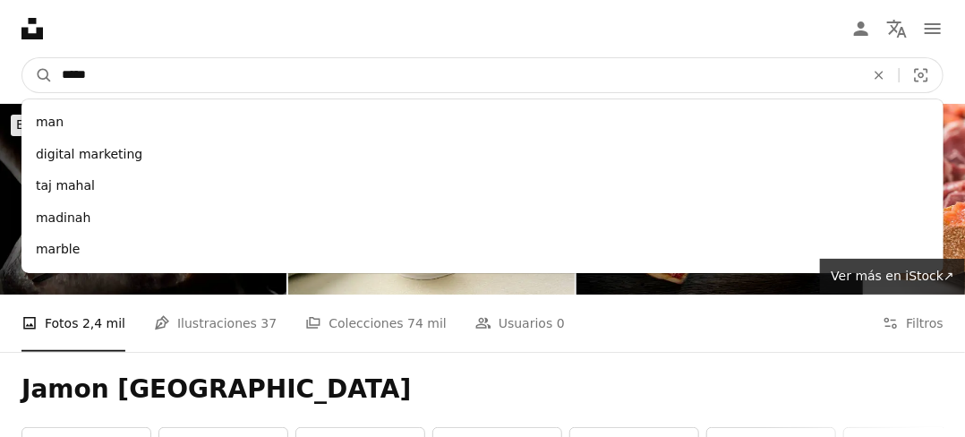
type input "******"
click button "A magnifying glass" at bounding box center [37, 75] width 30 height 34
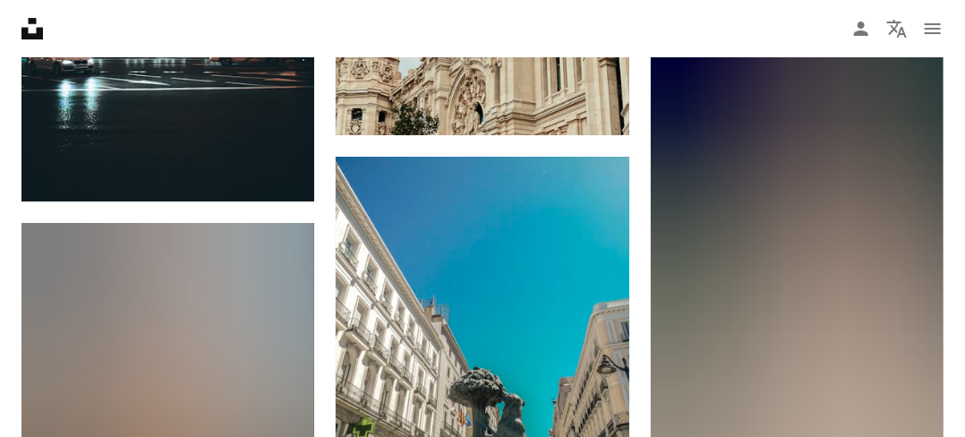
scroll to position [2326, 0]
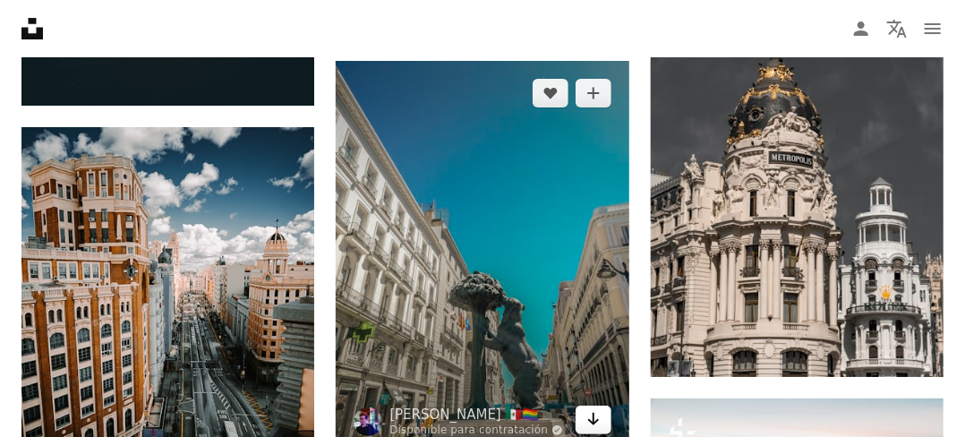
click at [592, 412] on icon "Descargar" at bounding box center [593, 418] width 12 height 13
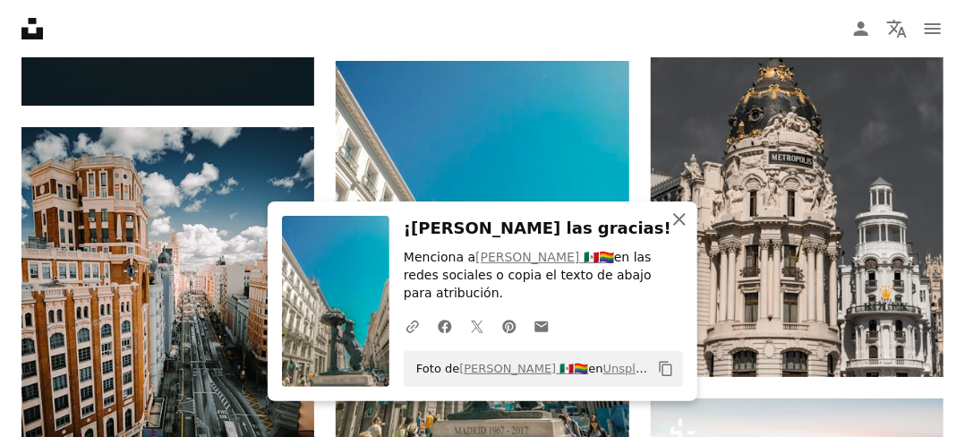
click at [669, 225] on icon "An X shape" at bounding box center [678, 218] width 21 height 21
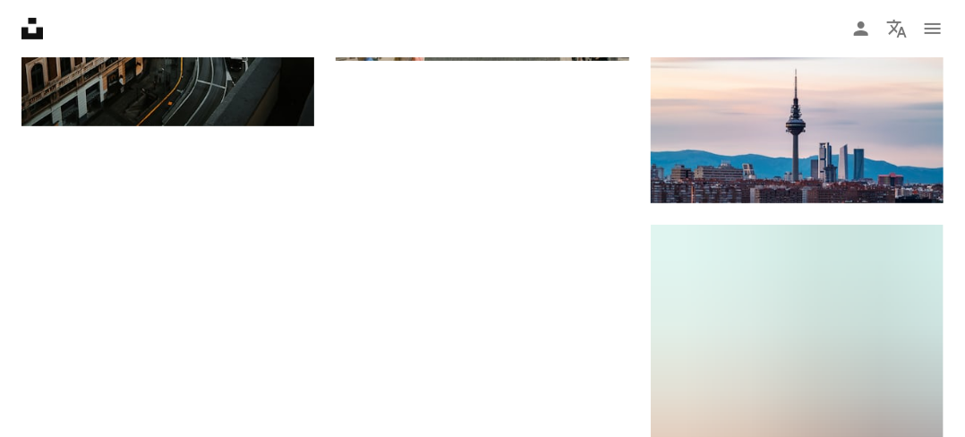
scroll to position [2824, 0]
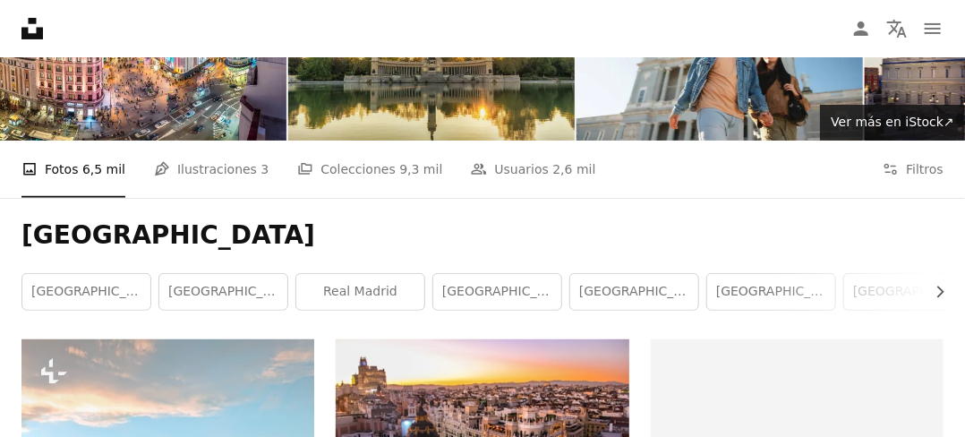
scroll to position [0, 0]
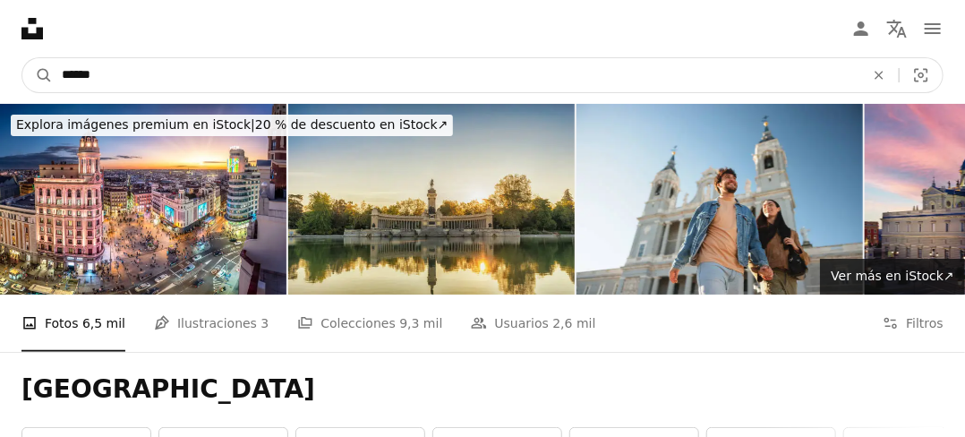
drag, startPoint x: 122, startPoint y: 75, endPoint x: 0, endPoint y: 73, distance: 121.7
click at [0, 73] on nav "A magnifying glass ****** An X shape Visual search Filters Obtener Unsplash+ In…" at bounding box center [482, 75] width 965 height 57
type input "**********"
click at [22, 58] on button "A magnifying glass" at bounding box center [37, 75] width 30 height 34
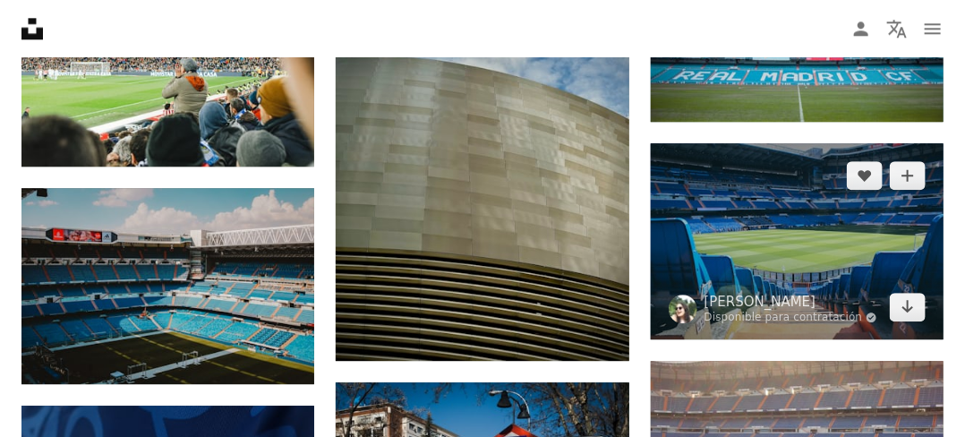
scroll to position [1700, 0]
